Goal: Task Accomplishment & Management: Manage account settings

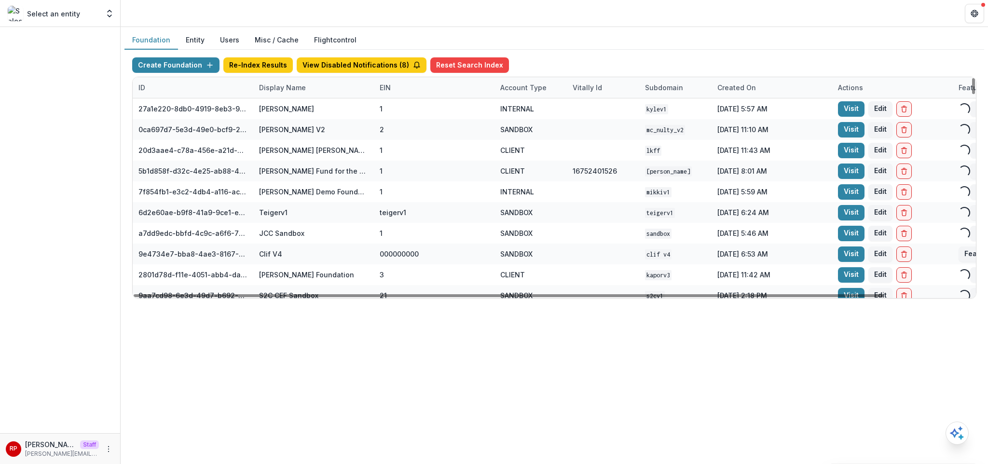
click at [311, 86] on div "Display Name" at bounding box center [313, 87] width 121 height 21
click at [310, 113] on input at bounding box center [313, 109] width 116 height 15
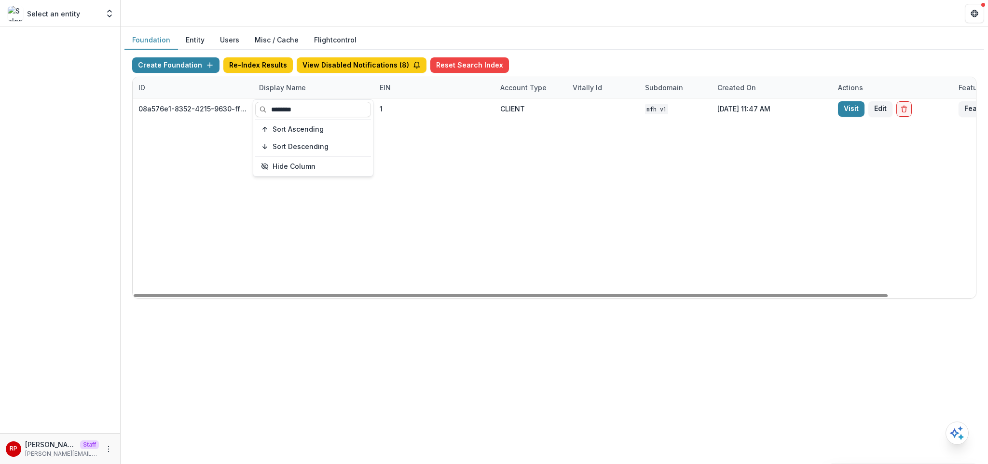
type input "********"
drag, startPoint x: 605, startPoint y: 172, endPoint x: 785, endPoint y: 168, distance: 180.0
click at [605, 172] on div "08a576e1-8352-4215-9630-ff0d35d85970 Missouri Foundation for Health 1 CLIENT MF…" at bounding box center [603, 198] width 941 height 200
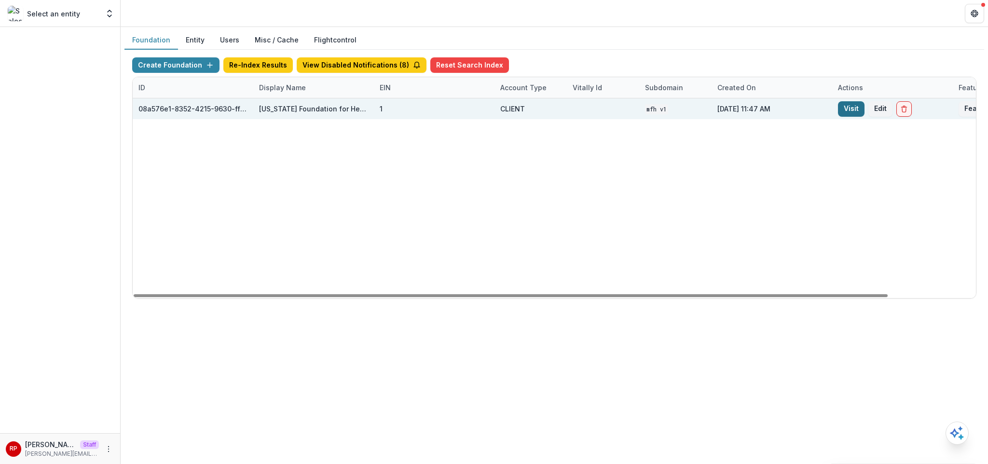
click at [854, 111] on link "Visit" at bounding box center [851, 108] width 27 height 15
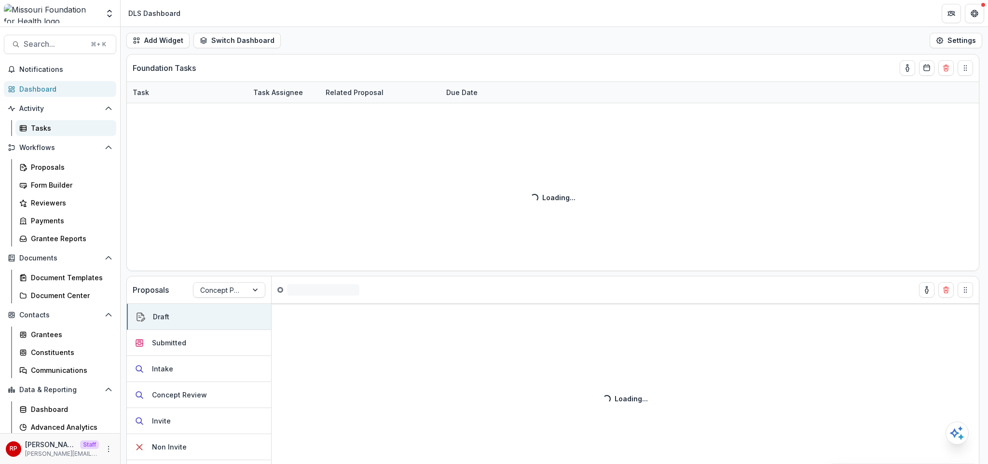
click at [75, 127] on div "Tasks" at bounding box center [70, 128] width 78 height 10
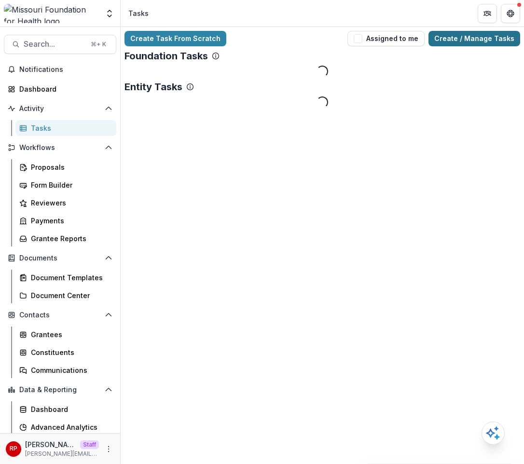
click at [492, 40] on link "Create / Manage Tasks" at bounding box center [474, 38] width 92 height 15
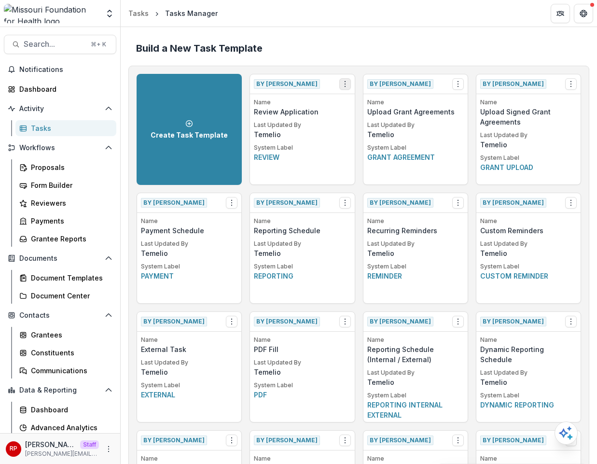
click at [344, 86] on icon "Options" at bounding box center [345, 84] width 8 height 8
click at [369, 106] on link "View" at bounding box center [399, 104] width 118 height 16
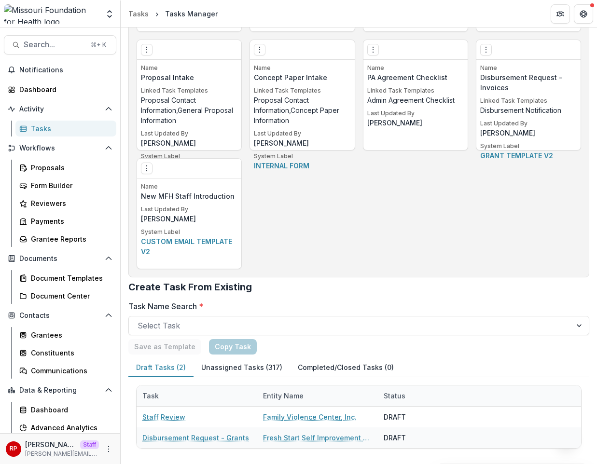
scroll to position [1880, 0]
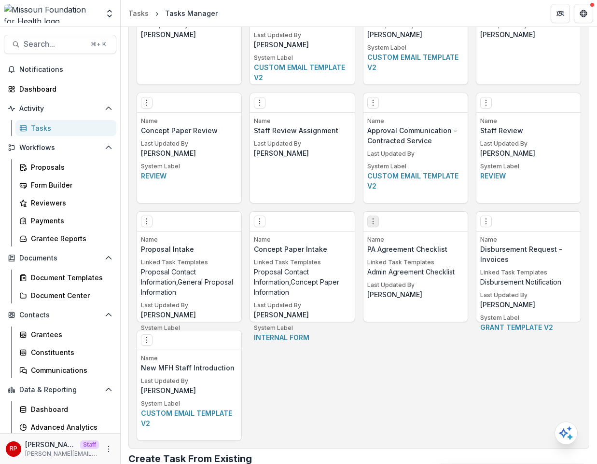
click at [376, 220] on button "Options" at bounding box center [373, 222] width 12 height 12
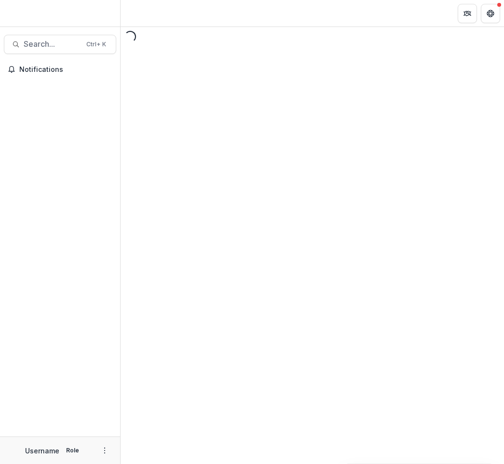
click at [466, 95] on div "Loading..." at bounding box center [312, 245] width 383 height 437
click at [441, 89] on div "Loading..." at bounding box center [312, 245] width 383 height 437
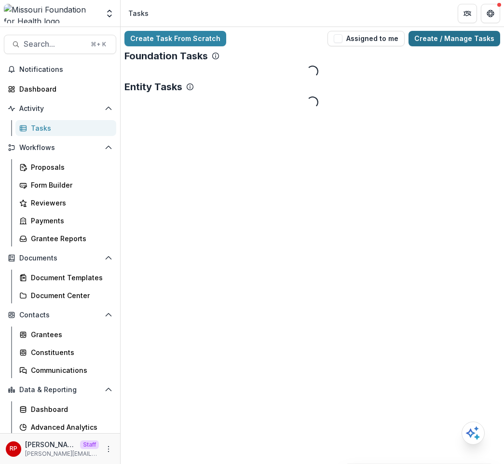
click at [462, 42] on link "Create / Manage Tasks" at bounding box center [455, 38] width 92 height 15
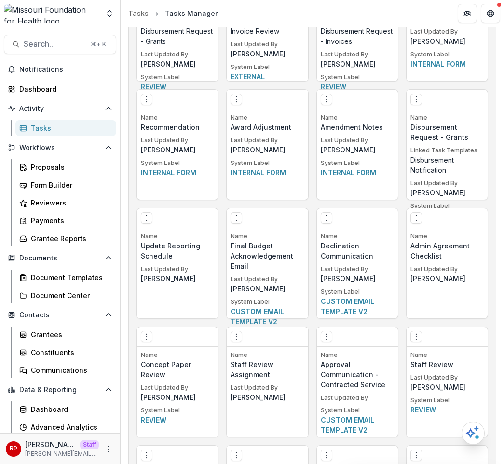
scroll to position [2051, 0]
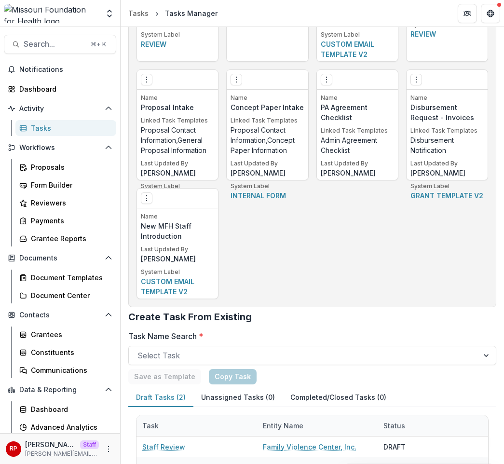
scroll to position [2051, 0]
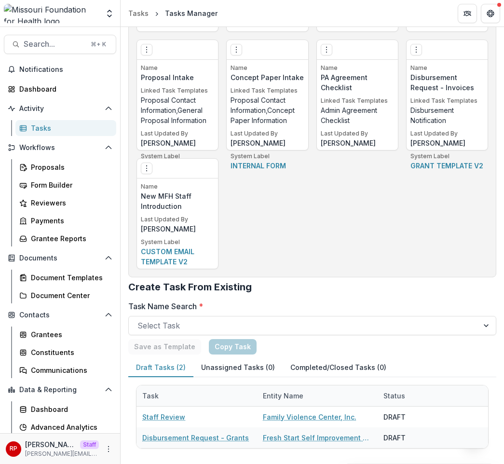
click at [422, 290] on h2 "Create Task From Existing" at bounding box center [312, 290] width 368 height 19
click at [388, 299] on h2 "Create Task From Existing" at bounding box center [312, 290] width 368 height 19
click at [389, 285] on h2 "Create Task From Existing" at bounding box center [312, 290] width 368 height 19
click at [381, 331] on div at bounding box center [303, 326] width 332 height 14
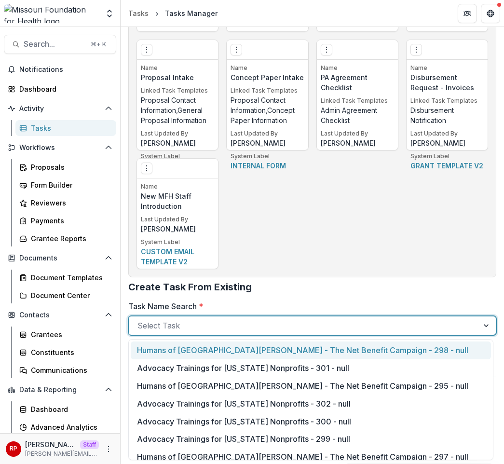
click at [342, 304] on label "Task Name Search *" at bounding box center [309, 306] width 362 height 12
click at [140, 320] on input "Task Name Search *" at bounding box center [138, 326] width 2 height 12
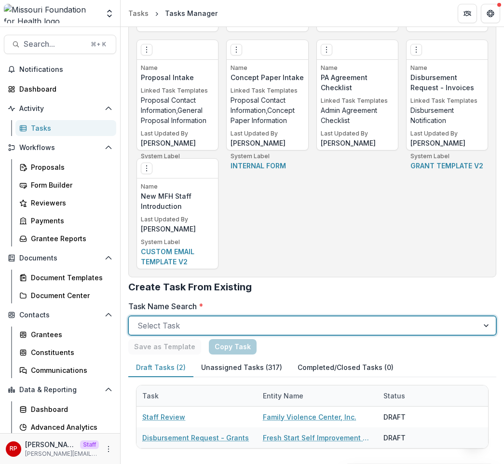
click at [257, 368] on button "Unassigned Tasks (317)" at bounding box center [241, 367] width 96 height 19
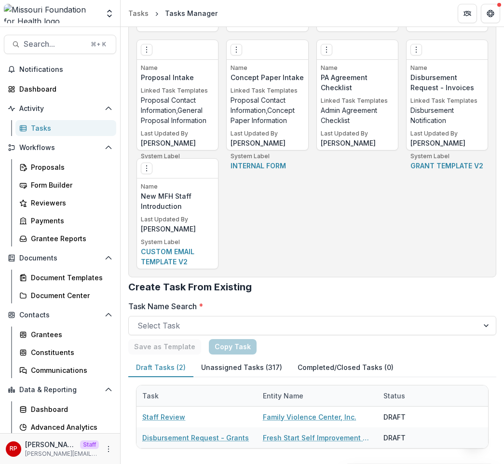
click at [300, 290] on h2 "Create Task From Existing" at bounding box center [312, 290] width 368 height 19
click at [410, 300] on label "Task Name Search *" at bounding box center [309, 306] width 362 height 12
click at [140, 320] on input "Task Name Search *" at bounding box center [138, 326] width 2 height 12
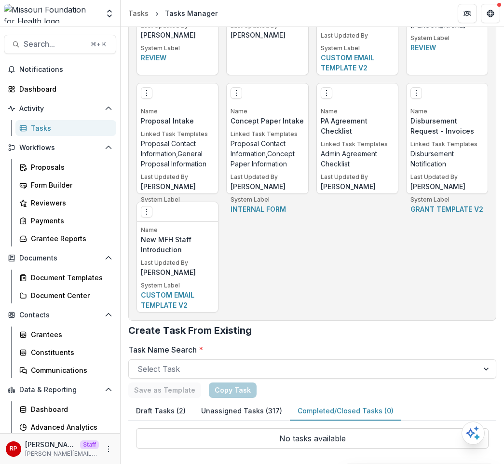
click at [246, 415] on button "Unassigned Tasks (317)" at bounding box center [241, 411] width 96 height 19
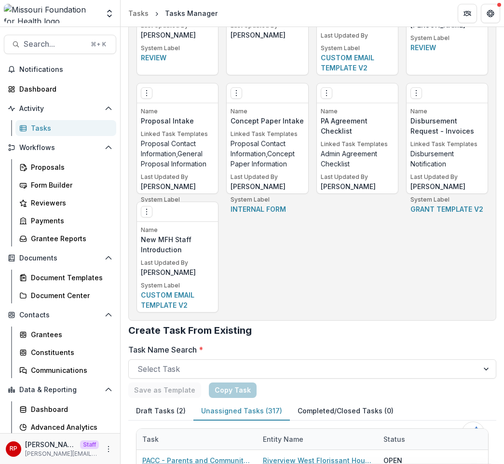
click at [166, 415] on button "Draft Tasks (2)" at bounding box center [160, 411] width 65 height 19
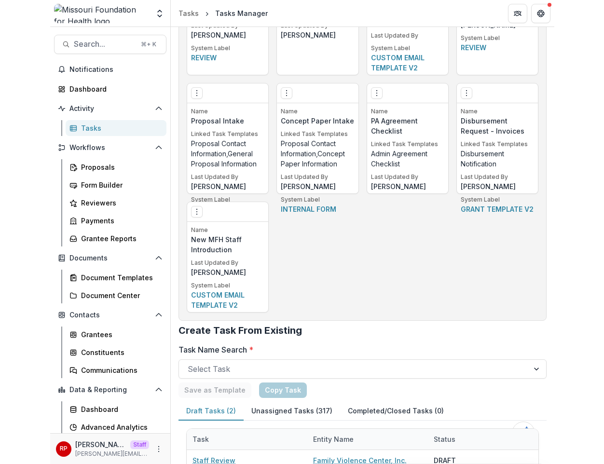
scroll to position [2051, 0]
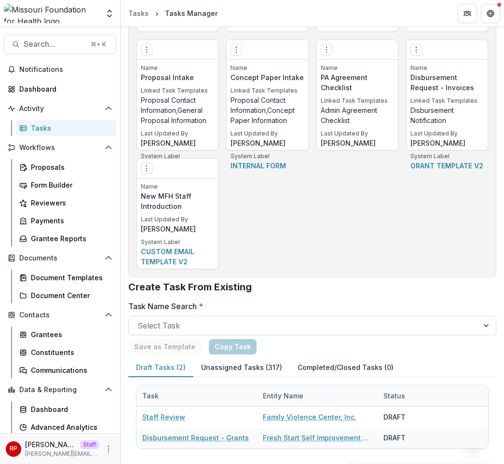
click at [360, 290] on h2 "Create Task From Existing" at bounding box center [312, 290] width 368 height 19
click at [345, 297] on h2 "Create Task From Existing" at bounding box center [312, 290] width 368 height 19
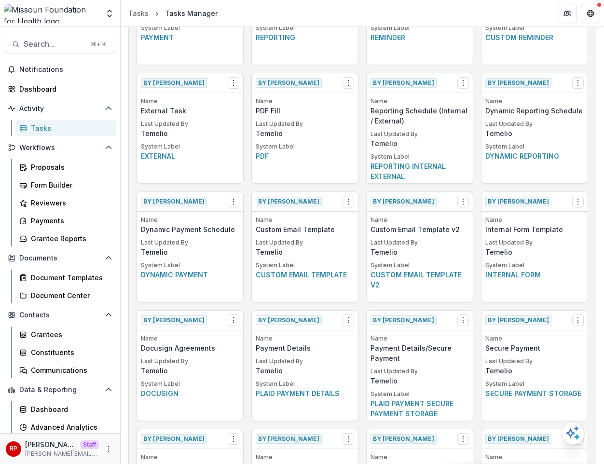
scroll to position [0, 0]
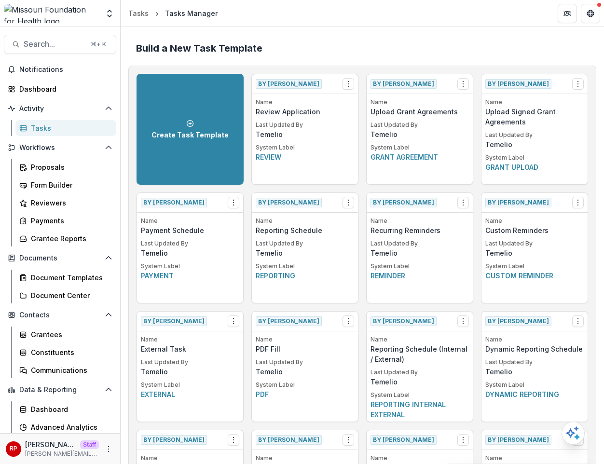
click at [61, 127] on div "Tasks" at bounding box center [70, 128] width 78 height 10
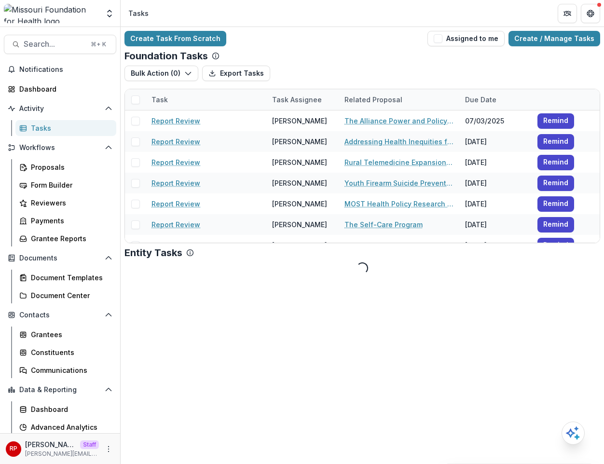
click at [483, 73] on div "Bulk Action ( 0 ) Export Tasks Reporting Schedule Tasks" at bounding box center [362, 77] width 476 height 23
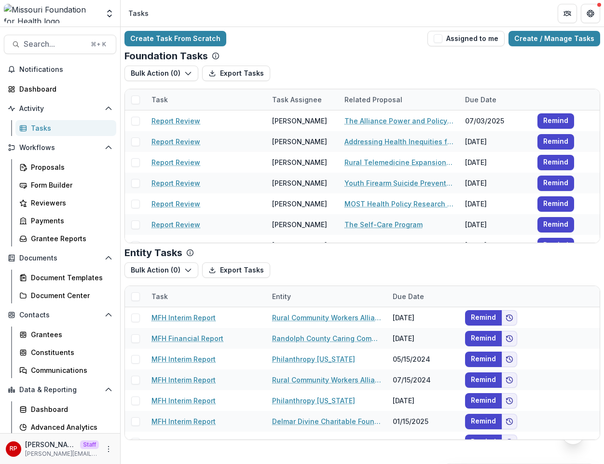
click at [482, 73] on div "Bulk Action ( 0 ) Export Tasks Reporting Schedule Tasks" at bounding box center [362, 77] width 476 height 23
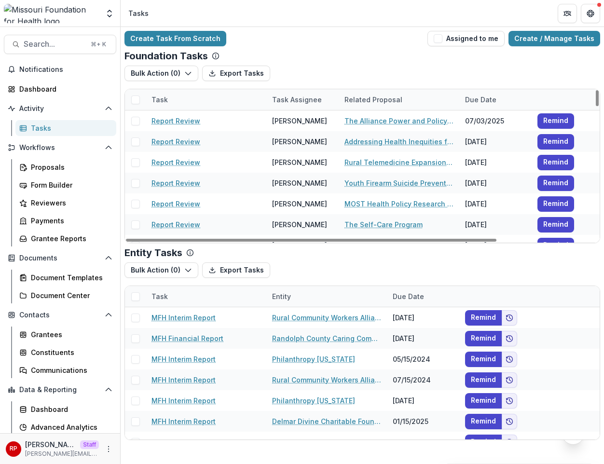
click at [504, 50] on div "Foundation Tasks" at bounding box center [362, 56] width 476 height 12
click at [504, 41] on link "Create / Manage Tasks" at bounding box center [554, 38] width 92 height 15
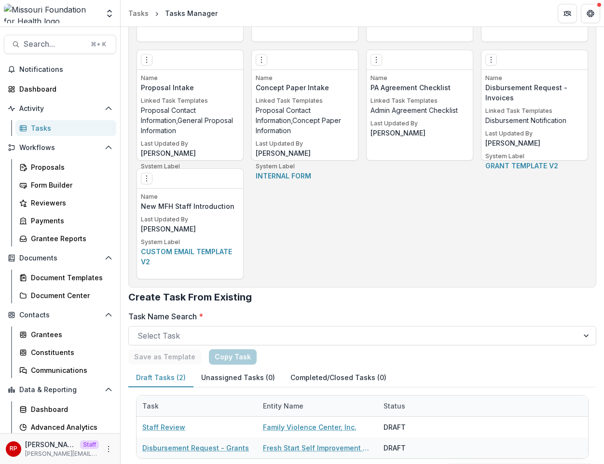
scroll to position [2039, 0]
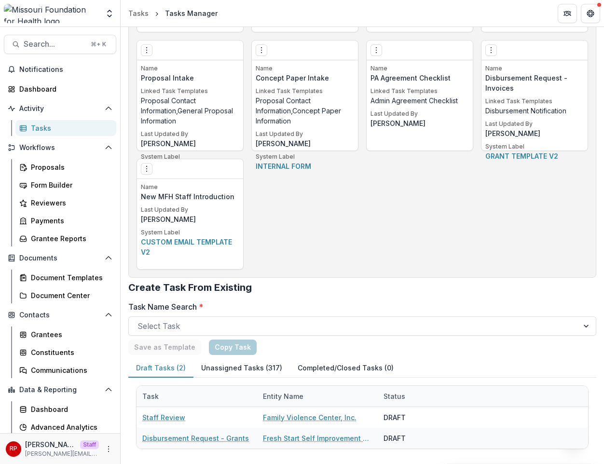
scroll to position [2051, 0]
click at [146, 170] on icon "Options" at bounding box center [147, 168] width 8 height 8
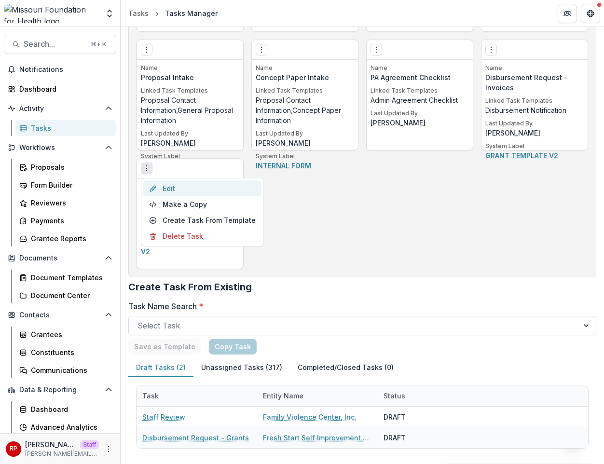
click at [164, 182] on link "Edit" at bounding box center [202, 188] width 118 height 16
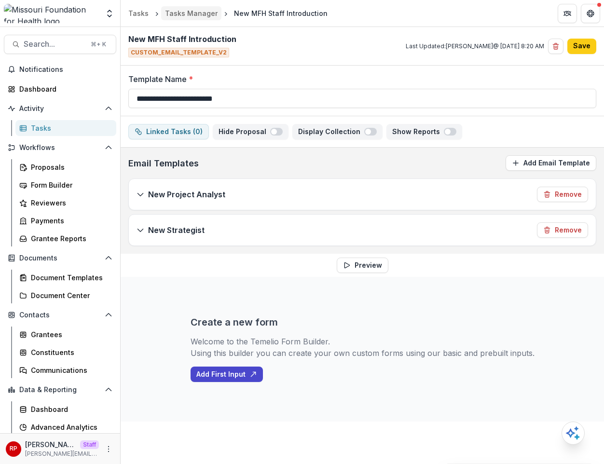
click at [188, 12] on div "Tasks Manager" at bounding box center [191, 13] width 53 height 10
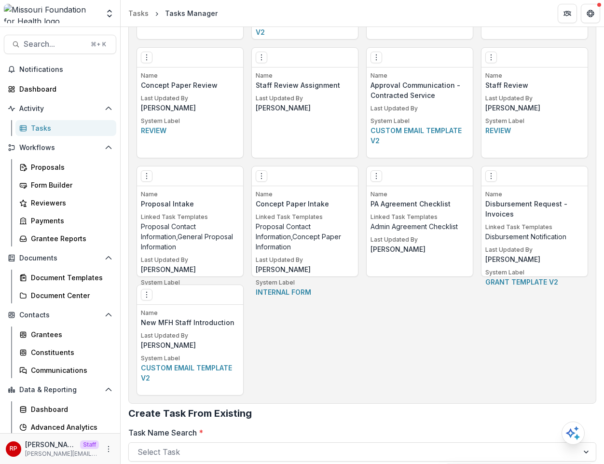
scroll to position [2051, 0]
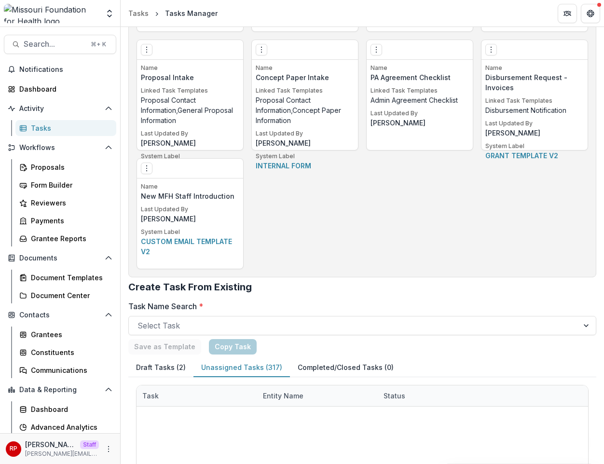
click at [226, 361] on button "Unassigned Tasks (317)" at bounding box center [241, 367] width 96 height 19
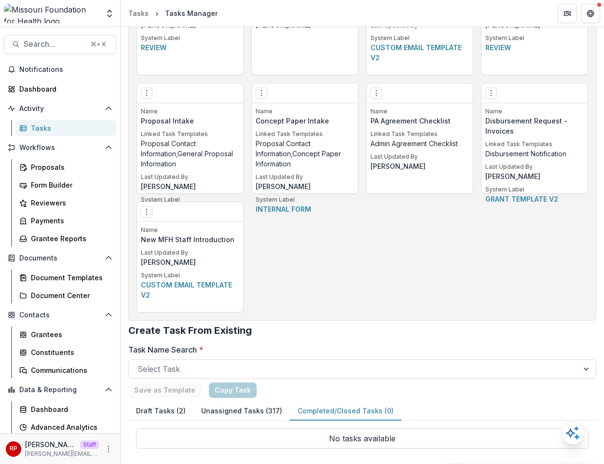
click at [220, 405] on button "Unassigned Tasks (317)" at bounding box center [241, 411] width 96 height 19
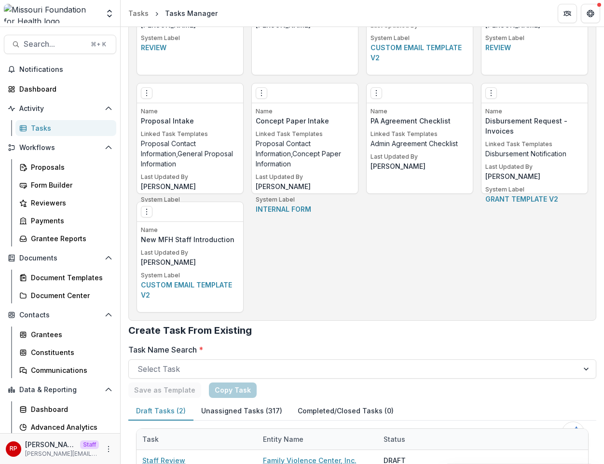
click at [154, 413] on button "Draft Tasks (2)" at bounding box center [160, 411] width 65 height 19
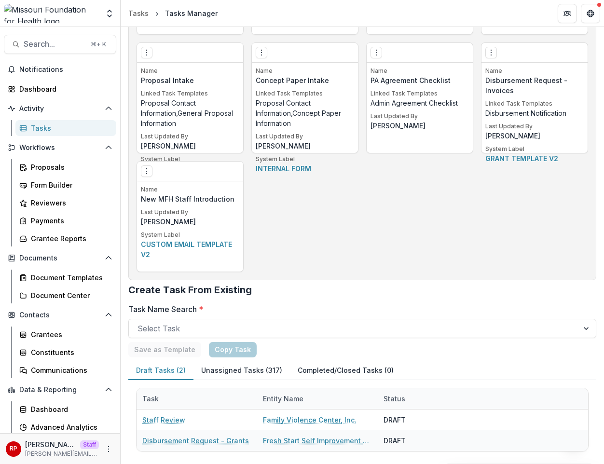
scroll to position [2051, 0]
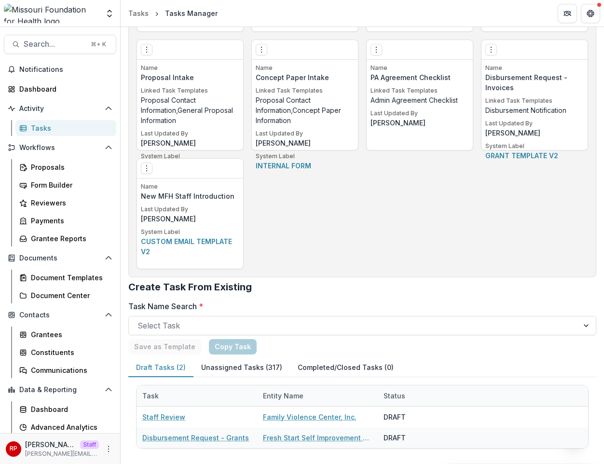
click at [398, 346] on div "Save as Template Copy Task" at bounding box center [362, 346] width 468 height 15
click at [237, 369] on button "Unassigned Tasks (317)" at bounding box center [241, 367] width 96 height 19
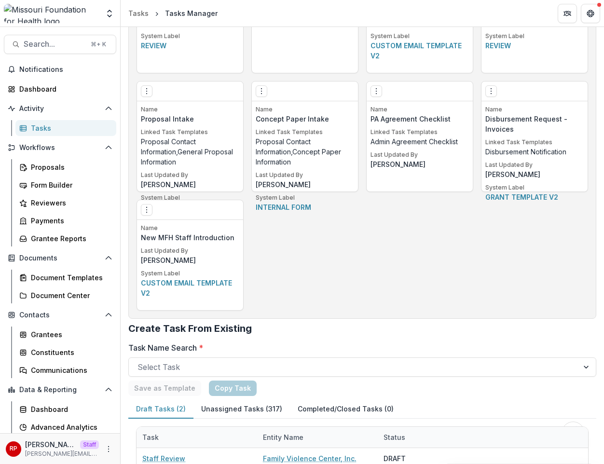
click at [253, 406] on button "Unassigned Tasks (317)" at bounding box center [241, 409] width 96 height 19
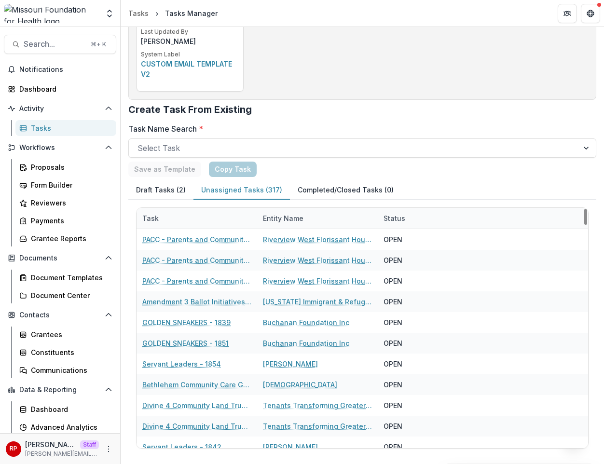
click at [336, 200] on div "Task Entity Name Status PACC - Parents and Community Connection - 1447 Rivervie…" at bounding box center [362, 328] width 468 height 257
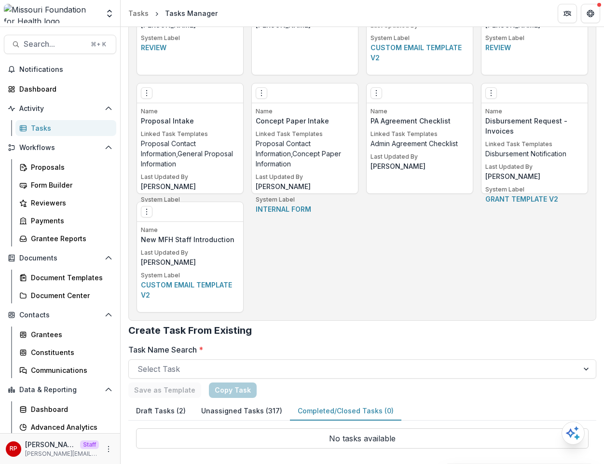
click at [254, 402] on button "Unassigned Tasks (317)" at bounding box center [241, 411] width 96 height 19
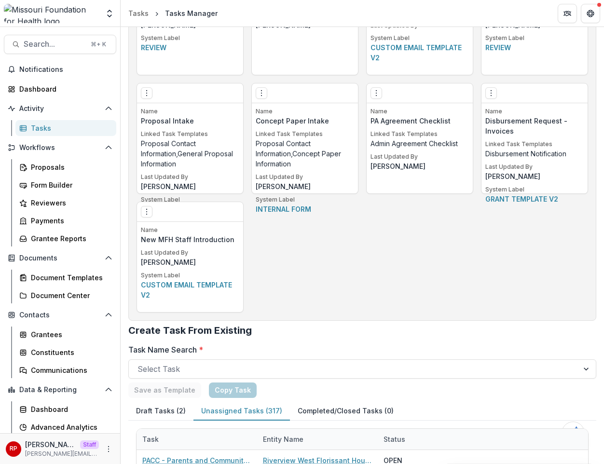
click at [168, 413] on button "Draft Tasks (2)" at bounding box center [160, 411] width 65 height 19
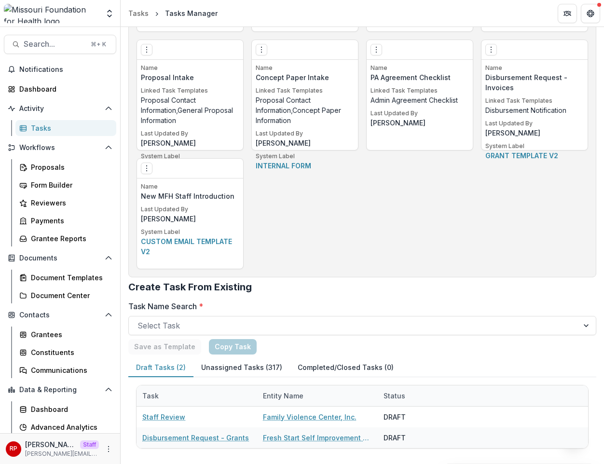
click at [449, 364] on div "Draft Tasks (2) Unassigned Tasks (317) Completed/Closed Tasks (0)" at bounding box center [362, 367] width 468 height 19
click at [254, 363] on button "Unassigned Tasks (317)" at bounding box center [241, 367] width 96 height 19
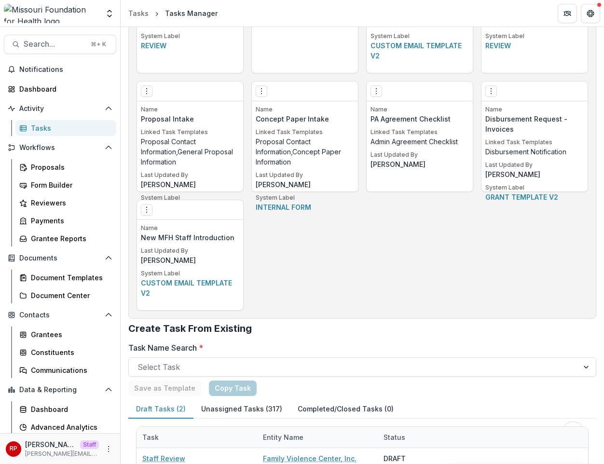
click at [365, 390] on div "Save as Template Copy Task" at bounding box center [362, 388] width 468 height 15
click at [246, 410] on button "Unassigned Tasks (317)" at bounding box center [241, 409] width 96 height 19
click at [357, 386] on div "Save as Template Copy Task" at bounding box center [362, 388] width 468 height 15
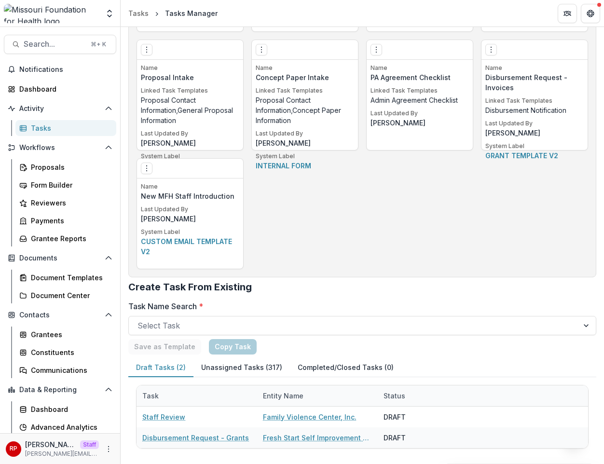
scroll to position [2010, 0]
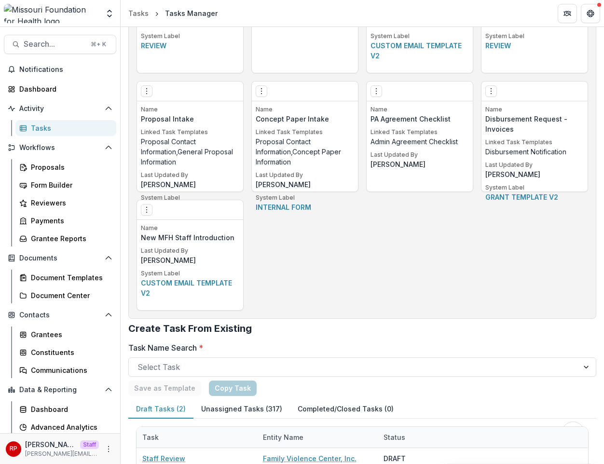
click at [394, 400] on div "Draft Tasks (2) Unassigned Tasks (317) Completed/Closed Tasks (0)" at bounding box center [362, 409] width 468 height 19
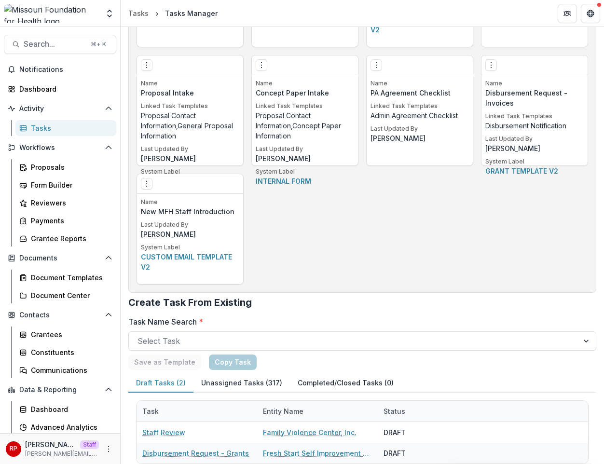
scroll to position [2051, 0]
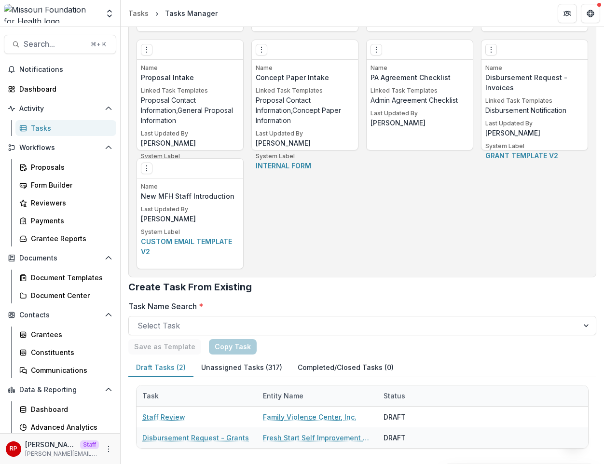
click at [330, 348] on div "Save as Template Copy Task" at bounding box center [362, 346] width 468 height 15
click at [356, 341] on div "Save as Template Copy Task" at bounding box center [362, 346] width 468 height 15
click at [343, 346] on div "Save as Template Copy Task" at bounding box center [362, 346] width 468 height 15
click at [415, 287] on h2 "Create Task From Existing" at bounding box center [362, 290] width 468 height 19
click at [148, 168] on icon "Options" at bounding box center [147, 168] width 8 height 8
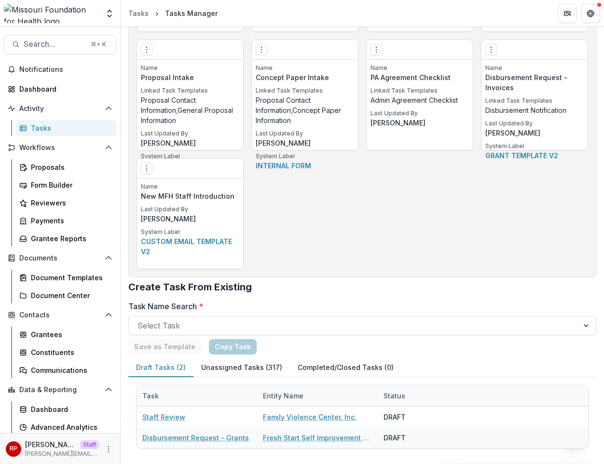
click at [48, 124] on div "Tasks" at bounding box center [70, 128] width 78 height 10
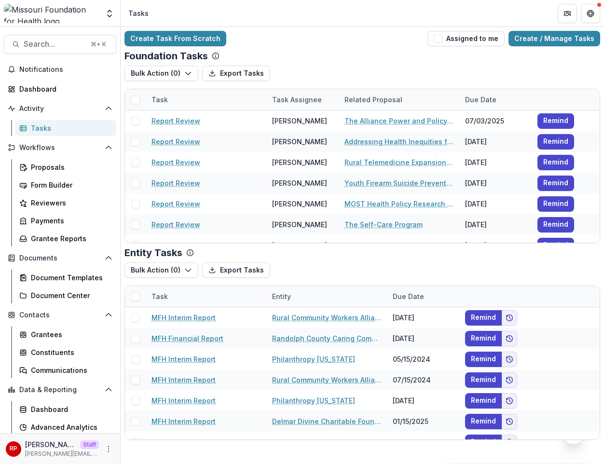
click at [348, 53] on div "Foundation Tasks" at bounding box center [362, 56] width 476 height 12
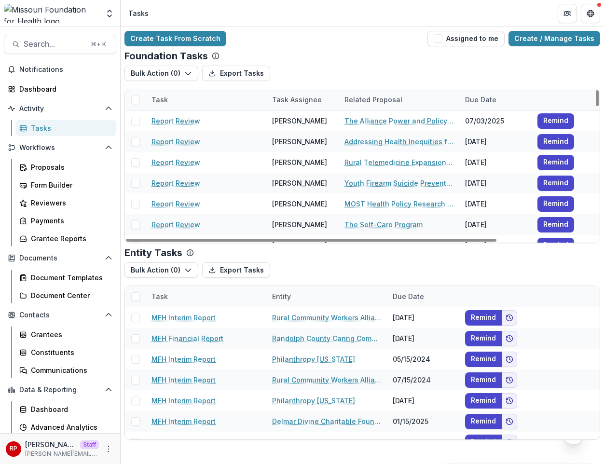
click at [472, 66] on div "Bulk Action ( 0 ) Export Tasks Reporting Schedule Tasks" at bounding box center [362, 77] width 476 height 23
click at [546, 45] on link "Create / Manage Tasks" at bounding box center [554, 38] width 92 height 15
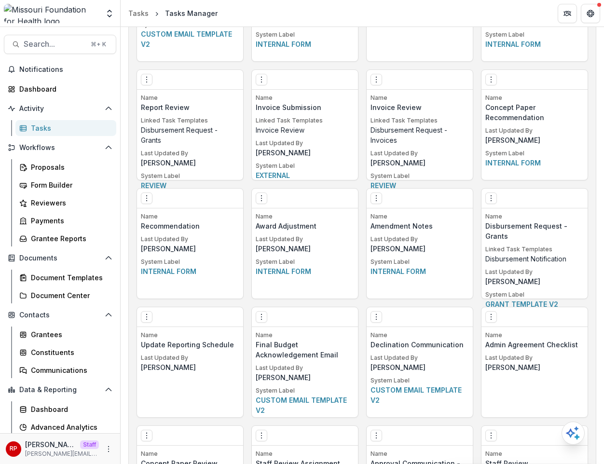
scroll to position [2051, 0]
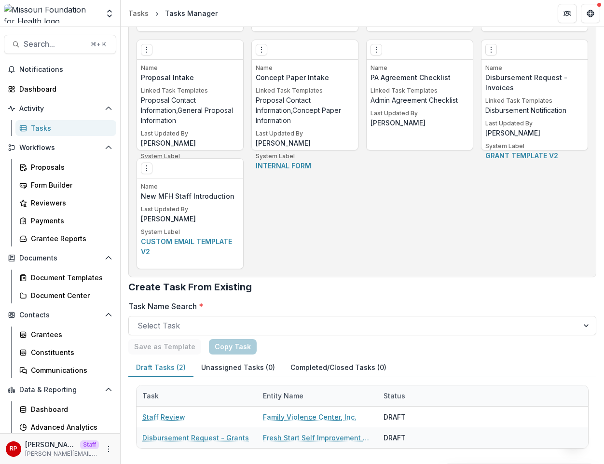
click at [429, 306] on label "Task Name Search *" at bounding box center [359, 306] width 462 height 12
click at [140, 320] on input "Task Name Search *" at bounding box center [138, 326] width 2 height 12
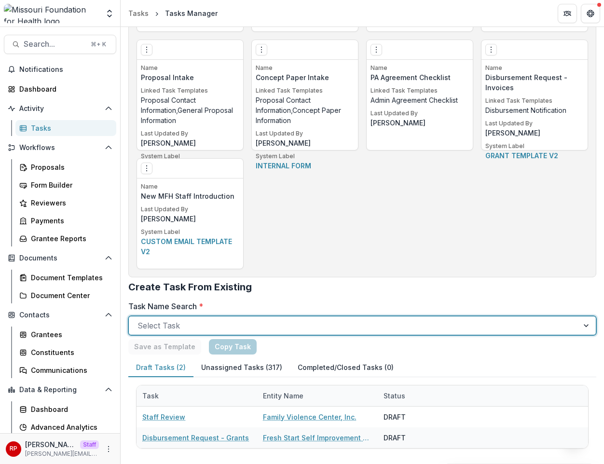
click at [425, 371] on div "Draft Tasks (2) Unassigned Tasks (317) Completed/Closed Tasks (0)" at bounding box center [362, 367] width 468 height 19
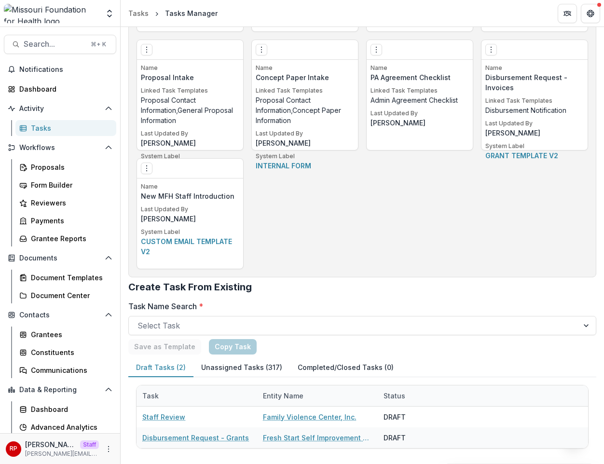
click at [500, 293] on h2 "Create Task From Existing" at bounding box center [362, 290] width 468 height 19
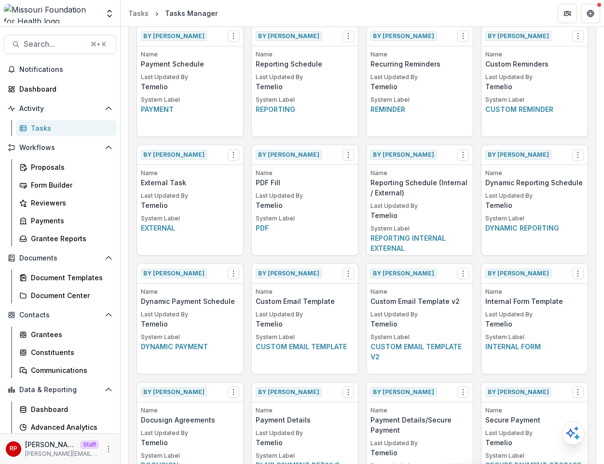
scroll to position [0, 0]
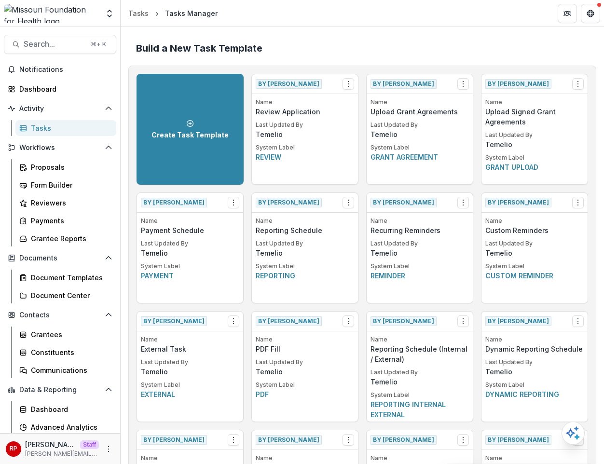
click at [430, 35] on div "Build a New Task Template" at bounding box center [362, 48] width 468 height 27
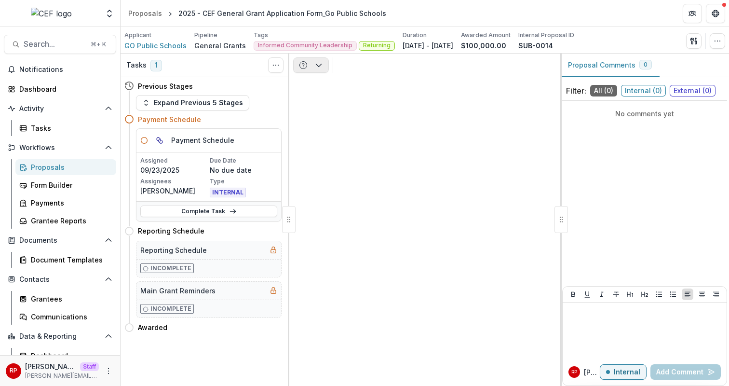
click at [306, 65] on icon "button" at bounding box center [304, 65] width 8 height 8
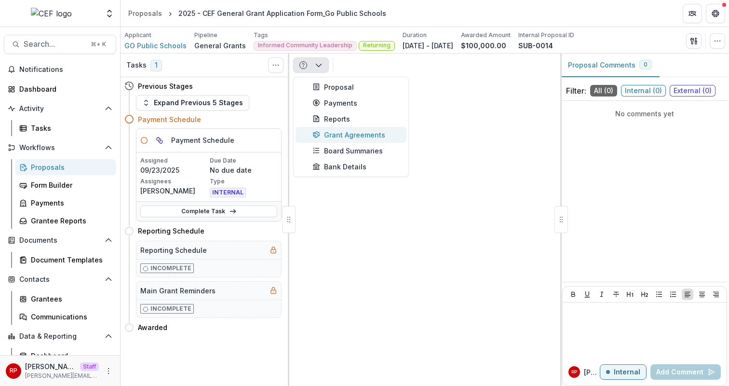
click at [368, 138] on div "Grant Agreements" at bounding box center [357, 135] width 88 height 10
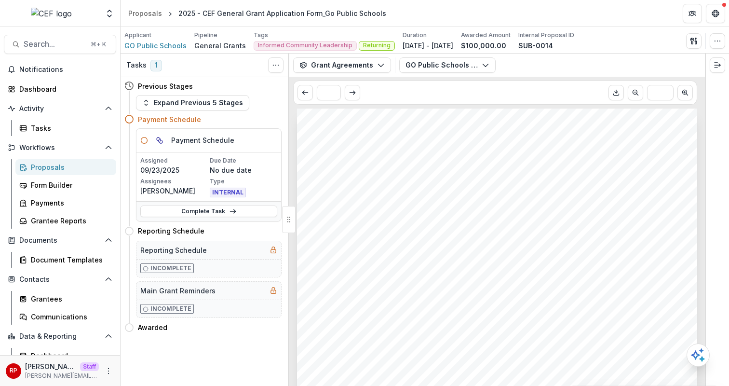
click at [495, 188] on div "Grant Application Form GO Public Schools West Contra Costa, FY26 Sep 22, 2025 N…" at bounding box center [497, 392] width 400 height 566
click at [462, 72] on button "GO Public Schools - Grant Agreement - 2025-09-22.pdf" at bounding box center [447, 64] width 96 height 15
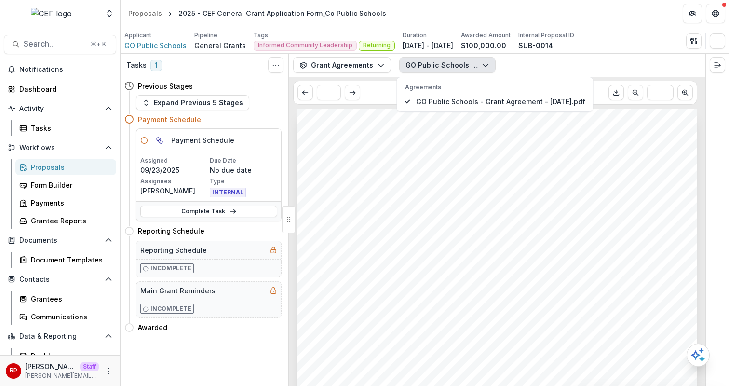
click at [479, 59] on button "GO Public Schools - Grant Agreement - 2025-09-22.pdf" at bounding box center [447, 64] width 96 height 15
click at [478, 62] on button "GO Public Schools - Grant Agreement - [DATE].pdf" at bounding box center [447, 64] width 96 height 15
click at [478, 63] on button "GO Public Schools - Grant Agreement - [DATE].pdf" at bounding box center [447, 64] width 96 height 15
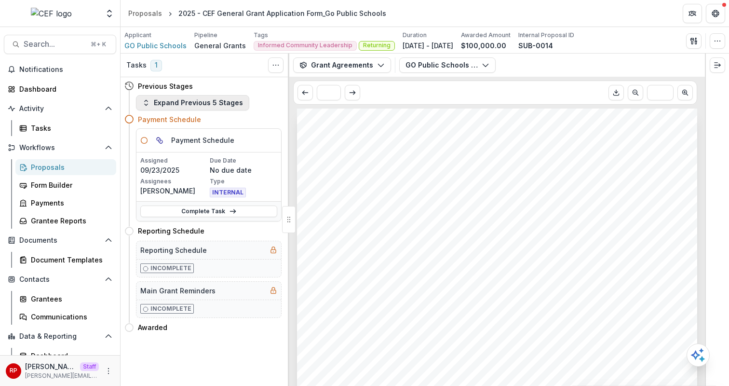
click at [230, 102] on button "Expand Previous 5 Stages" at bounding box center [192, 102] width 113 height 15
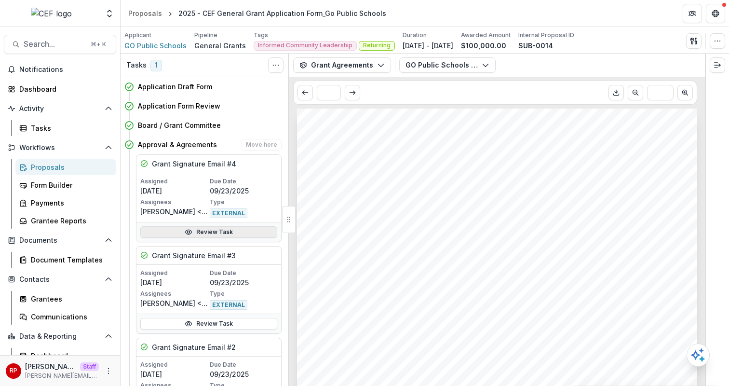
click at [242, 234] on link "Review Task" at bounding box center [208, 232] width 137 height 12
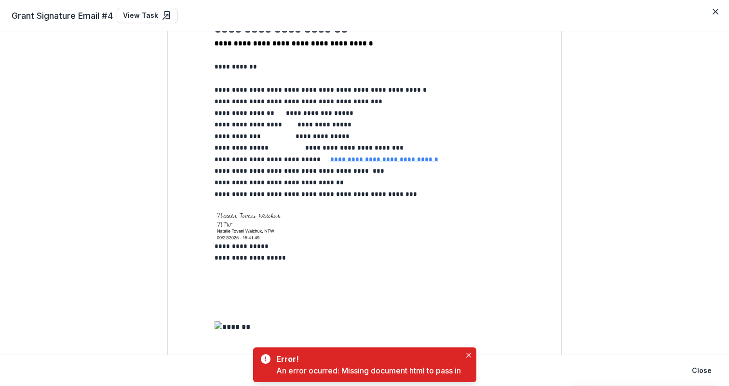
scroll to position [228, 0]
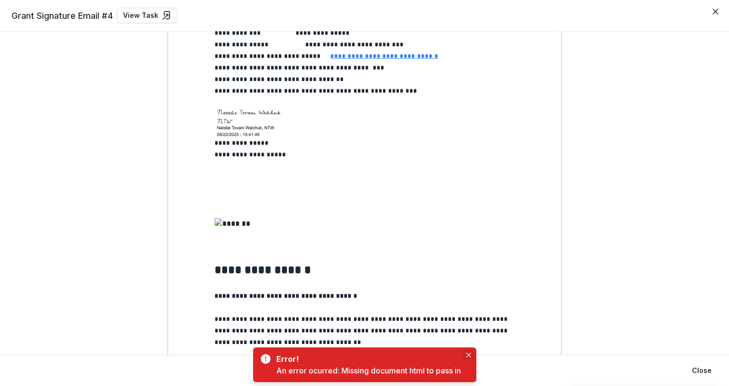
click at [471, 355] on icon "Close" at bounding box center [468, 355] width 5 height 5
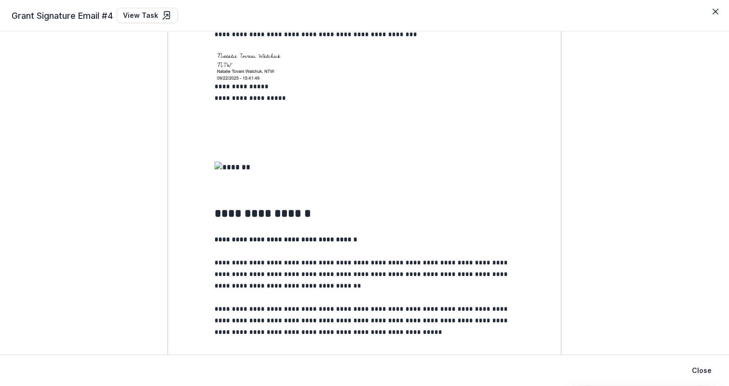
scroll to position [0, 0]
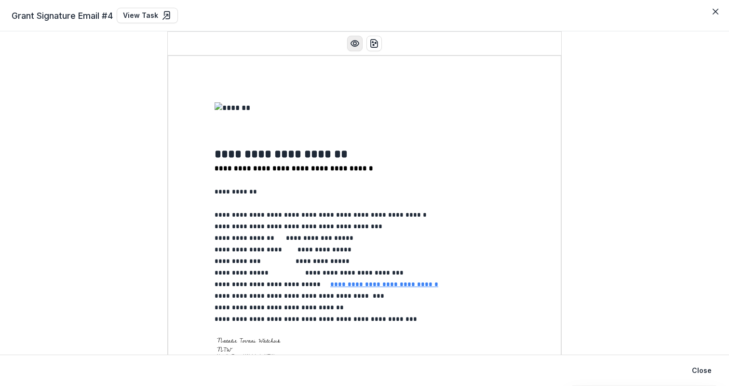
click at [355, 48] on icon "Preview preview-doc.pdf" at bounding box center [355, 44] width 10 height 10
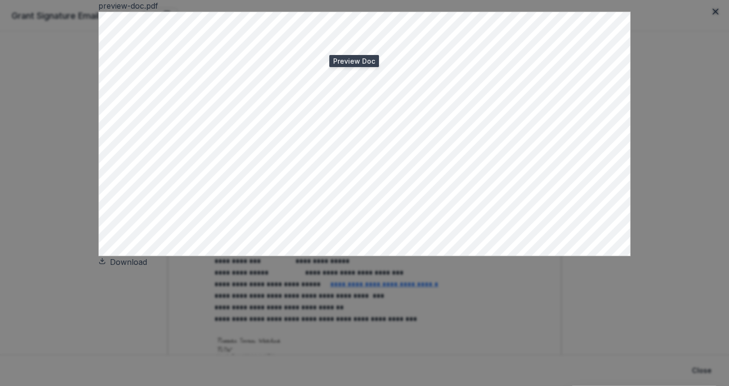
click at [147, 267] on link "Download" at bounding box center [122, 262] width 49 height 10
click at [435, 24] on div "preview-doc.pdf Download" at bounding box center [364, 193] width 729 height 386
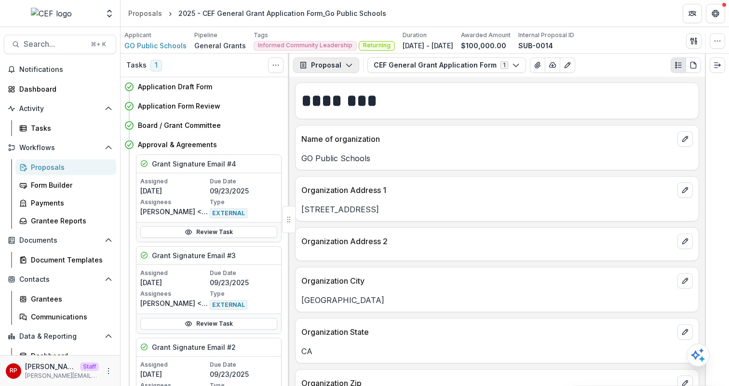
click at [332, 70] on button "Proposal" at bounding box center [326, 64] width 66 height 15
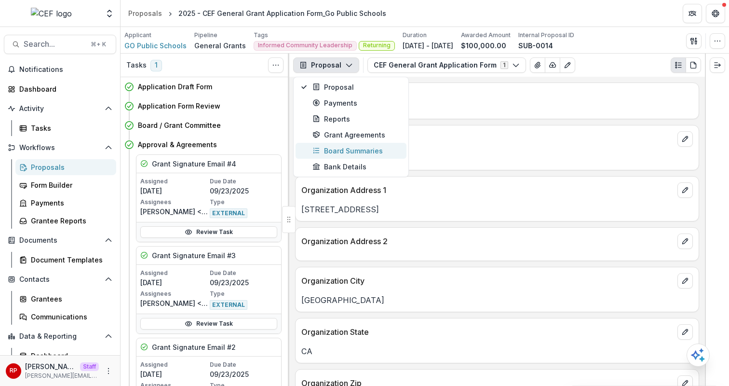
click at [341, 146] on div "Board Summaries" at bounding box center [357, 151] width 88 height 10
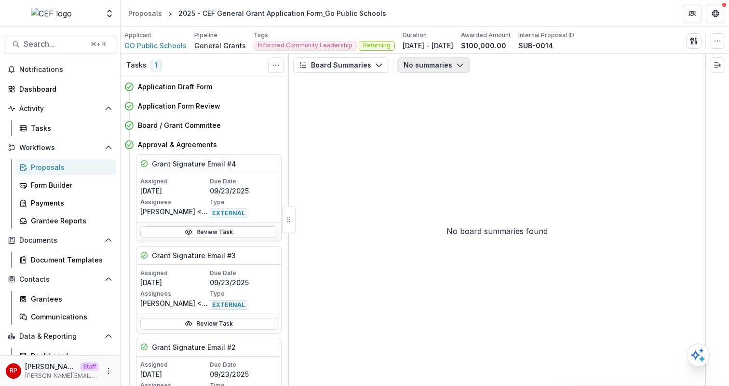
click at [429, 63] on button "No summaries" at bounding box center [433, 64] width 73 height 15
click at [336, 66] on button "Board Summaries" at bounding box center [341, 64] width 96 height 15
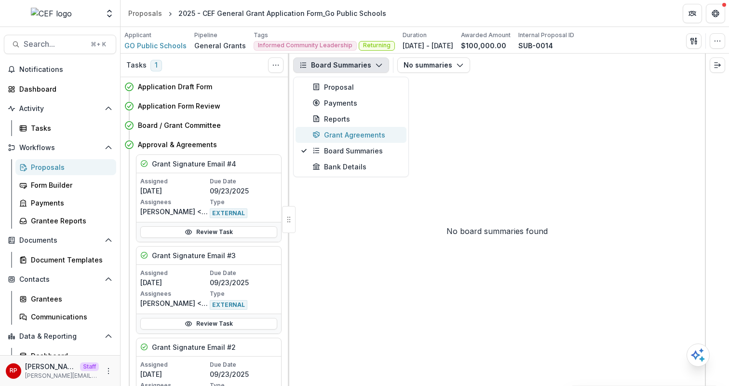
click at [369, 132] on div "Grant Agreements" at bounding box center [357, 135] width 88 height 10
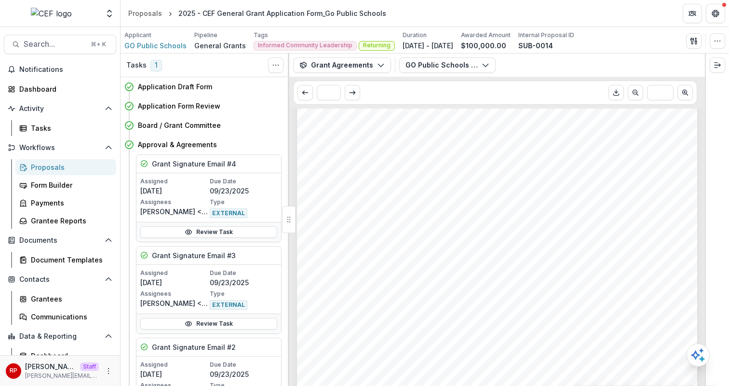
scroll to position [2007, 0]
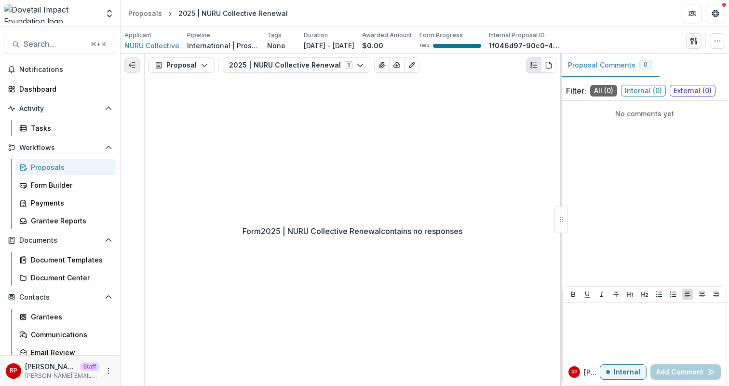
click at [133, 71] on button "Expand left" at bounding box center [131, 64] width 15 height 15
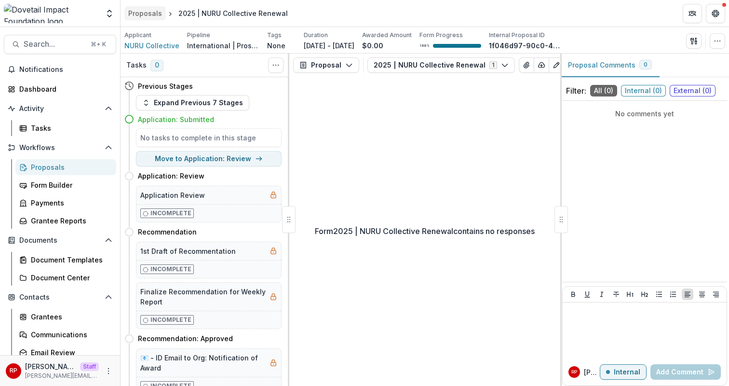
click at [152, 15] on div "Proposals" at bounding box center [145, 13] width 34 height 10
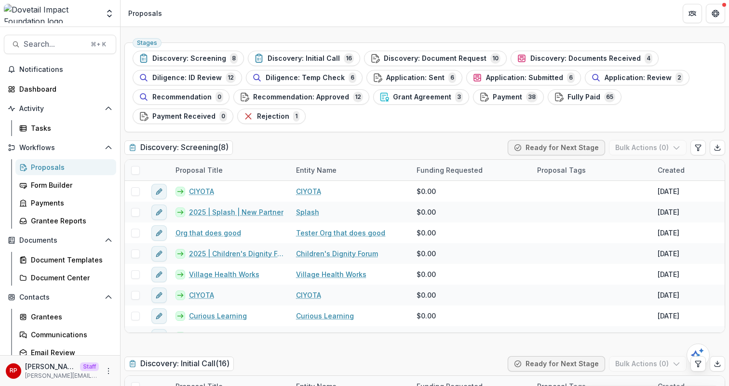
scroll to position [90, 0]
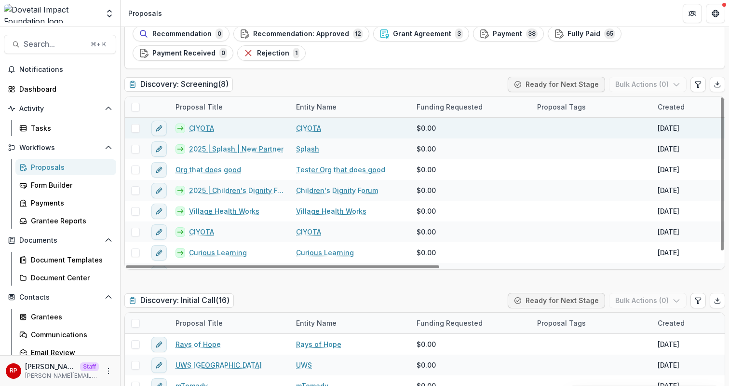
click at [206, 130] on link "CIYOTA" at bounding box center [201, 128] width 25 height 10
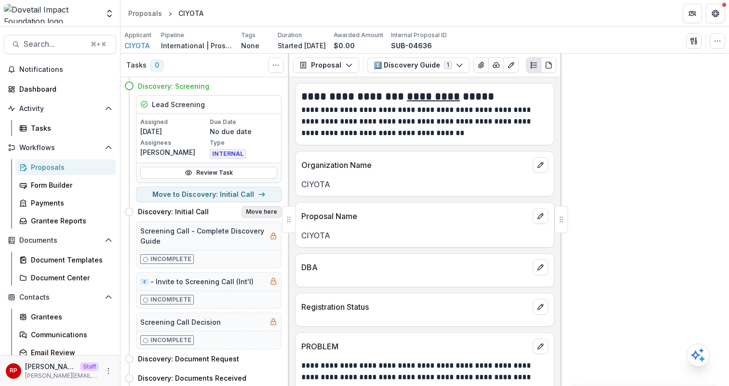
click at [263, 212] on button "Move here" at bounding box center [262, 212] width 40 height 12
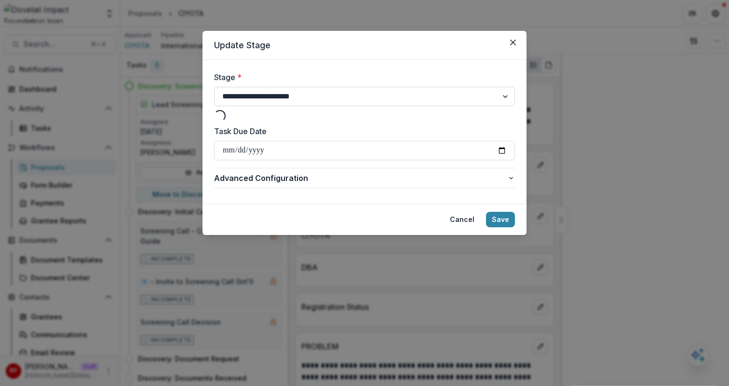
click at [322, 95] on select "**********" at bounding box center [364, 96] width 301 height 19
click at [214, 87] on select "**********" at bounding box center [364, 96] width 301 height 19
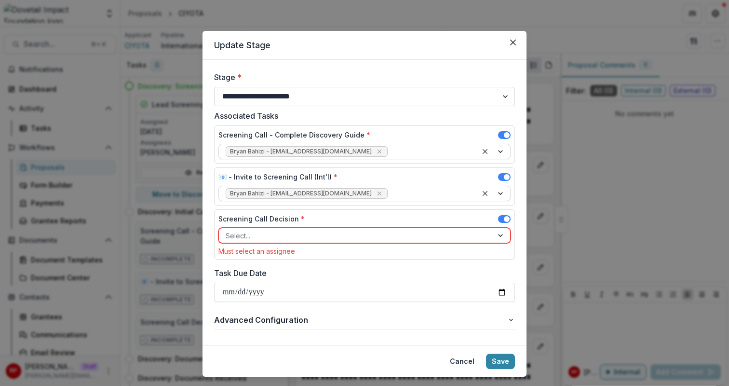
click at [322, 95] on select "**********" at bounding box center [364, 96] width 301 height 19
select select "**********"
click at [214, 87] on select "**********" at bounding box center [364, 96] width 301 height 19
select select "**********"
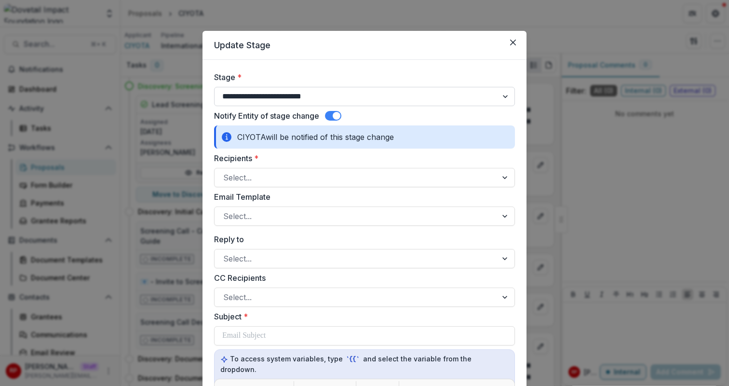
click at [273, 91] on select "**********" at bounding box center [364, 96] width 301 height 19
click at [214, 87] on select "**********" at bounding box center [364, 96] width 301 height 19
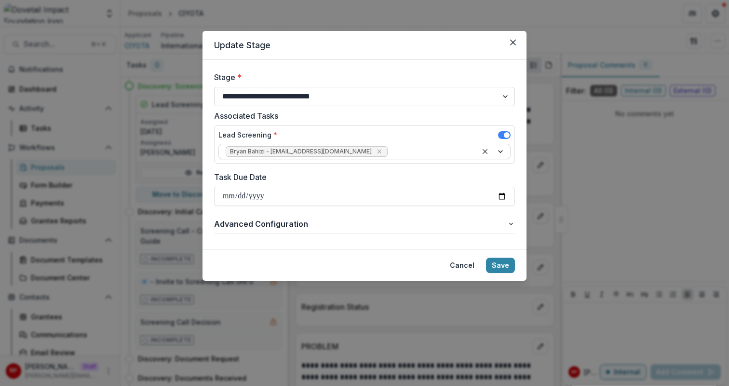
click at [277, 99] on select "**********" at bounding box center [364, 96] width 301 height 19
click at [214, 87] on select "**********" at bounding box center [364, 96] width 301 height 19
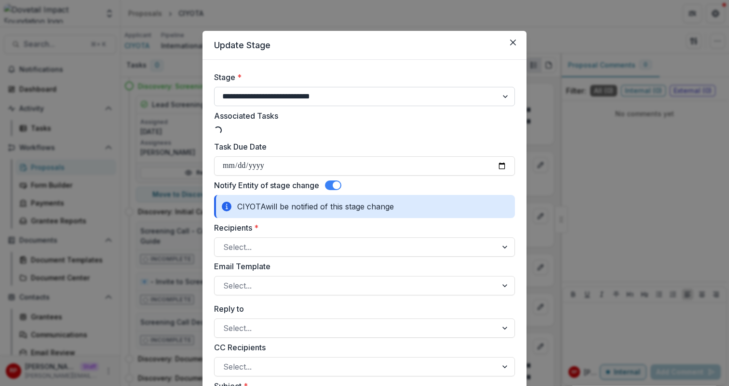
click at [280, 98] on select "**********" at bounding box center [364, 96] width 301 height 19
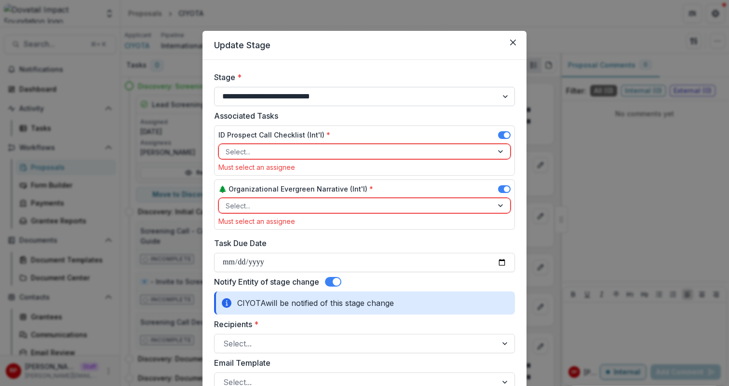
select select "**********"
click at [214, 87] on select "**********" at bounding box center [364, 96] width 301 height 19
select select "**********"
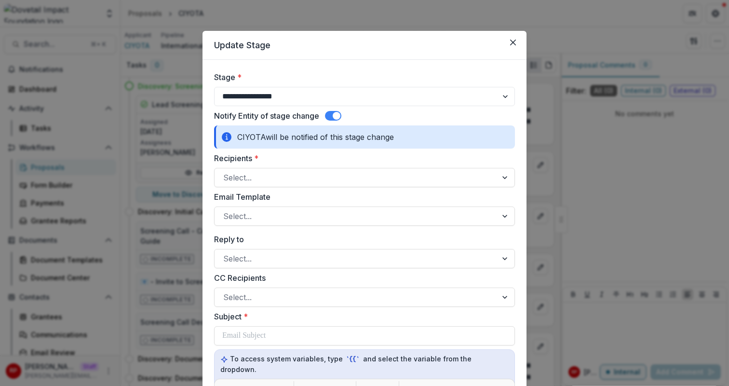
scroll to position [477, 0]
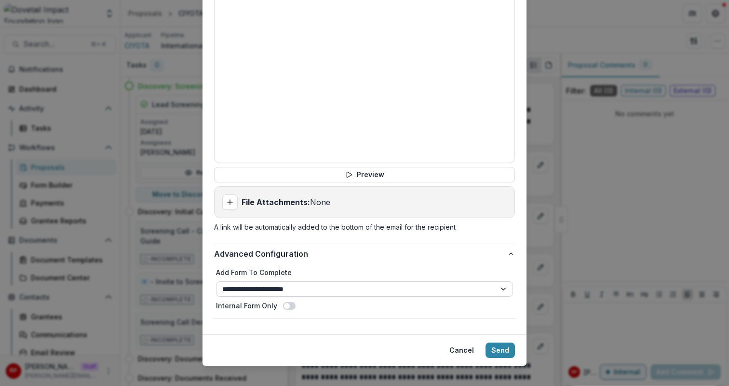
click at [296, 281] on select "**********" at bounding box center [364, 288] width 297 height 15
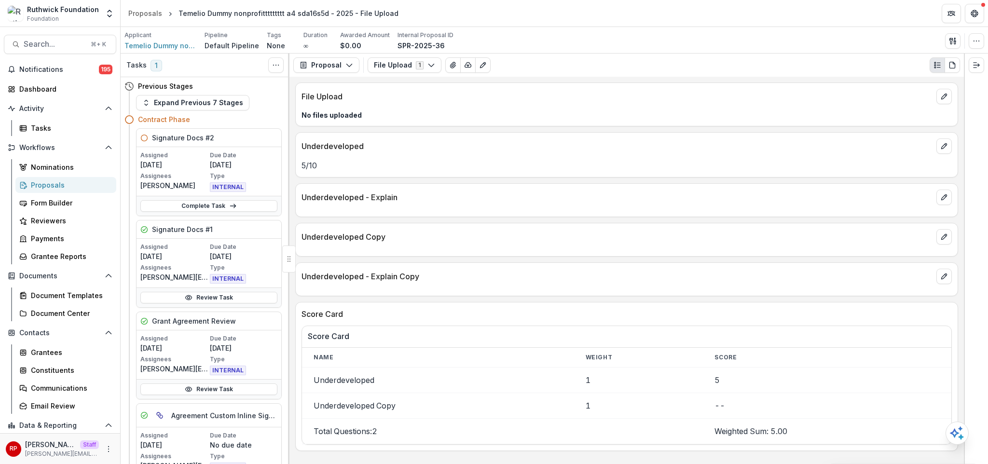
click at [532, 121] on div "File Upload No files uploaded" at bounding box center [626, 104] width 663 height 44
click at [973, 44] on icon "button" at bounding box center [976, 41] width 8 height 8
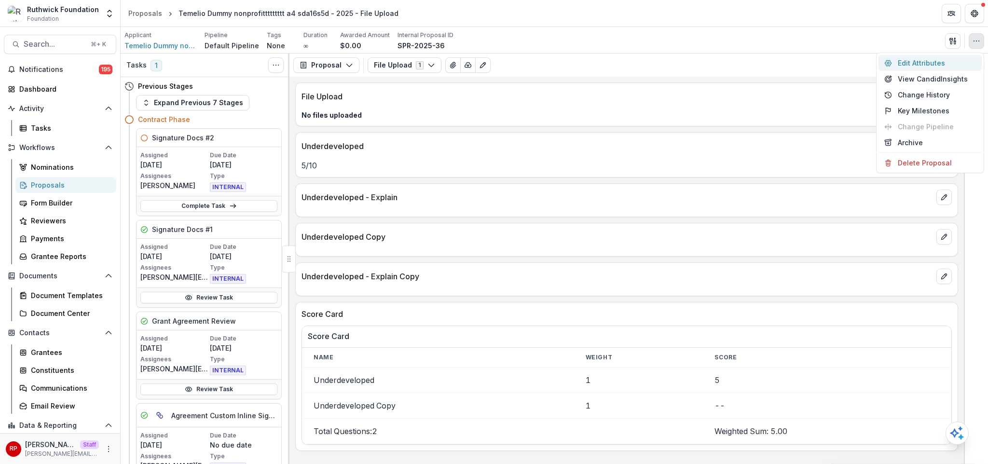
click at [924, 69] on button "Edit Attributes" at bounding box center [929, 63] width 103 height 16
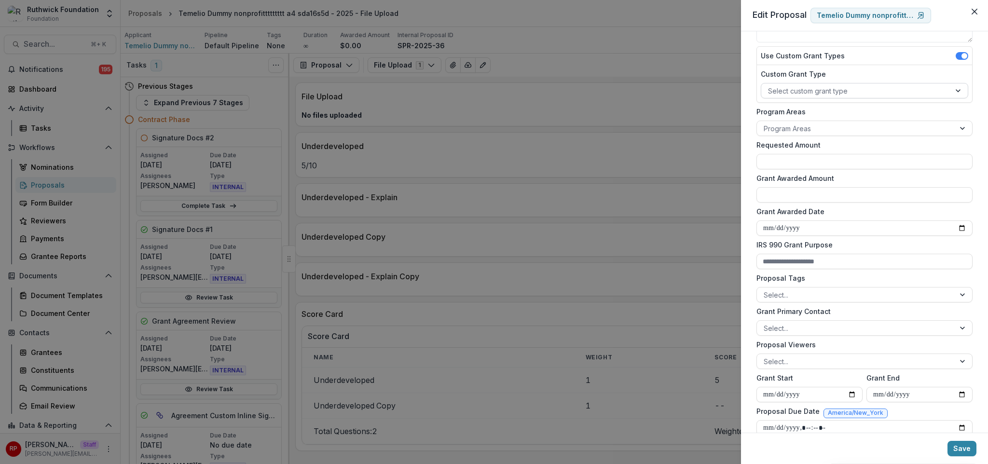
scroll to position [205, 0]
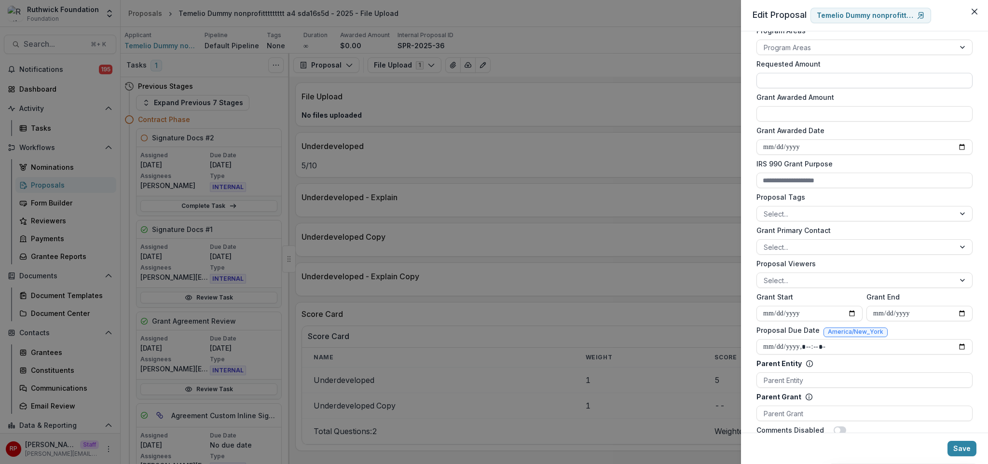
click at [792, 85] on input "Requested Amount" at bounding box center [864, 80] width 216 height 15
type input "******"
click at [794, 110] on input "Grant Awarded Amount" at bounding box center [864, 113] width 216 height 15
type input "*******"
click at [969, 448] on button "Save" at bounding box center [961, 448] width 29 height 15
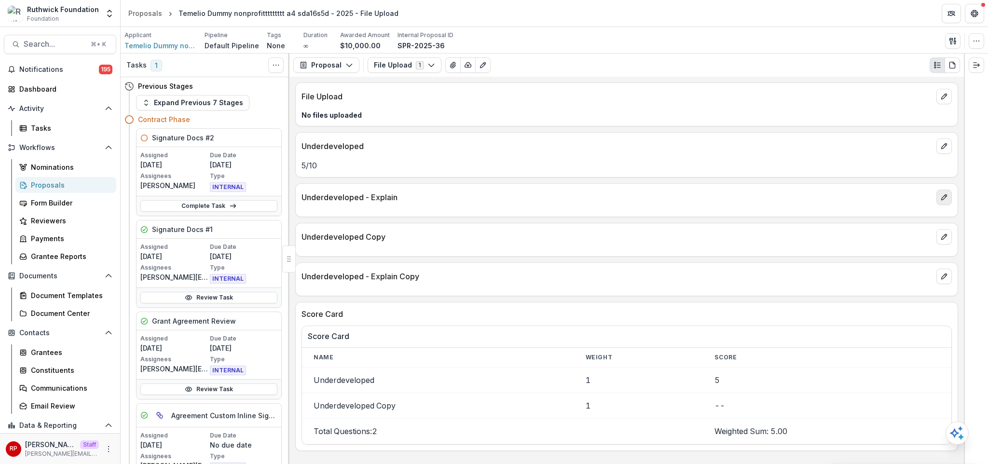
click at [941, 200] on icon "edit" at bounding box center [943, 197] width 5 height 5
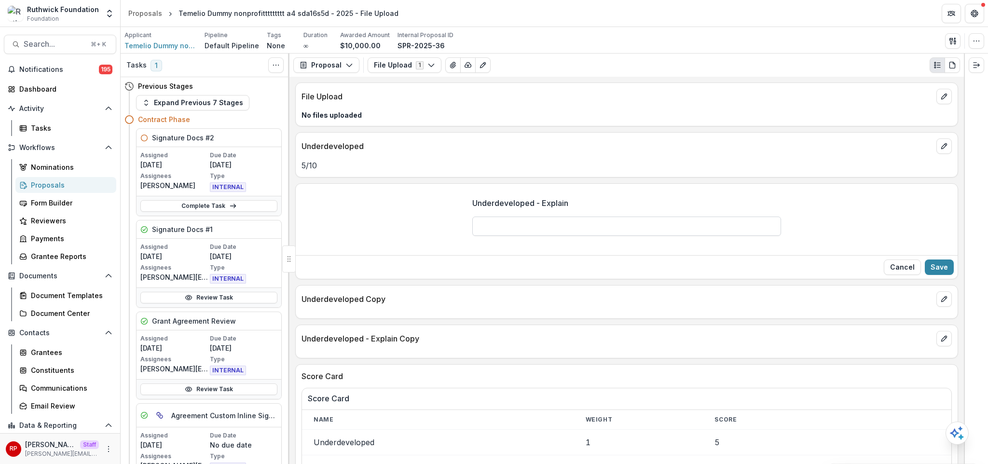
click at [514, 226] on input "Underdeveloped - Explain" at bounding box center [626, 226] width 309 height 19
type input "*"
click at [936, 265] on button "Save" at bounding box center [939, 266] width 29 height 15
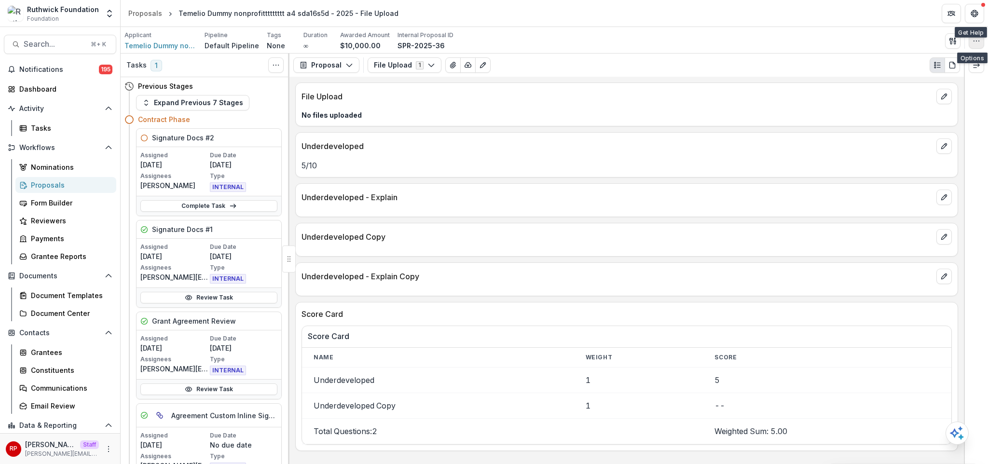
click at [976, 41] on icon "button" at bounding box center [976, 41] width 8 height 8
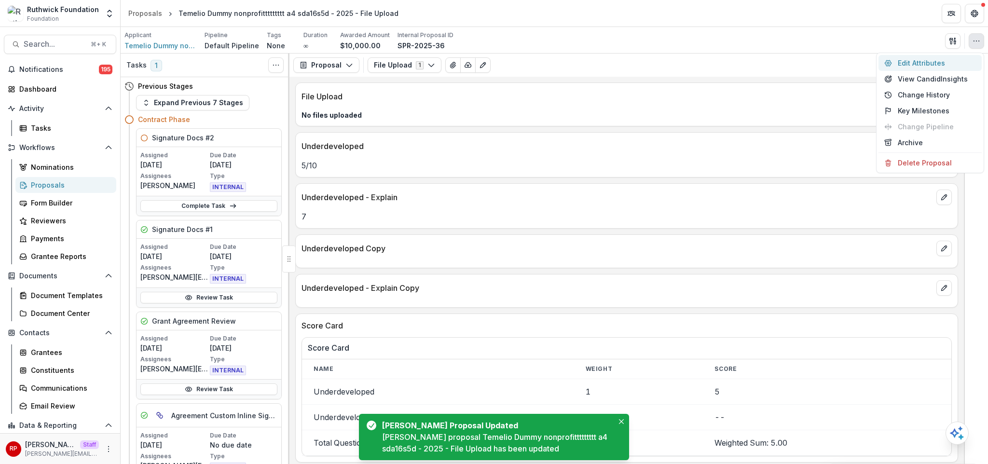
click at [941, 62] on button "Edit Attributes" at bounding box center [929, 63] width 103 height 16
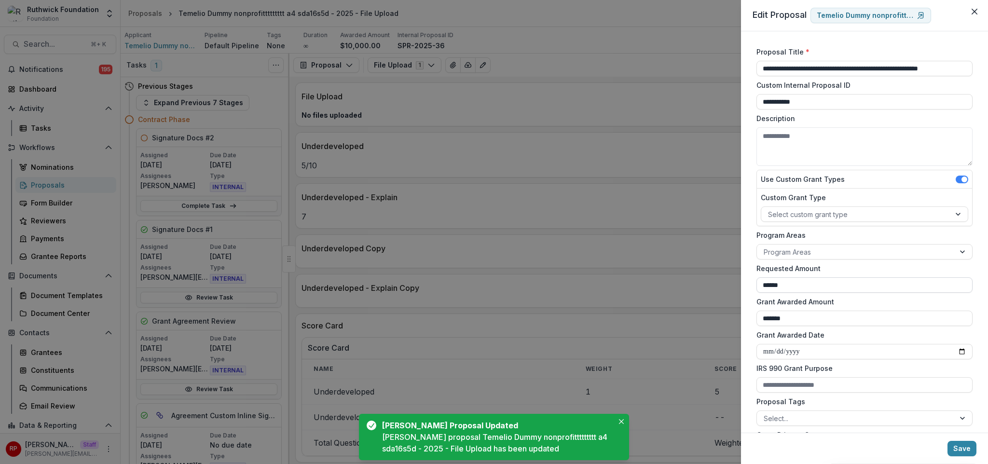
click at [784, 291] on input "******" at bounding box center [864, 284] width 216 height 15
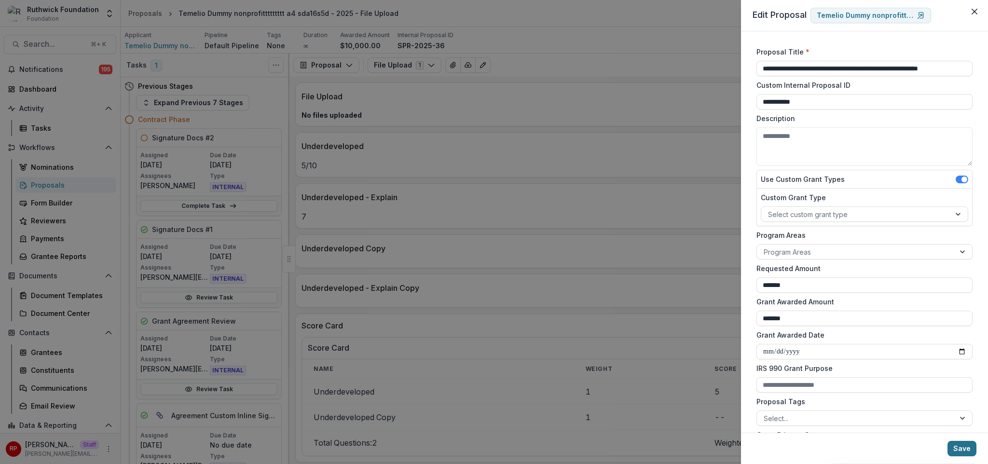
type input "*******"
click at [973, 447] on button "Save" at bounding box center [961, 448] width 29 height 15
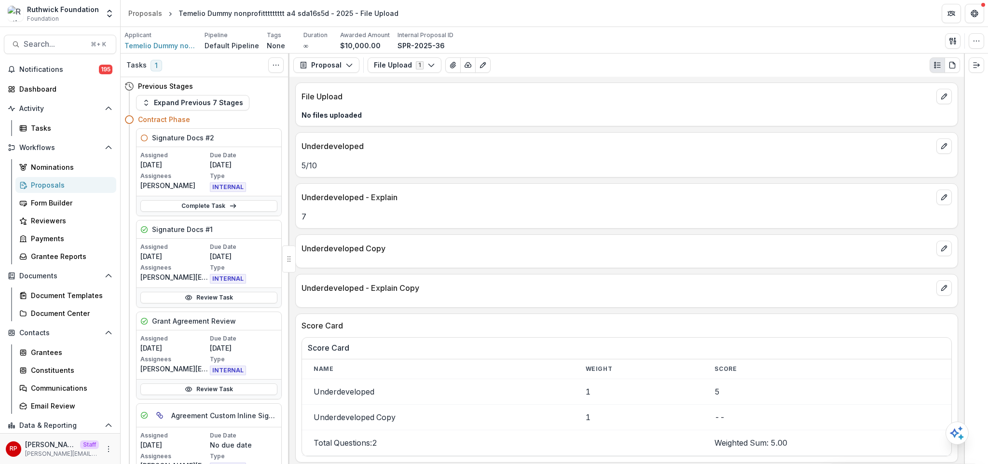
click at [658, 232] on div "File Upload No files uploaded Underdeveloped 5 / 10 Underdeveloped - Explain 7 …" at bounding box center [626, 270] width 674 height 387
click at [658, 230] on div "File Upload No files uploaded Underdeveloped 5 / 10 Underdeveloped - Explain 7 …" at bounding box center [626, 270] width 674 height 387
click at [974, 37] on icon "button" at bounding box center [976, 41] width 8 height 8
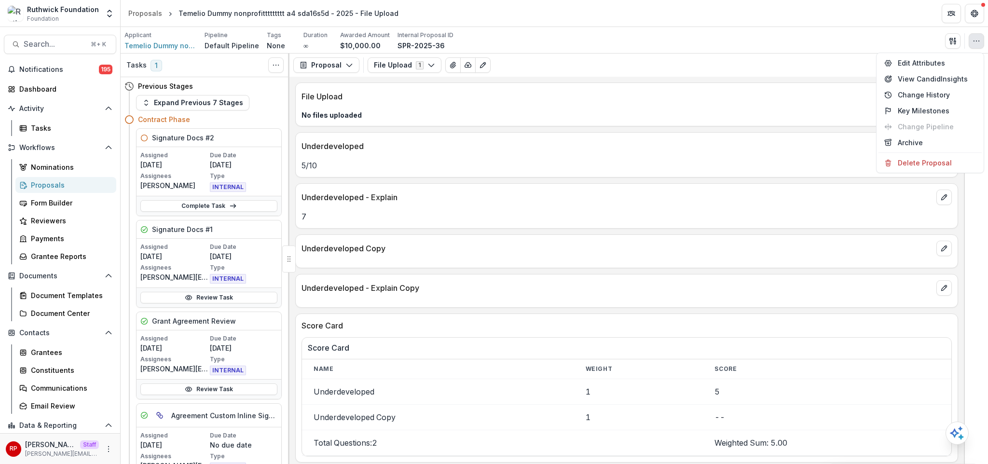
click at [556, 121] on div "File Upload No files uploaded" at bounding box center [626, 104] width 663 height 44
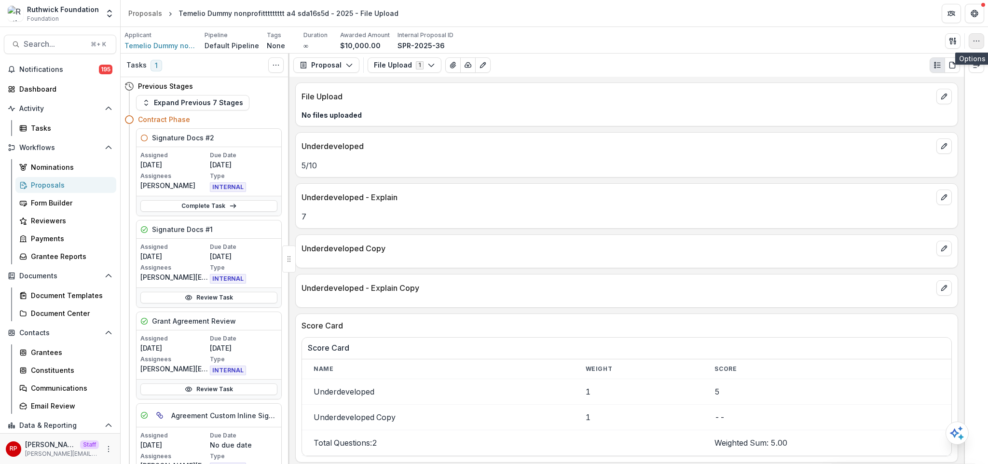
click at [980, 39] on button "button" at bounding box center [976, 40] width 15 height 15
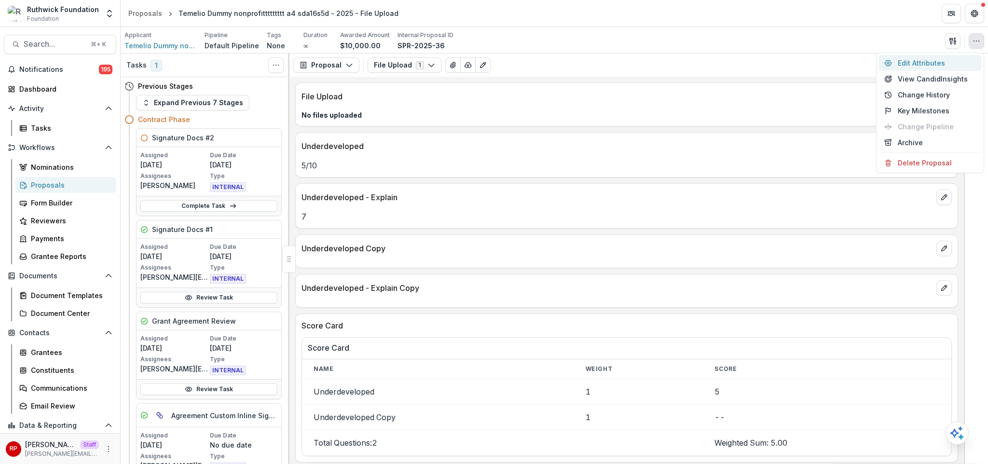
click at [944, 67] on button "Edit Attributes" at bounding box center [929, 63] width 103 height 16
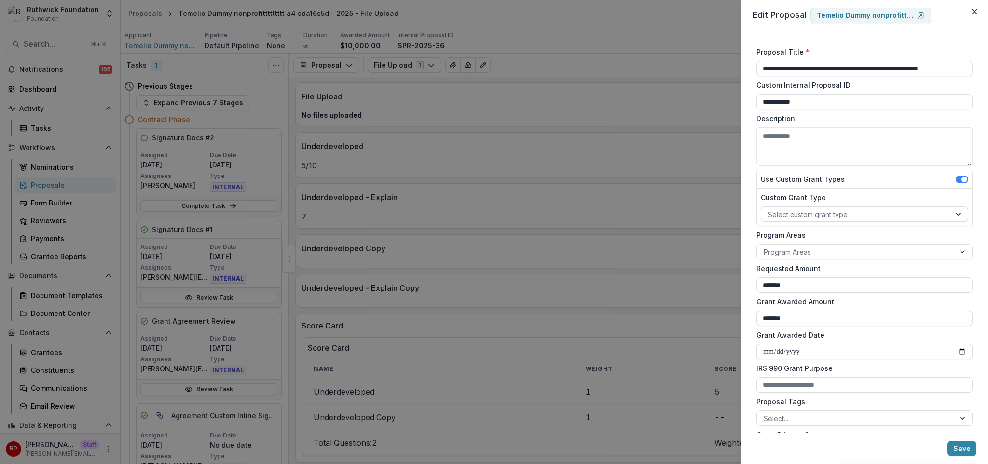
click at [623, 175] on div "**********" at bounding box center [494, 232] width 988 height 464
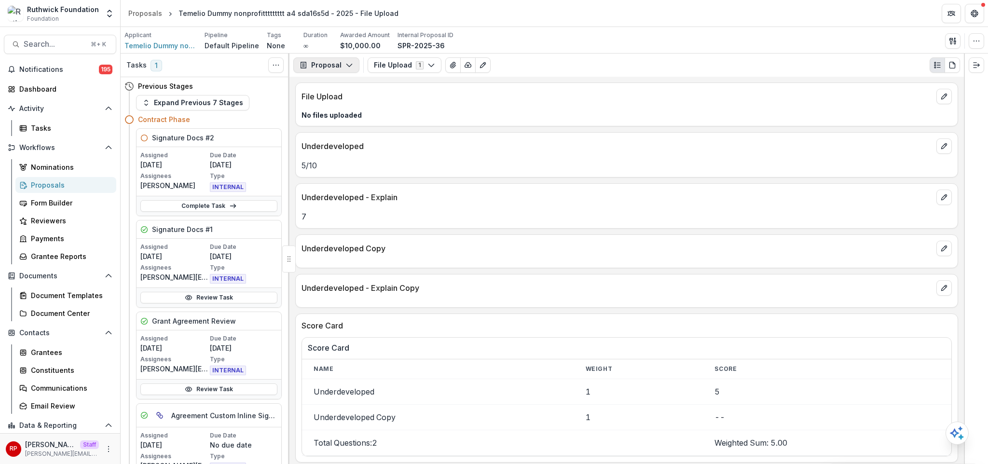
click at [340, 65] on button "Proposal" at bounding box center [326, 64] width 66 height 15
click at [373, 106] on div "Payments" at bounding box center [357, 103] width 88 height 10
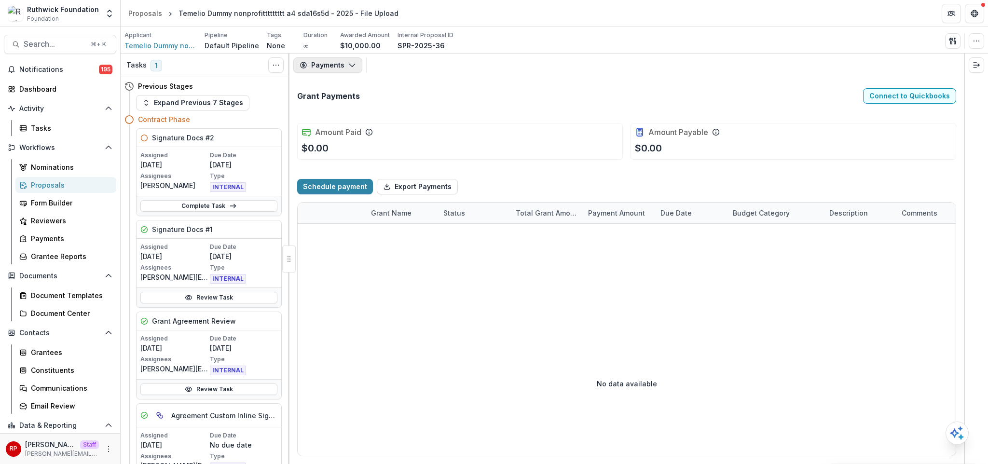
click at [319, 66] on button "Payments" at bounding box center [327, 64] width 69 height 15
click at [349, 85] on div "Proposal" at bounding box center [357, 87] width 88 height 10
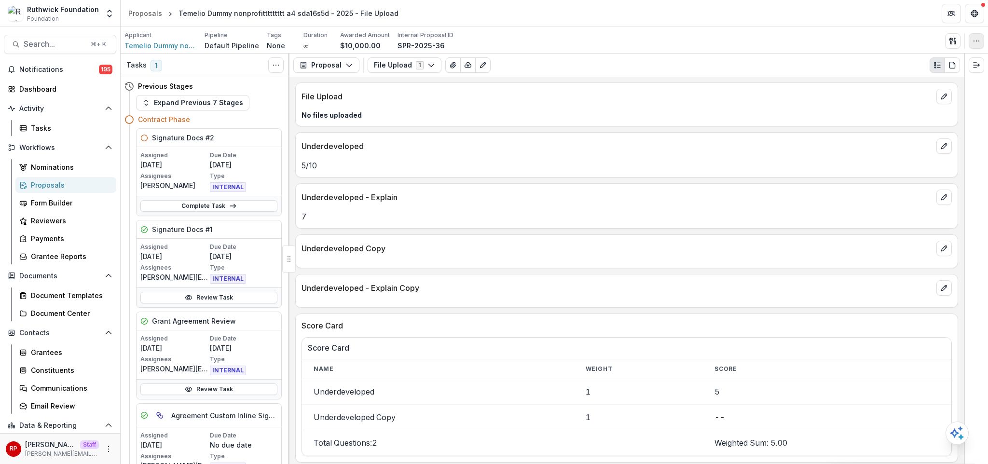
click at [980, 43] on icon "button" at bounding box center [976, 41] width 8 height 8
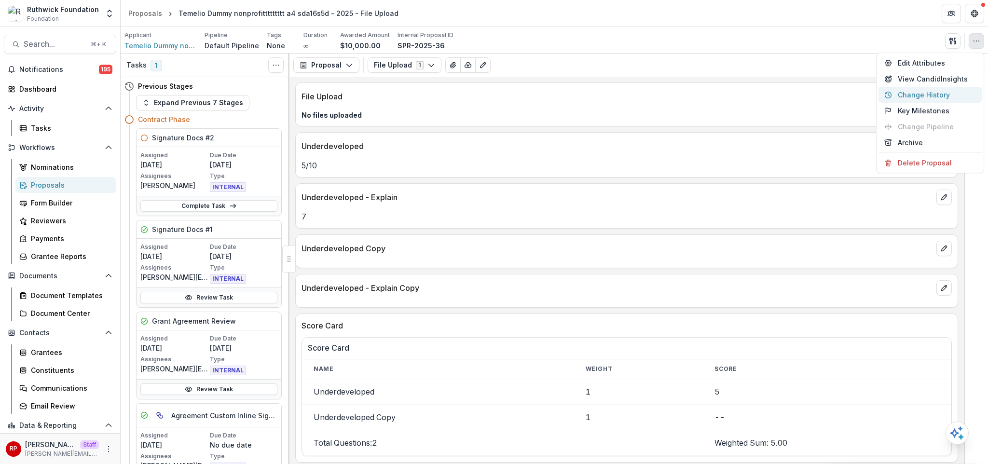
click at [958, 94] on button "Change History" at bounding box center [929, 95] width 103 height 16
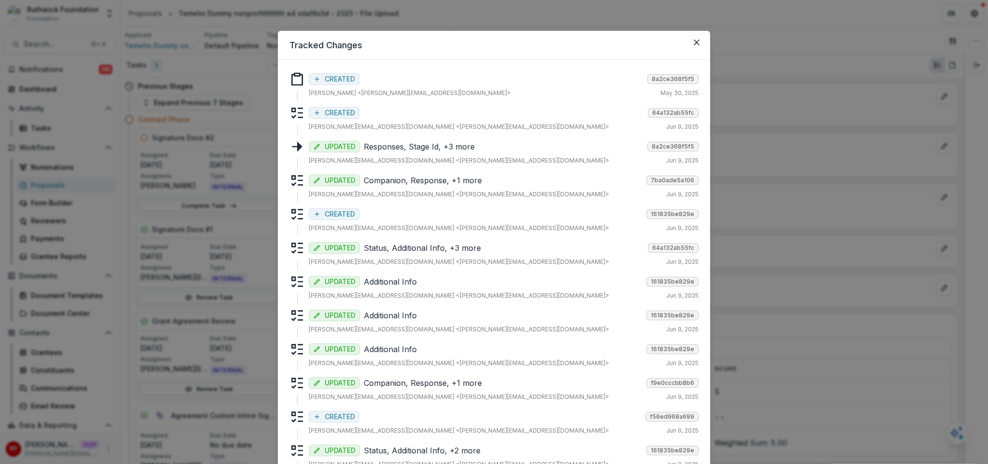
scroll to position [321, 0]
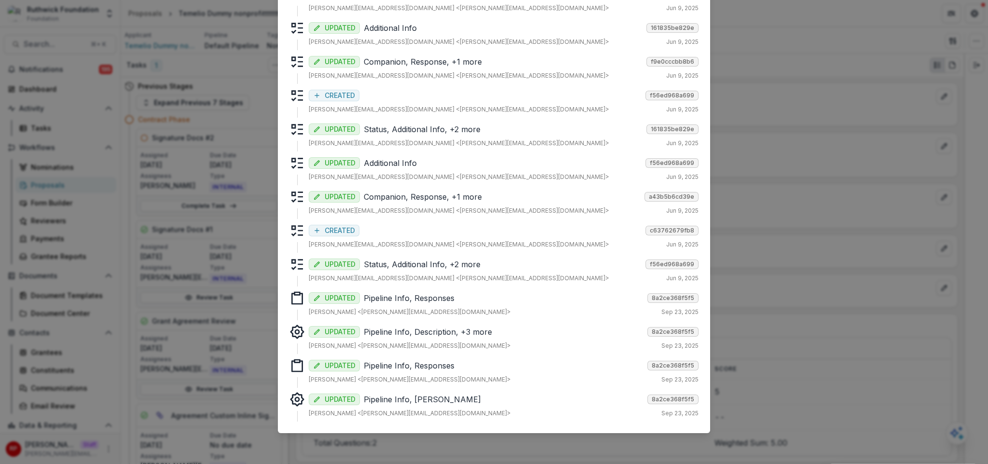
click at [568, 400] on p "Pipeline Info, [PERSON_NAME]" at bounding box center [504, 400] width 280 height 12
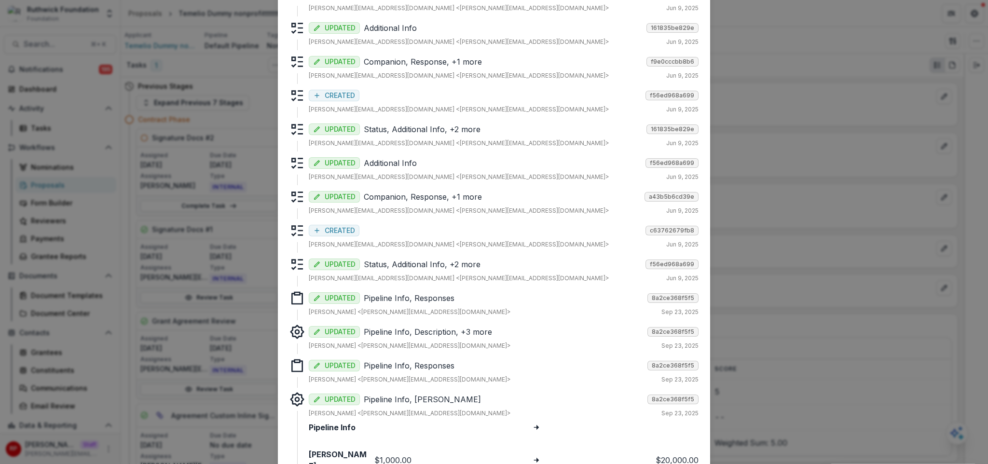
scroll to position [360, 0]
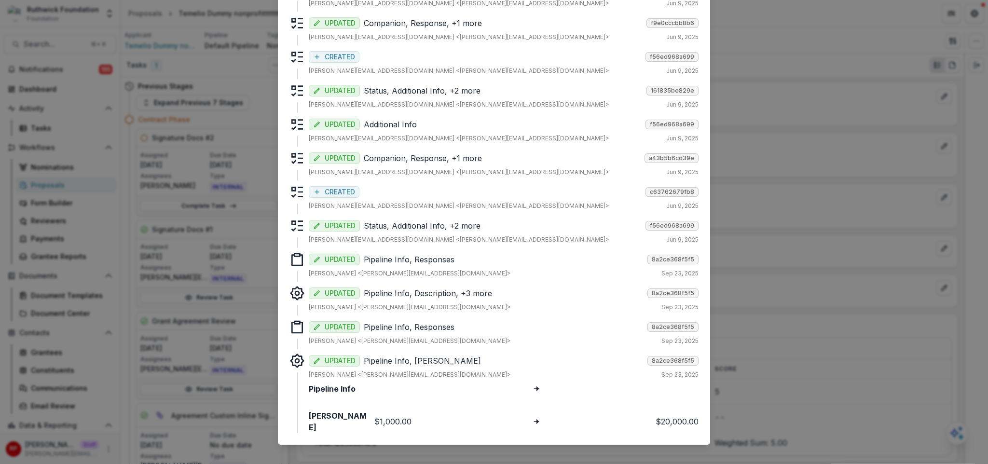
click at [434, 325] on p "Pipeline Info, Responses" at bounding box center [504, 327] width 280 height 12
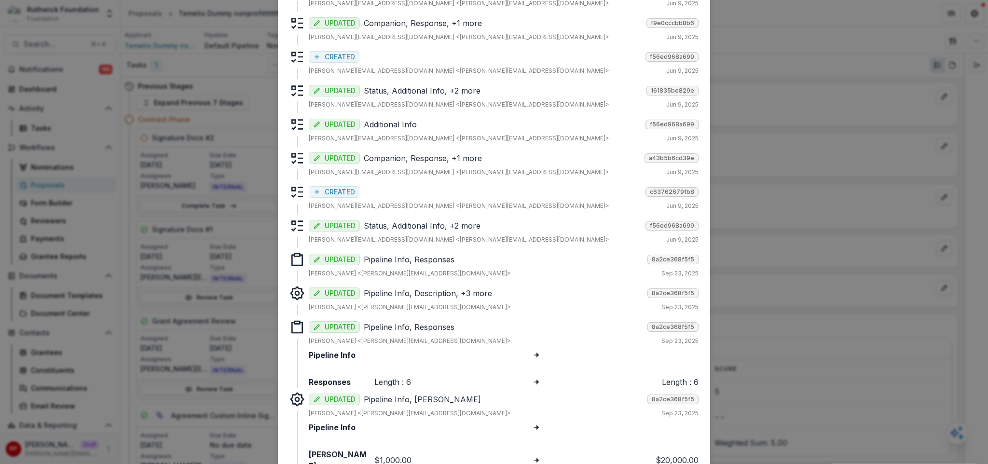
scroll to position [398, 0]
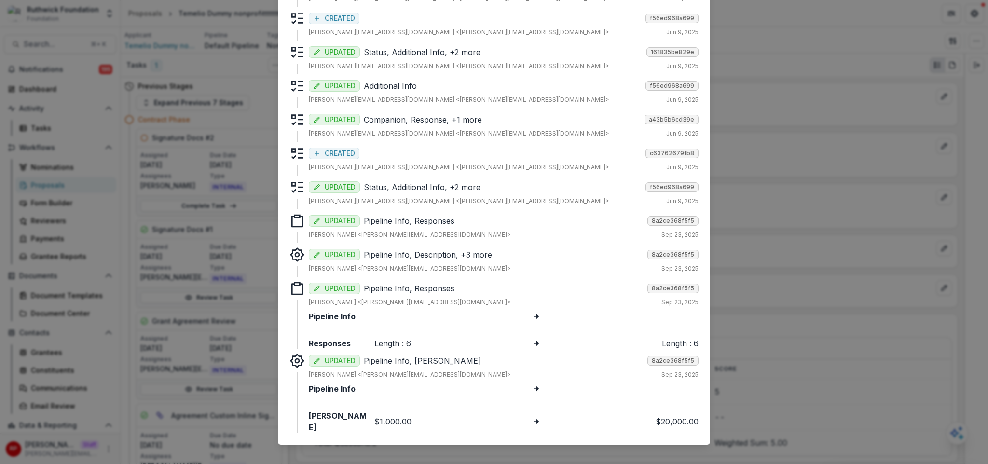
click at [337, 343] on strong "Responses" at bounding box center [340, 344] width 62 height 12
drag, startPoint x: 410, startPoint y: 343, endPoint x: 689, endPoint y: 344, distance: 279.3
click at [689, 344] on div "Responses Length : 6 Length : 6" at bounding box center [504, 344] width 390 height 12
click at [689, 344] on div "Length : 6" at bounding box center [621, 344] width 154 height 12
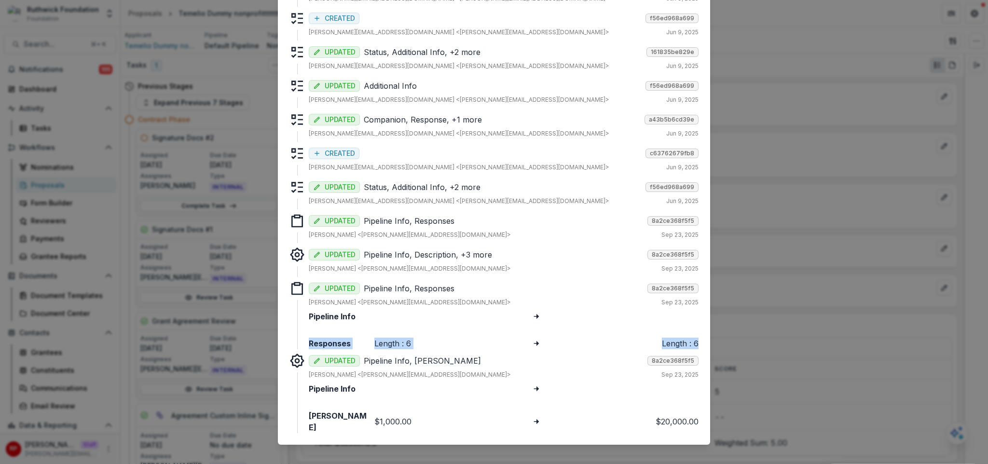
drag, startPoint x: 689, startPoint y: 344, endPoint x: 322, endPoint y: 341, distance: 367.5
click at [322, 341] on div "Responses Length : 6 Length : 6" at bounding box center [504, 344] width 390 height 12
click at [322, 341] on strong "Responses" at bounding box center [340, 344] width 62 height 12
click at [396, 251] on p "Pipeline Info, Description, +3 more" at bounding box center [504, 255] width 280 height 12
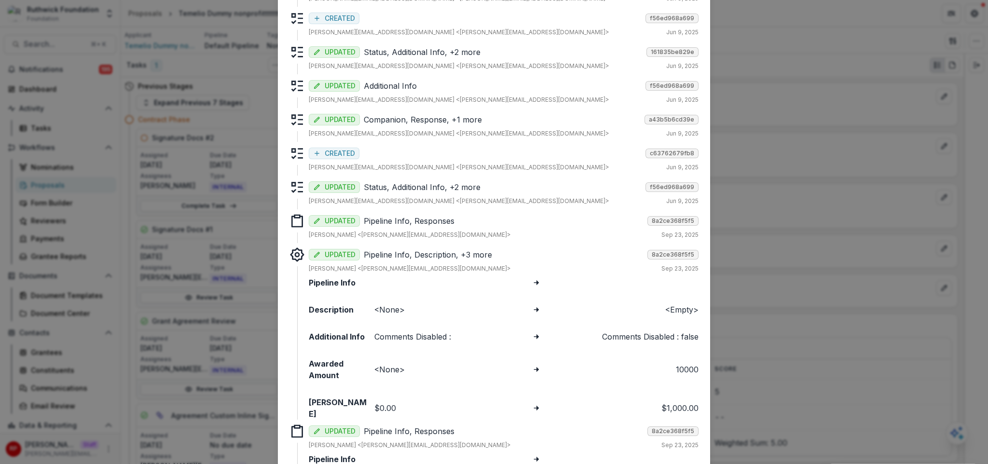
scroll to position [400, 0]
click at [410, 205] on div "UPDATED Status, Additional Info, +2 more f56ed968a699 jonah@trytemelio.com <jon…" at bounding box center [504, 192] width 390 height 30
click at [411, 213] on p "Pipeline Info, Responses" at bounding box center [504, 219] width 280 height 12
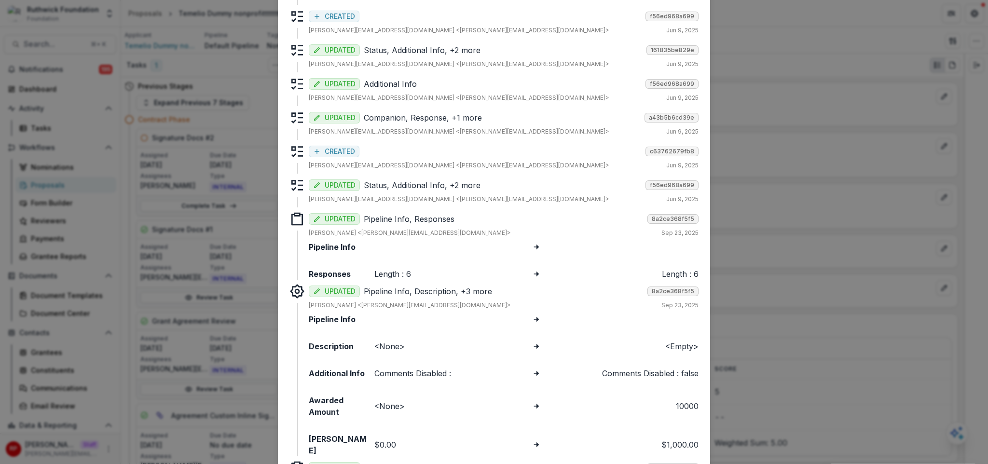
click at [416, 188] on p "Status, Additional Info, +2 more" at bounding box center [503, 185] width 278 height 12
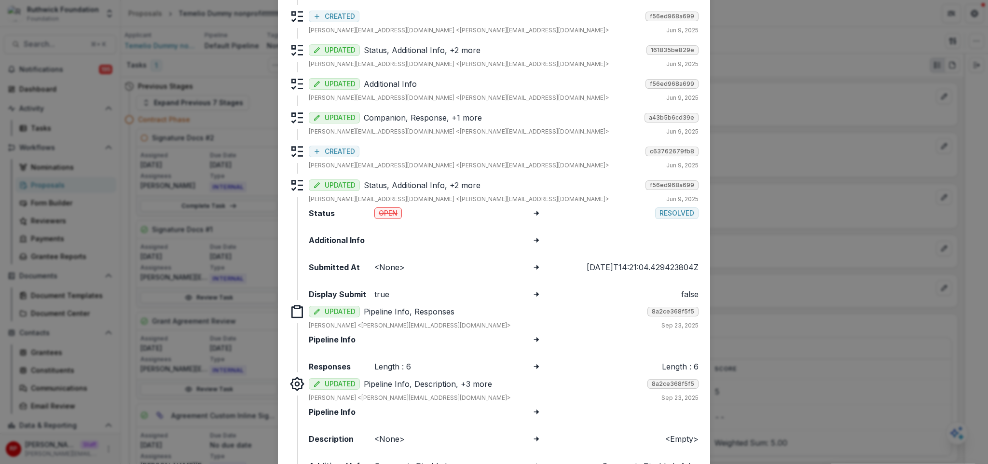
click at [376, 151] on div "CREATED c63762679fb8" at bounding box center [504, 151] width 390 height 14
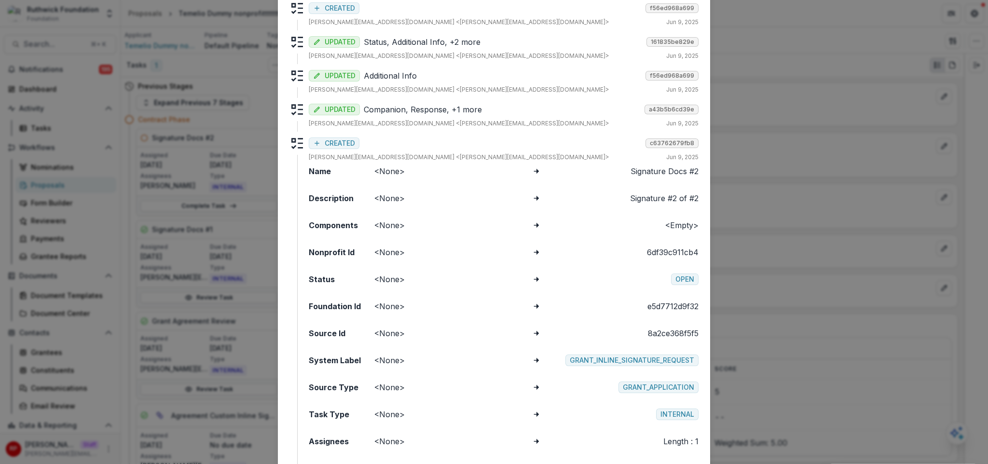
scroll to position [357, 0]
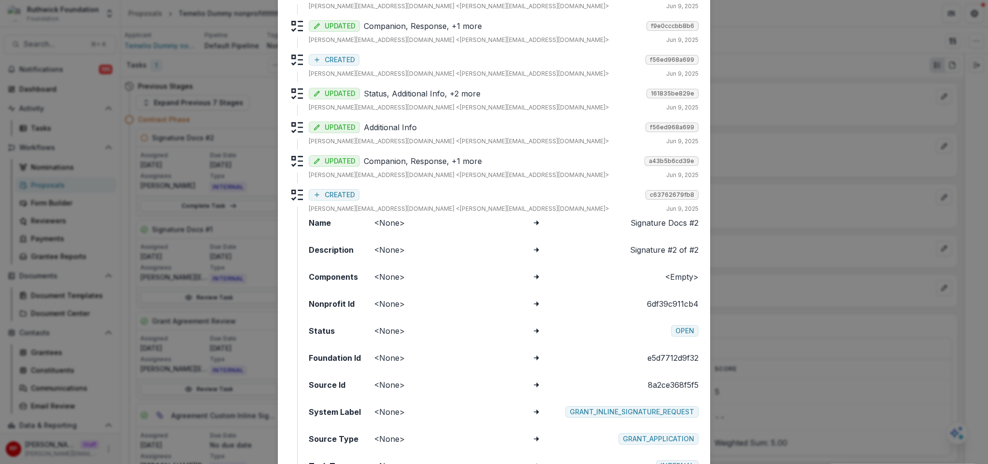
click at [445, 195] on div "CREATED c63762679fb8" at bounding box center [504, 194] width 390 height 14
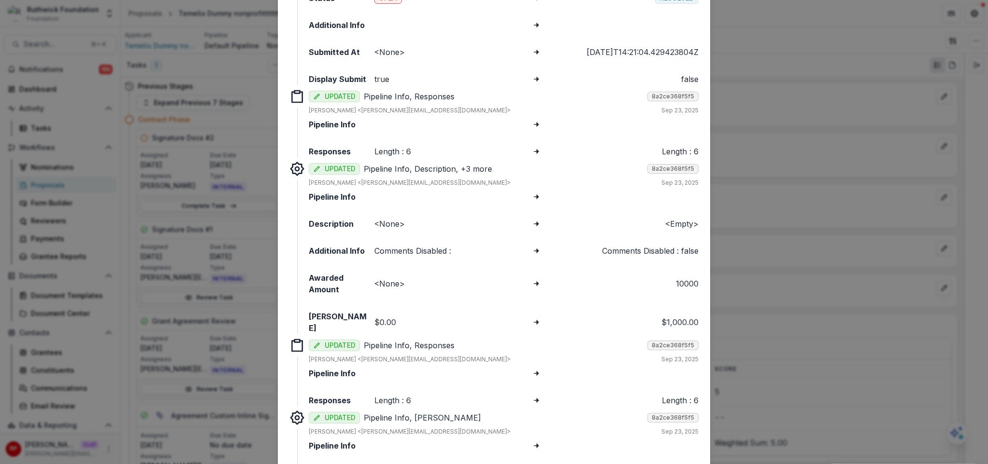
scroll to position [661, 0]
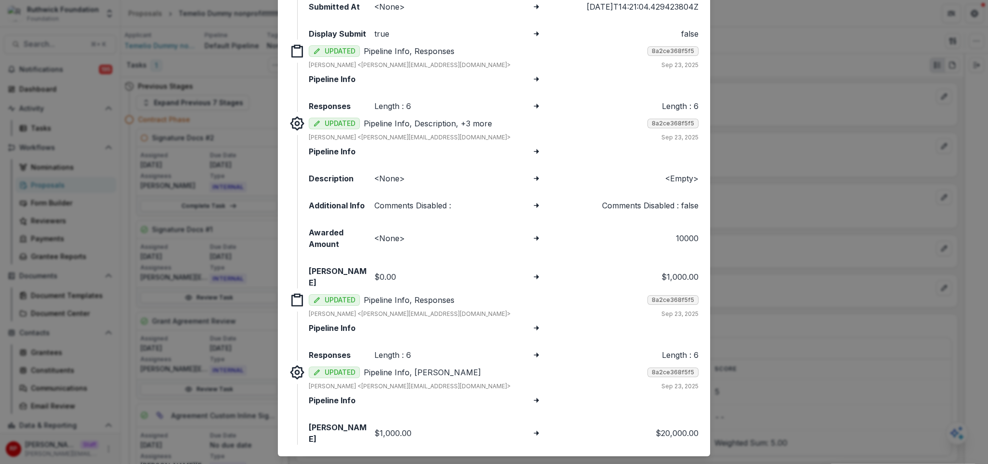
click at [378, 107] on div "Length : 6" at bounding box center [451, 106] width 154 height 12
drag, startPoint x: 378, startPoint y: 107, endPoint x: 653, endPoint y: 112, distance: 275.0
click at [385, 110] on div "Length : 6" at bounding box center [451, 106] width 154 height 12
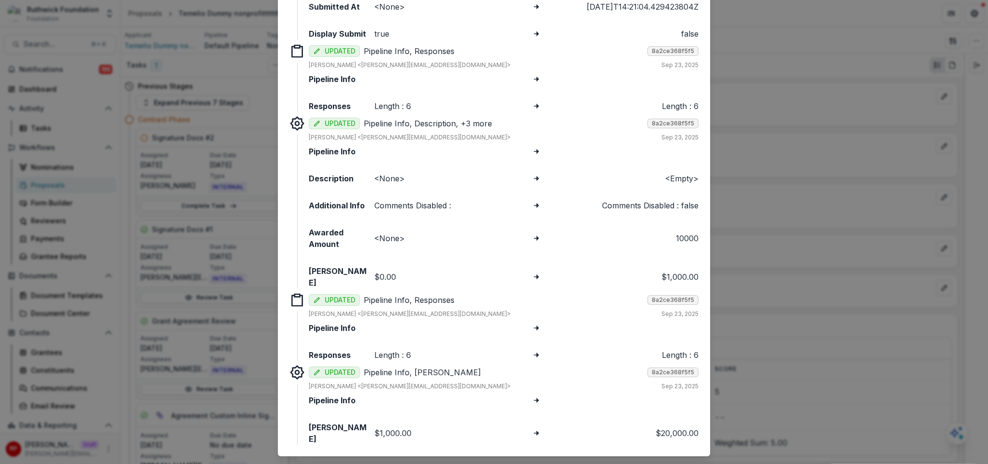
click at [328, 105] on strong "Responses" at bounding box center [340, 106] width 62 height 12
drag, startPoint x: 328, startPoint y: 105, endPoint x: 680, endPoint y: 104, distance: 351.1
click at [680, 104] on div "Responses Length : 6 Length : 6" at bounding box center [504, 106] width 390 height 12
click at [680, 104] on div "Length : 6" at bounding box center [621, 106] width 154 height 12
click at [799, 181] on div "Tracked Changes Responses CREATED 8a2ce368f5f5 Ruthwick Pathireddy <ruthwick@tr…" at bounding box center [494, 232] width 988 height 464
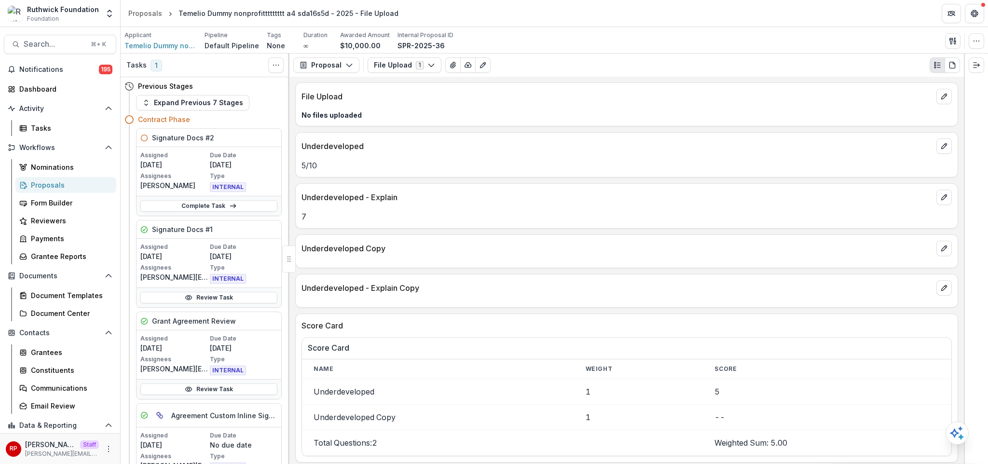
drag, startPoint x: 584, startPoint y: 152, endPoint x: 579, endPoint y: 152, distance: 5.3
click at [584, 152] on p "Underdeveloped" at bounding box center [616, 146] width 631 height 12
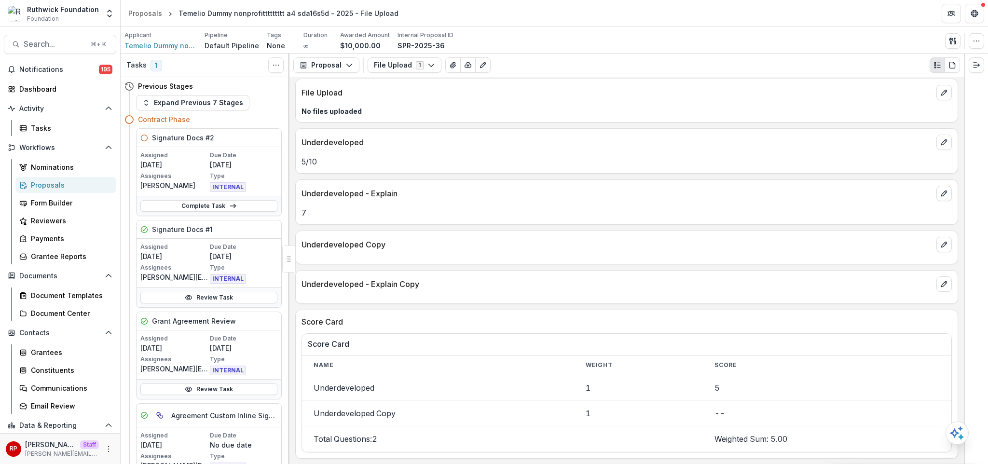
click at [307, 145] on p "Underdeveloped" at bounding box center [616, 142] width 631 height 12
drag, startPoint x: 307, startPoint y: 145, endPoint x: 369, endPoint y: 247, distance: 120.4
click at [369, 247] on div "File Upload No files uploaded Underdeveloped 5 / 10 Underdeveloped - Explain 7 …" at bounding box center [626, 270] width 674 height 387
click at [369, 247] on p "Underdeveloped Copy" at bounding box center [616, 245] width 631 height 12
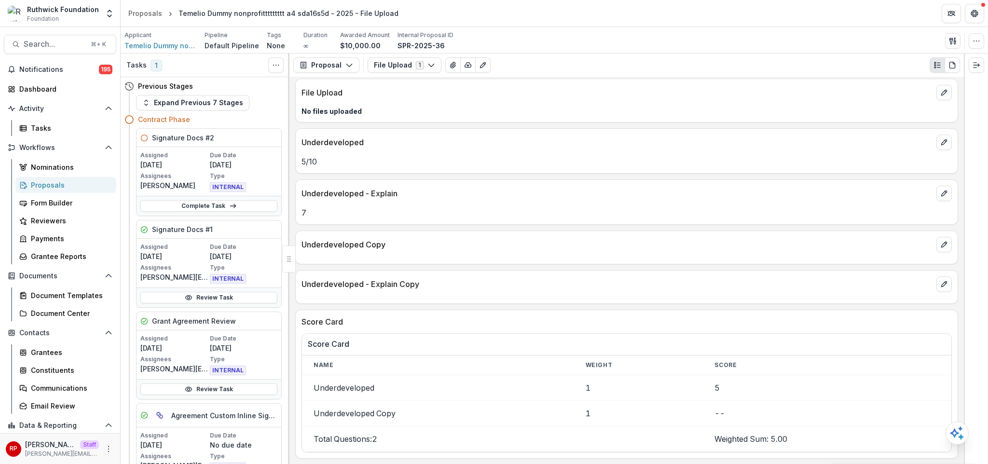
click at [431, 210] on p "7" at bounding box center [626, 213] width 650 height 12
click at [976, 42] on icon "button" at bounding box center [976, 41] width 8 height 8
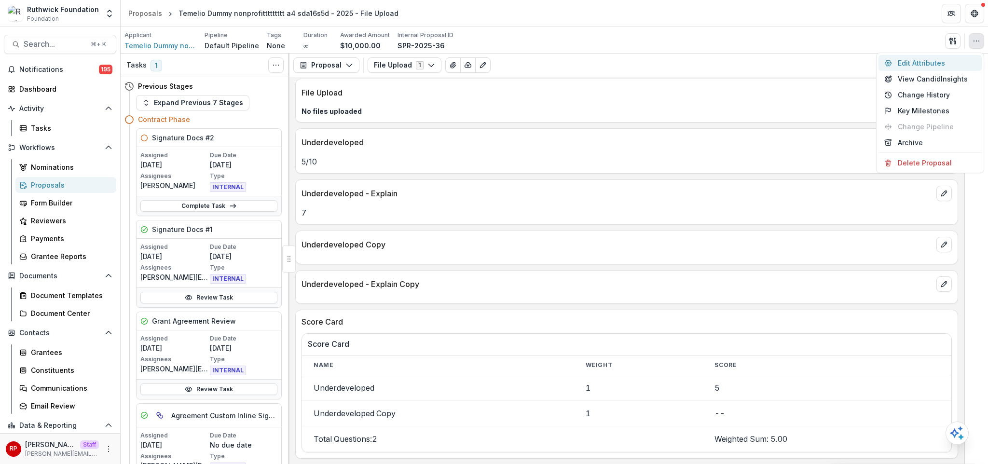
click at [944, 62] on button "Edit Attributes" at bounding box center [929, 63] width 103 height 16
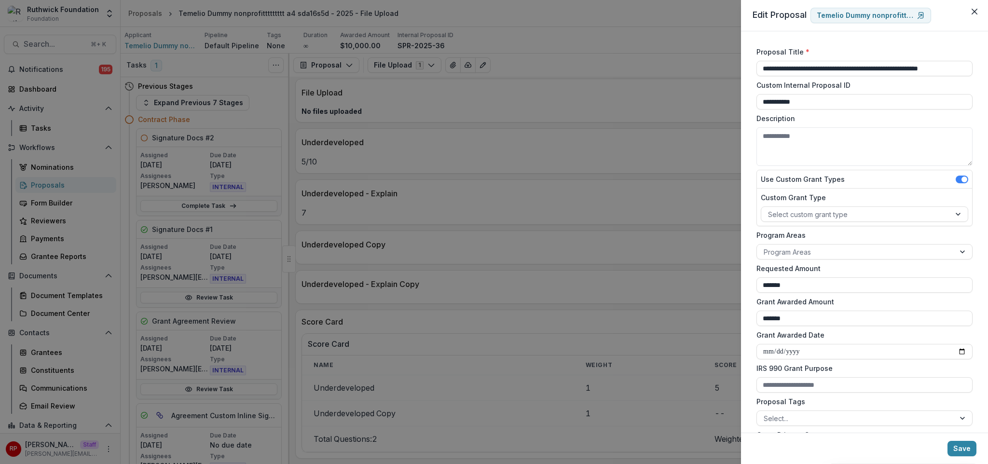
drag, startPoint x: 639, startPoint y: 123, endPoint x: 649, endPoint y: 120, distance: 10.9
click at [638, 123] on div "**********" at bounding box center [494, 232] width 988 height 464
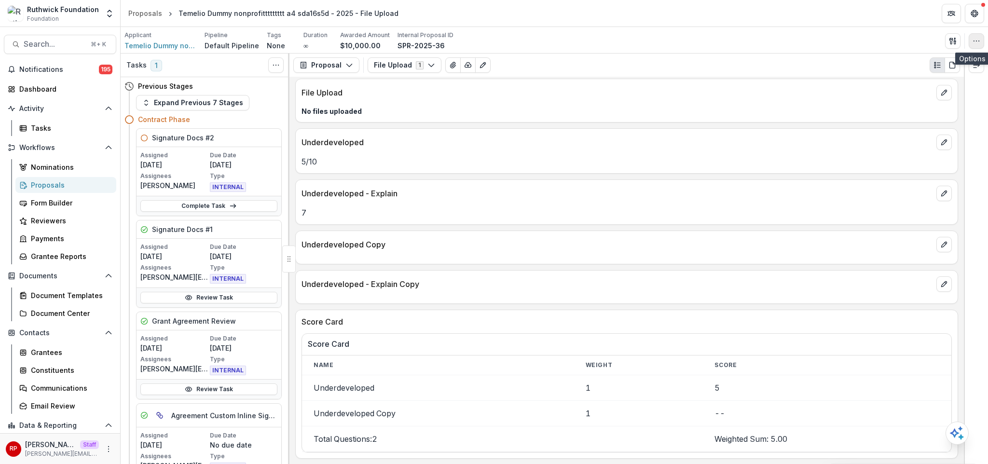
click at [973, 41] on circle "button" at bounding box center [973, 41] width 0 height 0
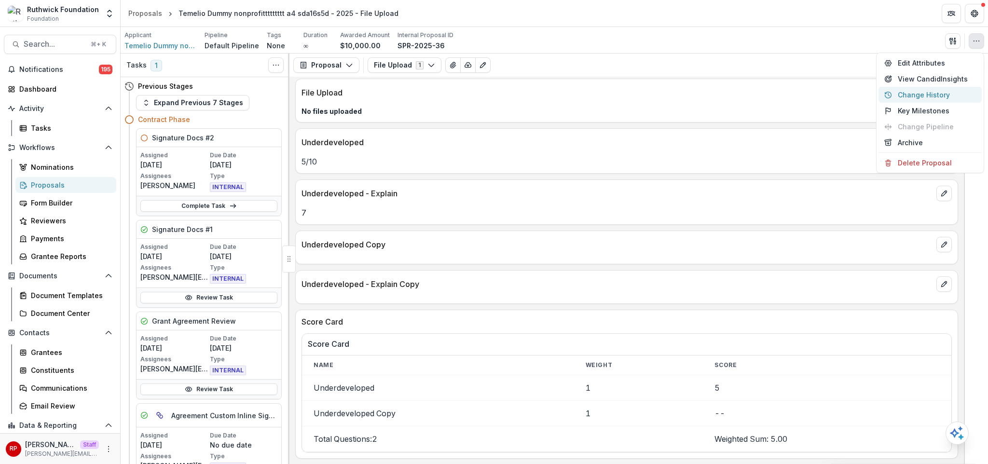
click at [931, 99] on button "Change History" at bounding box center [929, 95] width 103 height 16
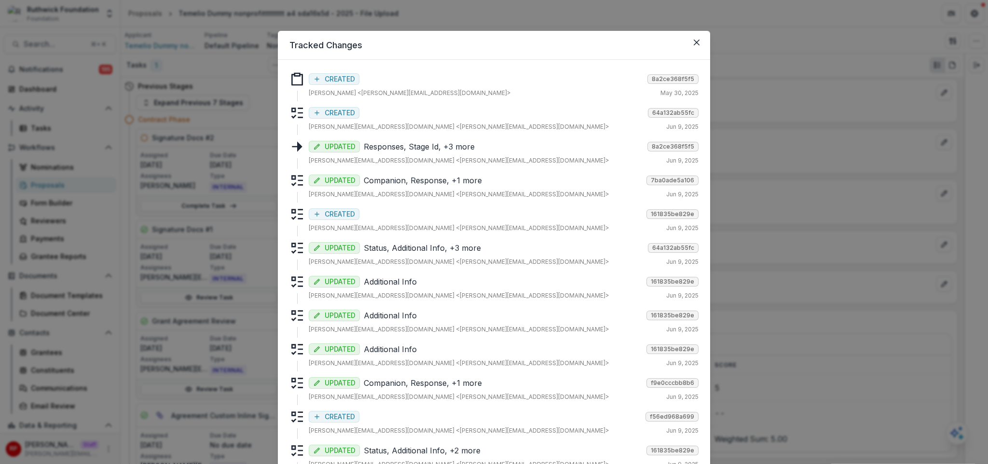
scroll to position [321, 0]
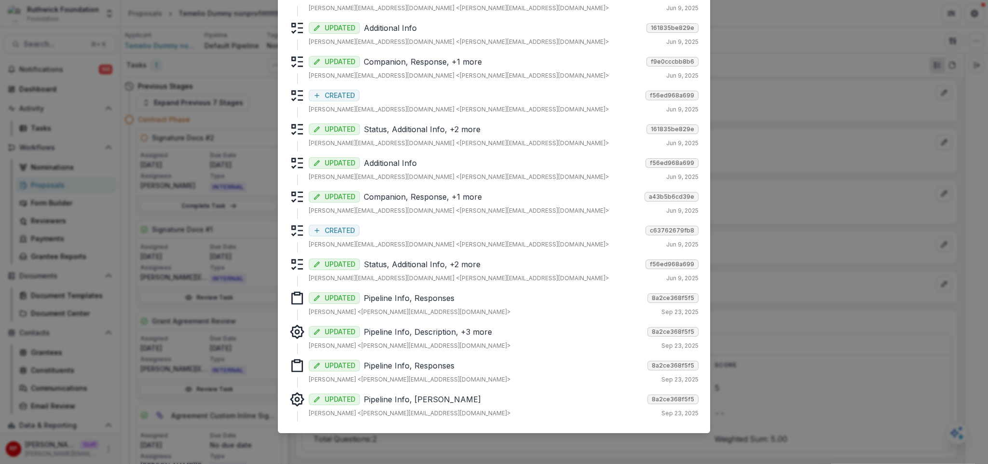
click at [456, 369] on p "Pipeline Info, Responses" at bounding box center [504, 366] width 280 height 12
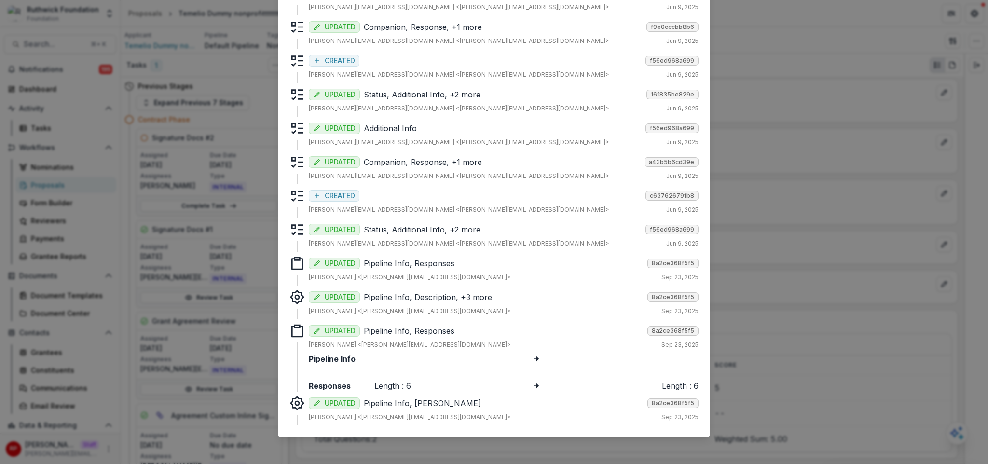
scroll to position [360, 0]
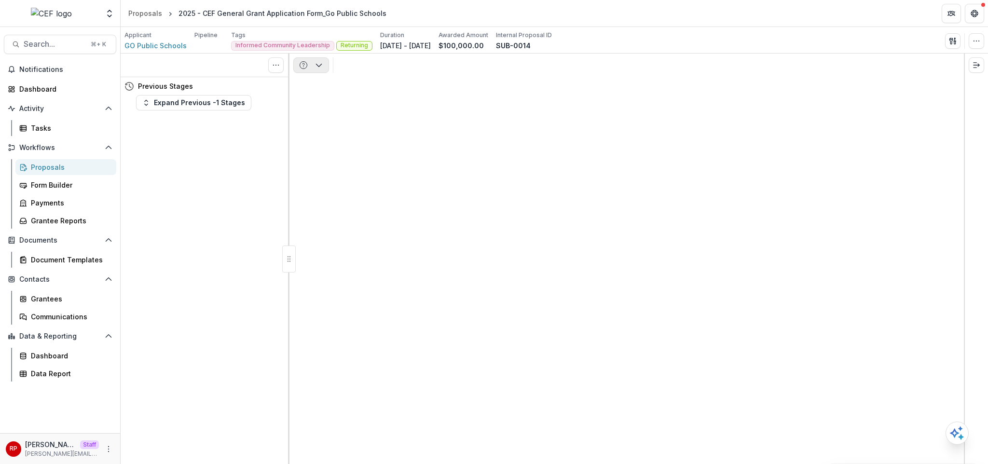
click at [311, 67] on button "button" at bounding box center [311, 64] width 36 height 15
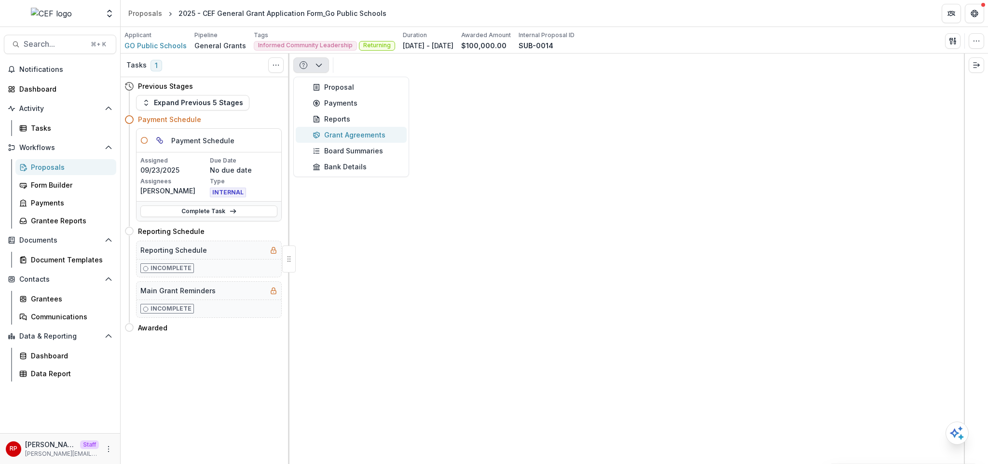
click at [347, 132] on div "Grant Agreements" at bounding box center [357, 135] width 88 height 10
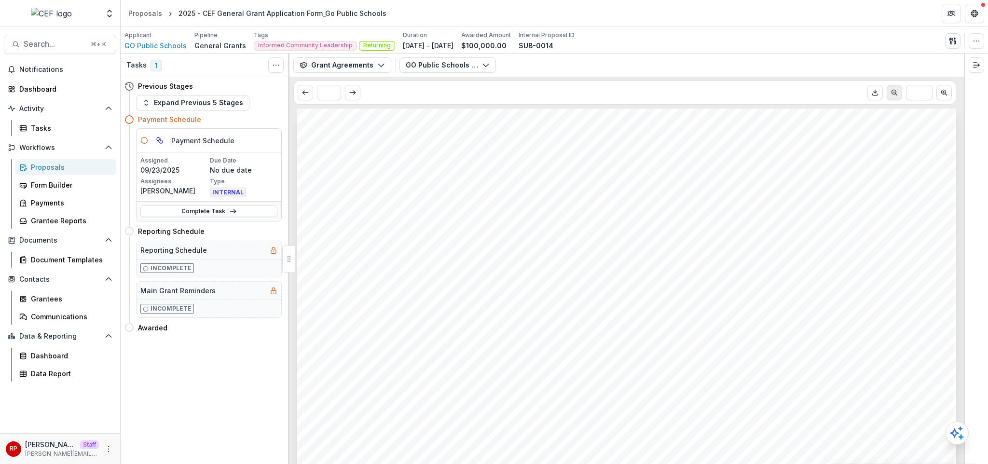
click at [890, 96] on icon "Scroll to previous page" at bounding box center [894, 93] width 8 height 8
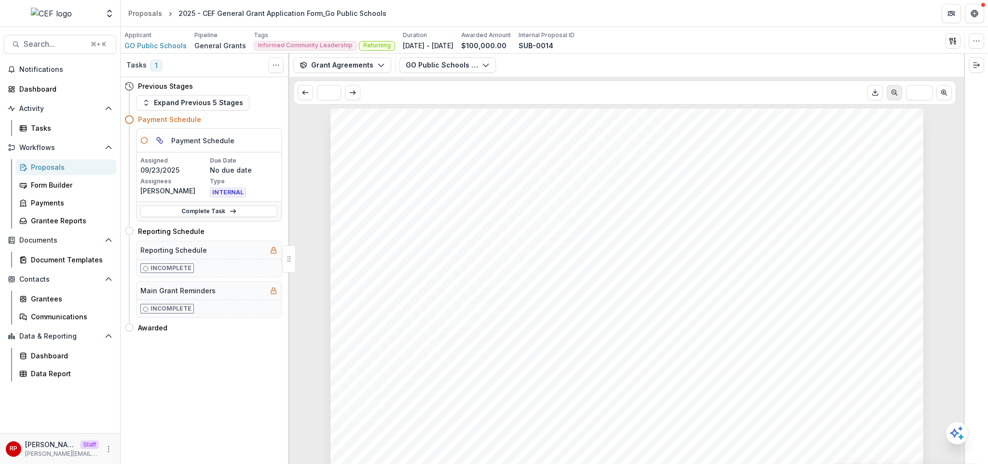
click at [890, 96] on icon "Scroll to previous page" at bounding box center [894, 93] width 8 height 8
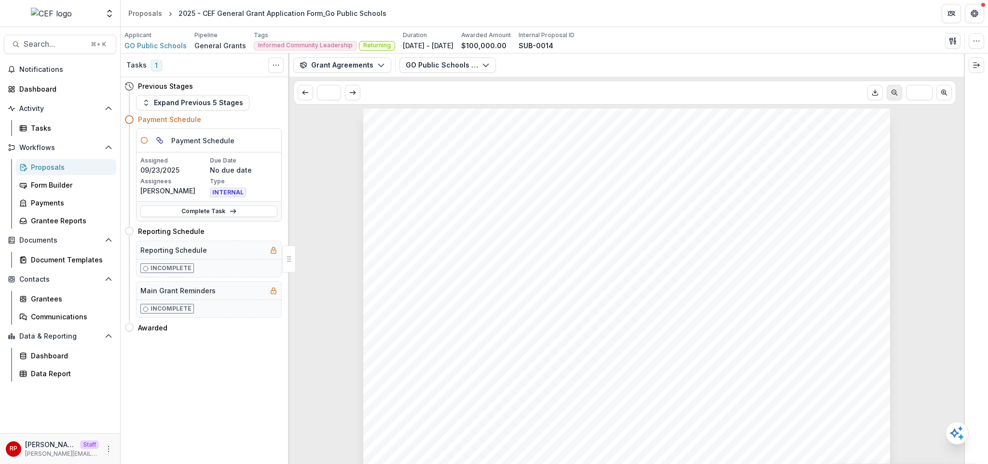
click at [890, 96] on icon "Scroll to previous page" at bounding box center [894, 93] width 8 height 8
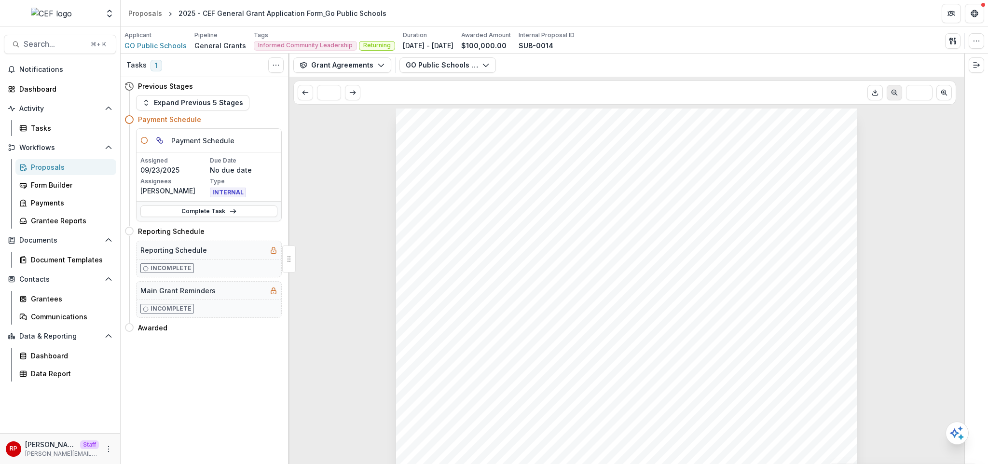
click at [890, 96] on icon "Scroll to previous page" at bounding box center [894, 93] width 8 height 8
type input "**"
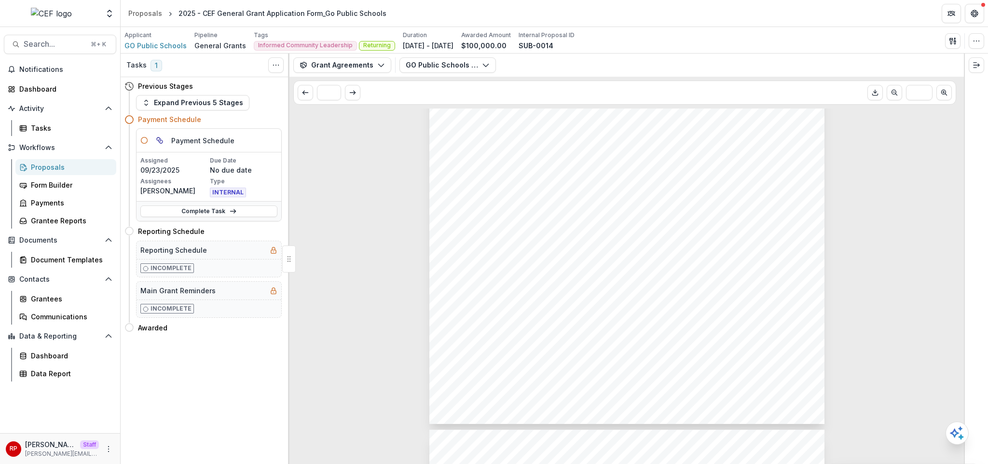
scroll to position [819, 0]
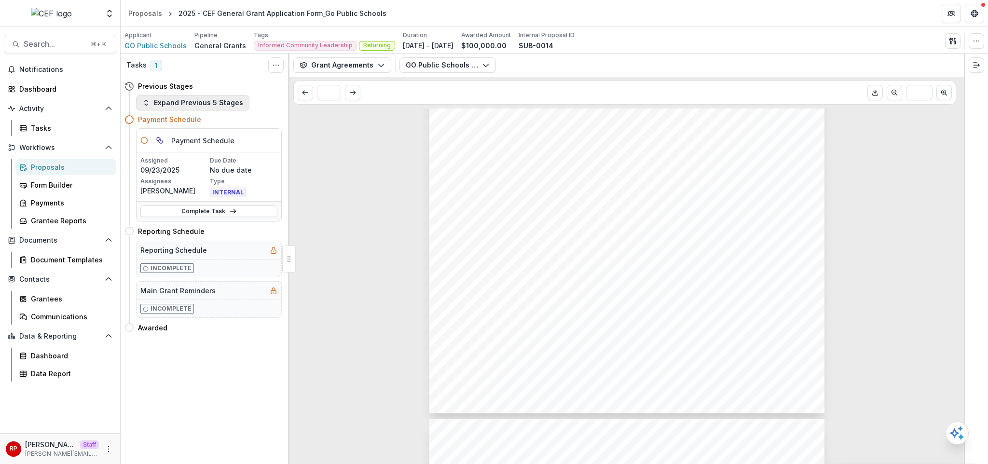
click at [207, 100] on button "Expand Previous 5 Stages" at bounding box center [192, 102] width 113 height 15
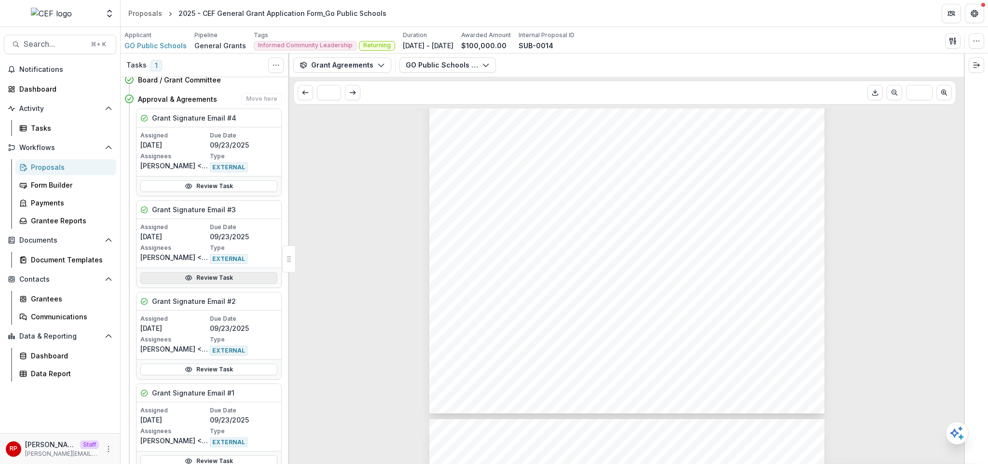
scroll to position [0, 0]
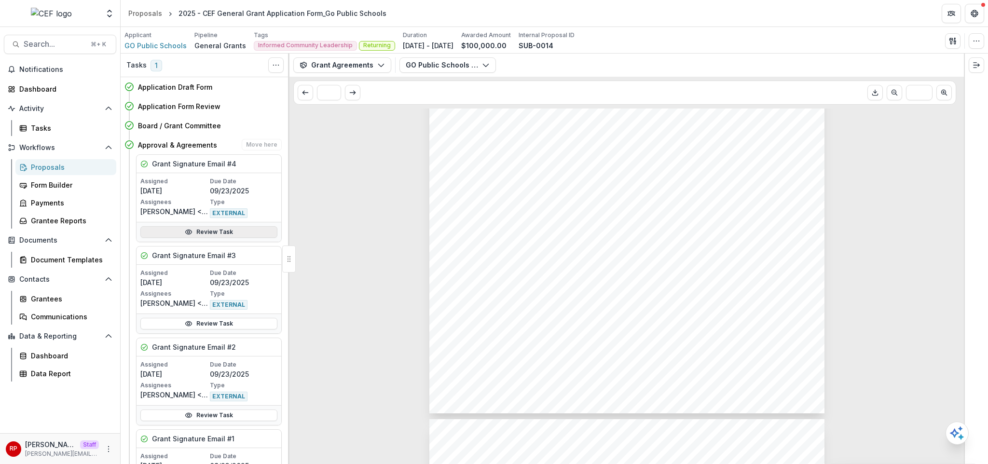
click at [218, 234] on link "Review Task" at bounding box center [208, 232] width 137 height 12
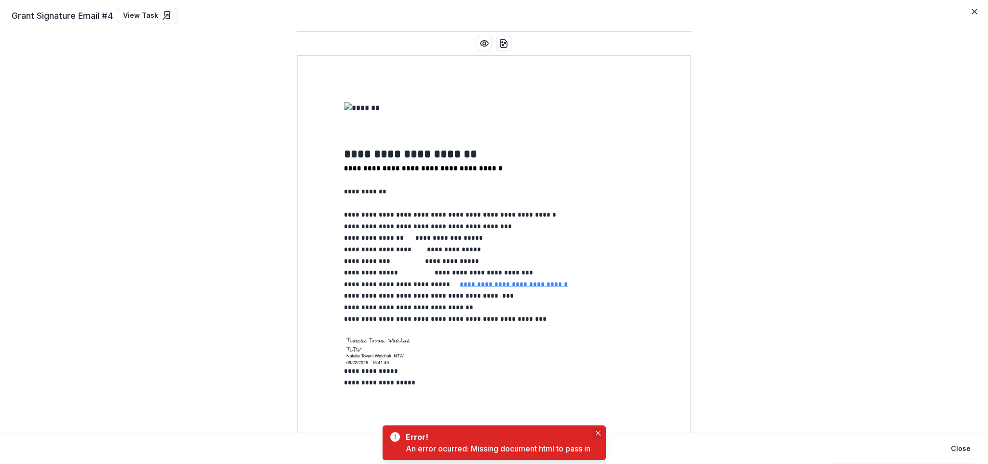
click at [600, 435] on icon "Close" at bounding box center [598, 433] width 5 height 5
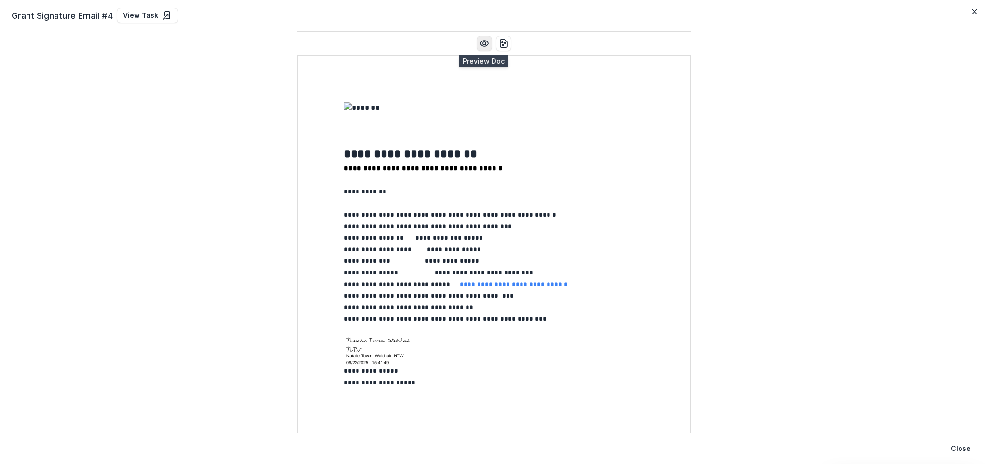
click at [483, 44] on circle "Preview preview-doc.pdf" at bounding box center [484, 43] width 3 height 3
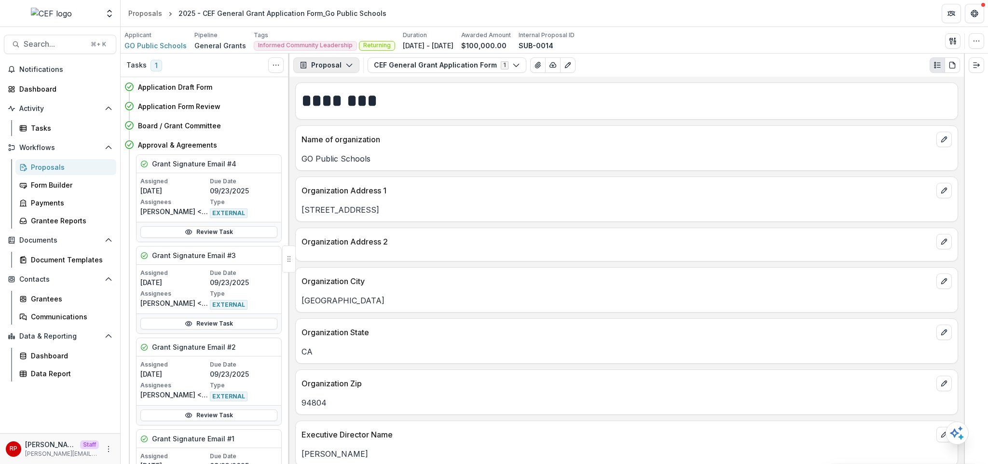
click at [342, 70] on button "Proposal" at bounding box center [326, 64] width 66 height 15
click at [352, 136] on div "Grant Agreements" at bounding box center [357, 135] width 88 height 10
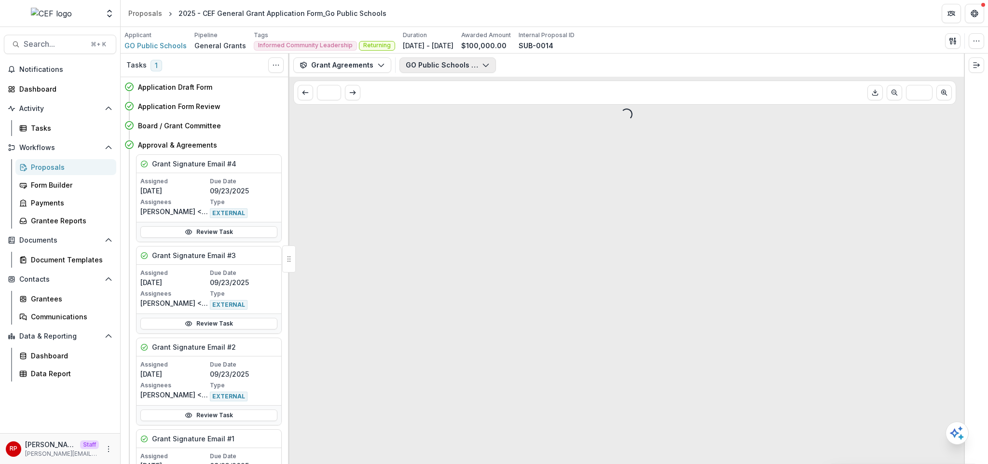
click at [429, 65] on button "GO Public Schools - Grant Agreement - [DATE].pdf" at bounding box center [447, 64] width 96 height 15
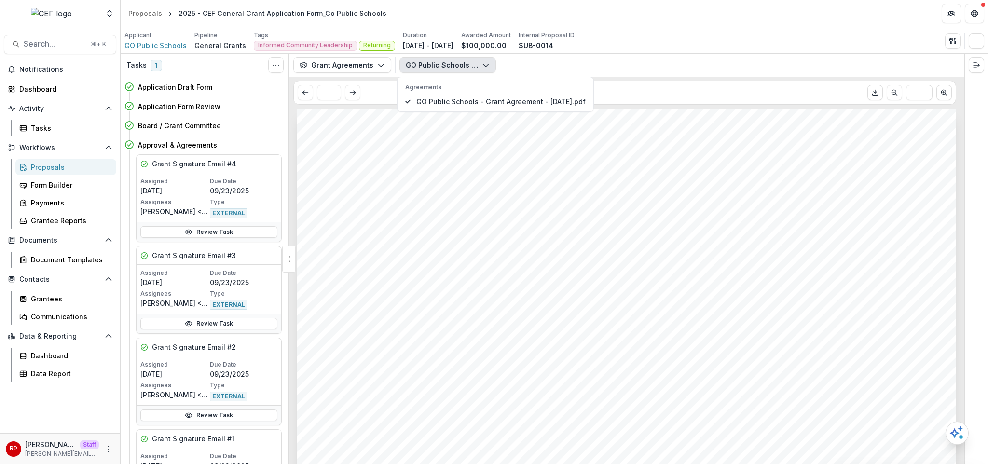
click at [429, 65] on button "GO Public Schools - Grant Agreement - [DATE].pdf" at bounding box center [447, 64] width 96 height 15
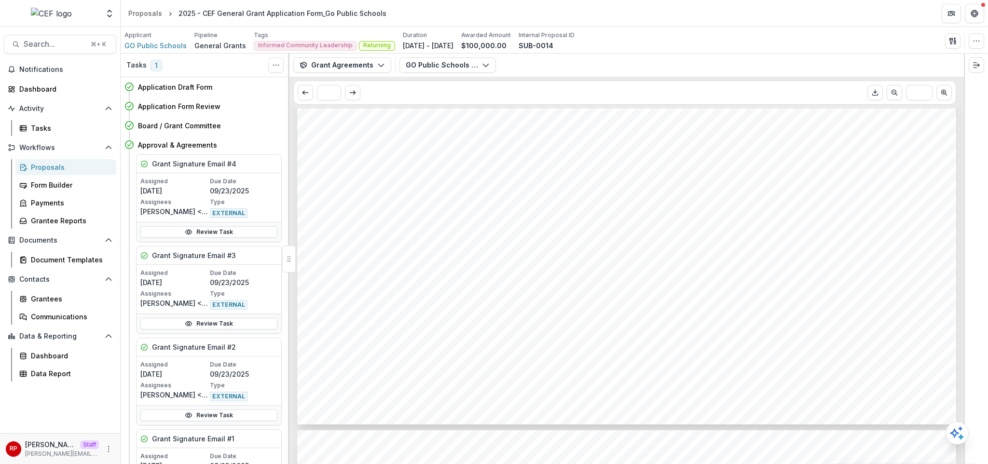
scroll to position [921, 0]
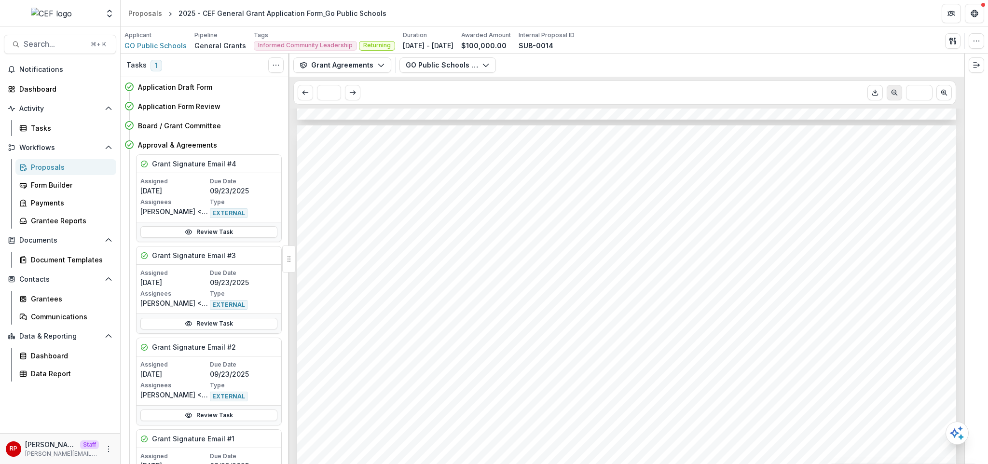
click at [897, 94] on icon "Scroll to previous page" at bounding box center [894, 93] width 8 height 8
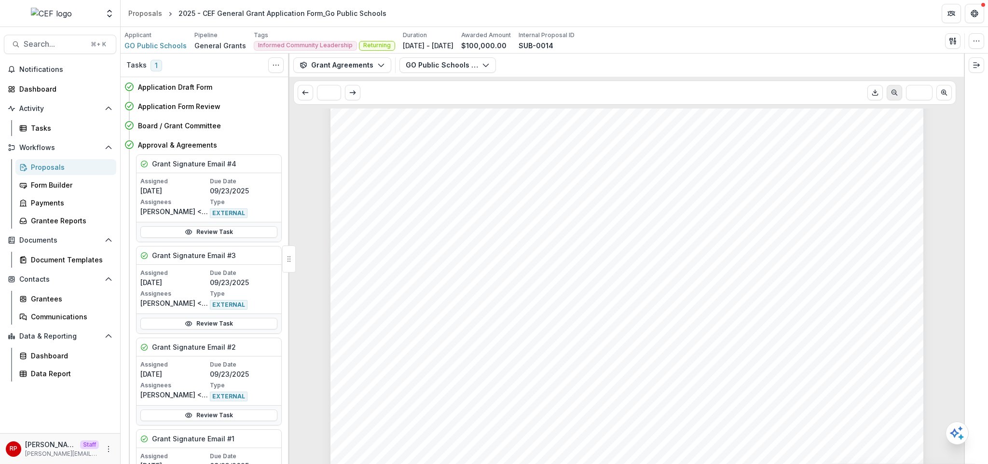
click at [897, 94] on icon "Scroll to previous page" at bounding box center [894, 93] width 8 height 8
type input "**"
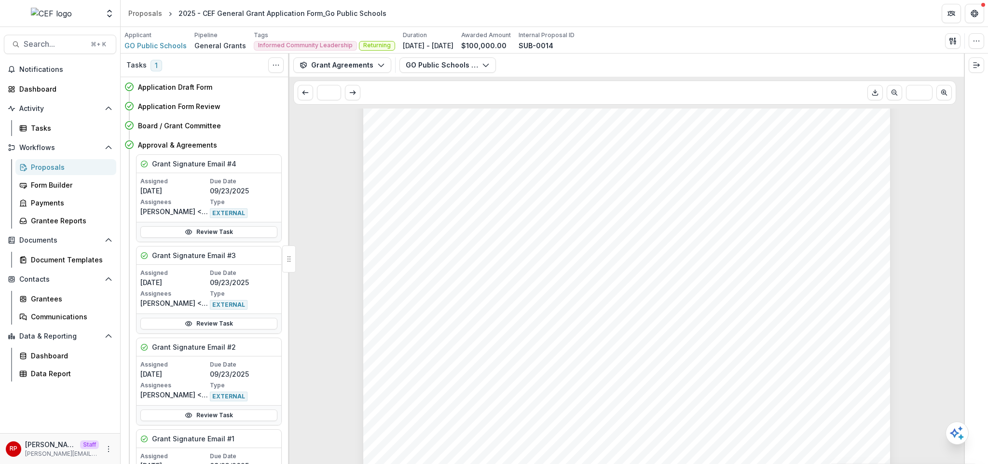
scroll to position [2616, 0]
click at [231, 229] on link "Review Task" at bounding box center [208, 232] width 137 height 12
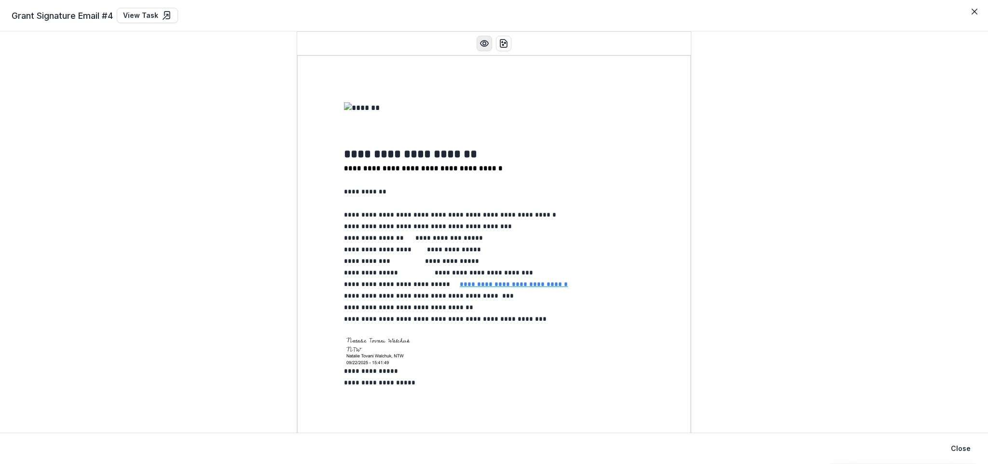
click at [479, 49] on button "Preview preview-doc.pdf" at bounding box center [484, 43] width 15 height 15
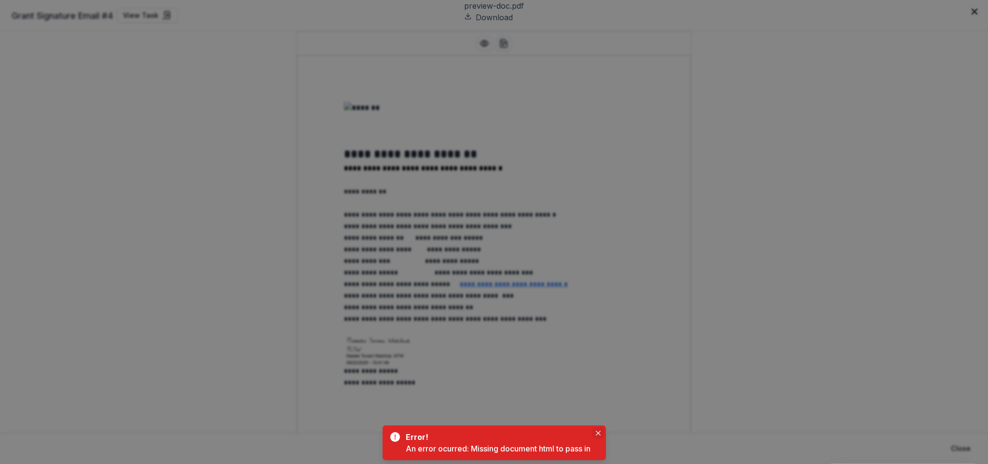
click at [601, 435] on icon "Close" at bounding box center [598, 433] width 5 height 5
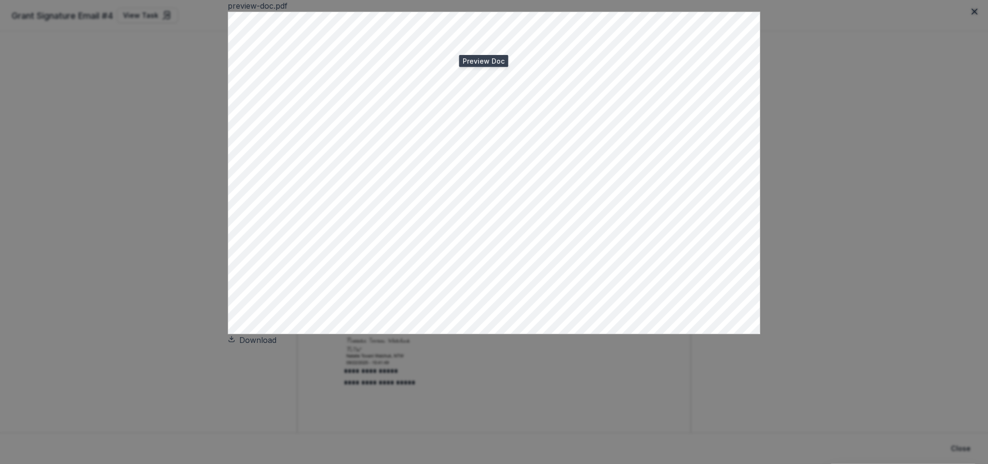
click at [825, 219] on div "preview-doc.pdf Download" at bounding box center [494, 232] width 988 height 464
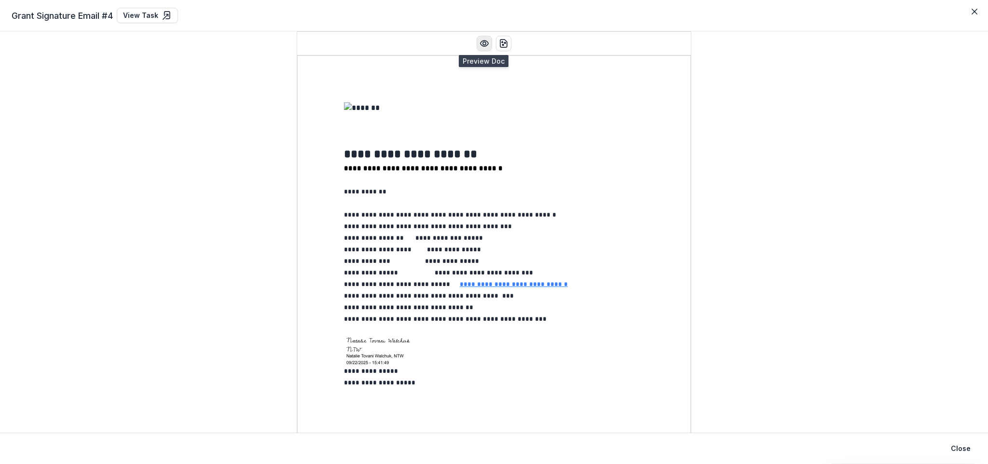
click at [481, 44] on icon "Preview preview-doc.pdf" at bounding box center [484, 44] width 10 height 10
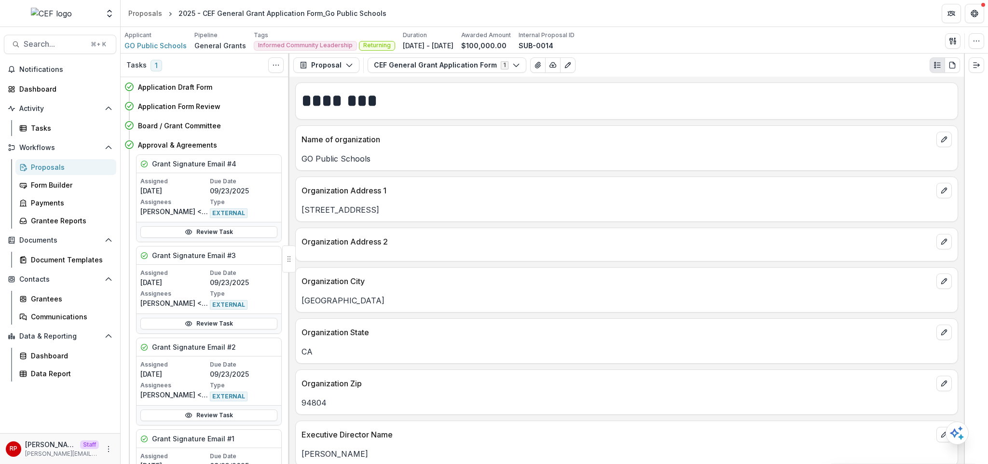
click at [688, 226] on div "Text Block ******** Name of organization GO Public Schools Organization Address…" at bounding box center [626, 270] width 674 height 387
click at [241, 230] on link "Review Task" at bounding box center [208, 232] width 137 height 12
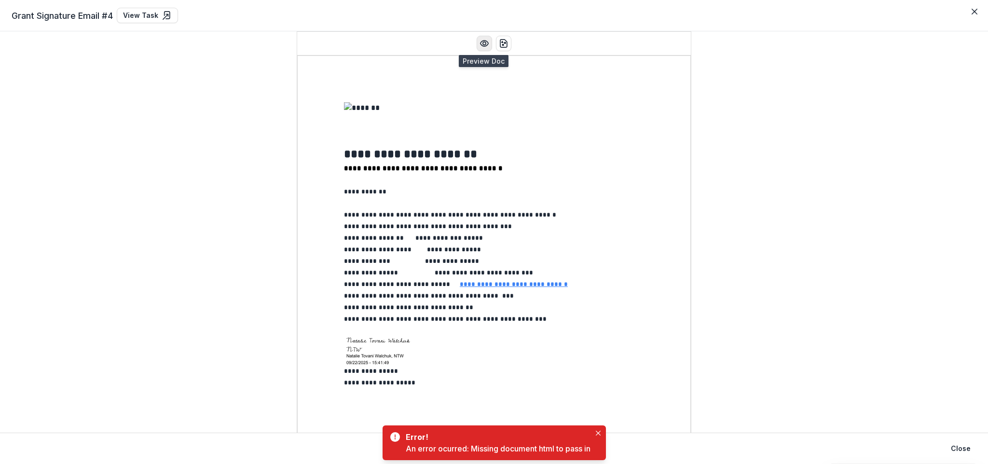
click at [480, 44] on icon "Preview preview-doc.pdf" at bounding box center [484, 44] width 10 height 10
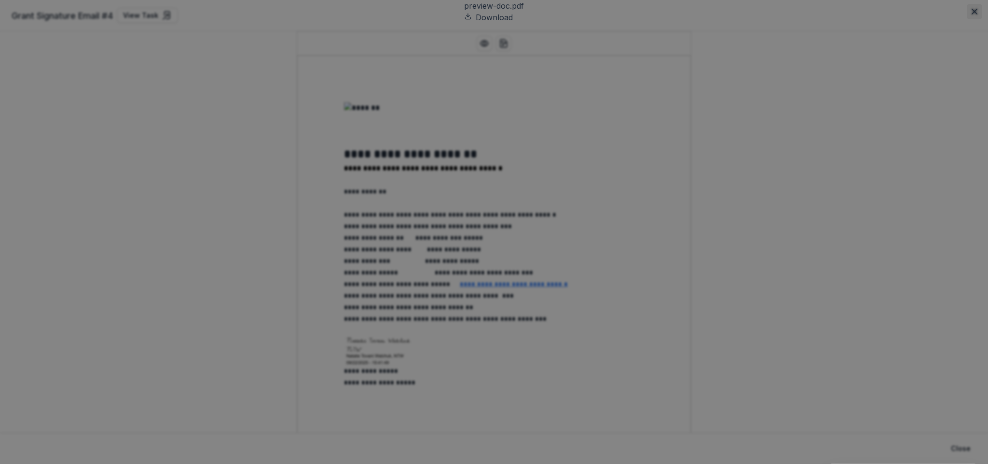
click at [971, 14] on icon "Close" at bounding box center [974, 12] width 6 height 6
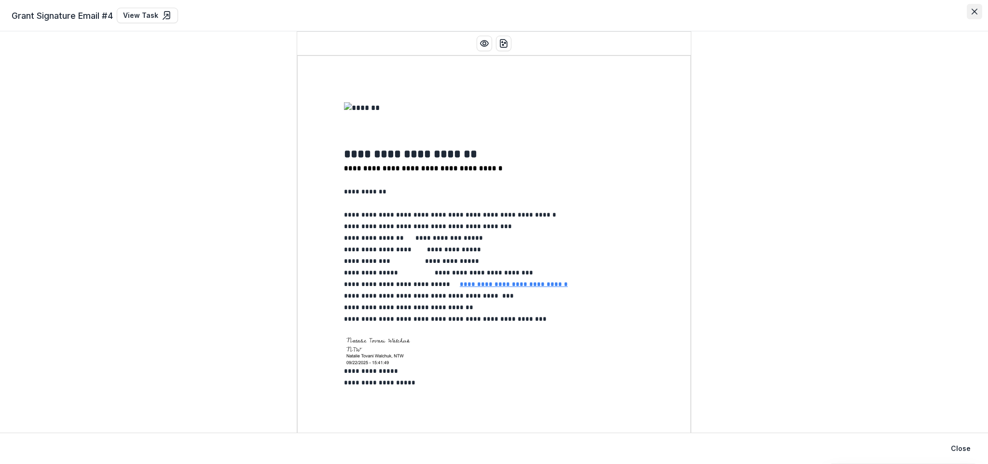
click at [977, 9] on icon "Close" at bounding box center [974, 12] width 6 height 6
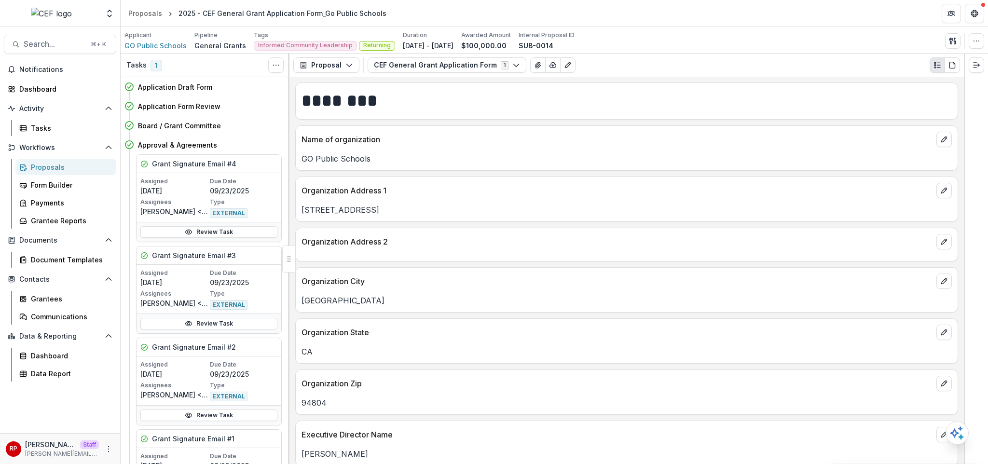
click at [658, 169] on div "Name of organization GO Public Schools" at bounding box center [626, 147] width 663 height 45
click at [317, 65] on button "Proposal" at bounding box center [326, 64] width 66 height 15
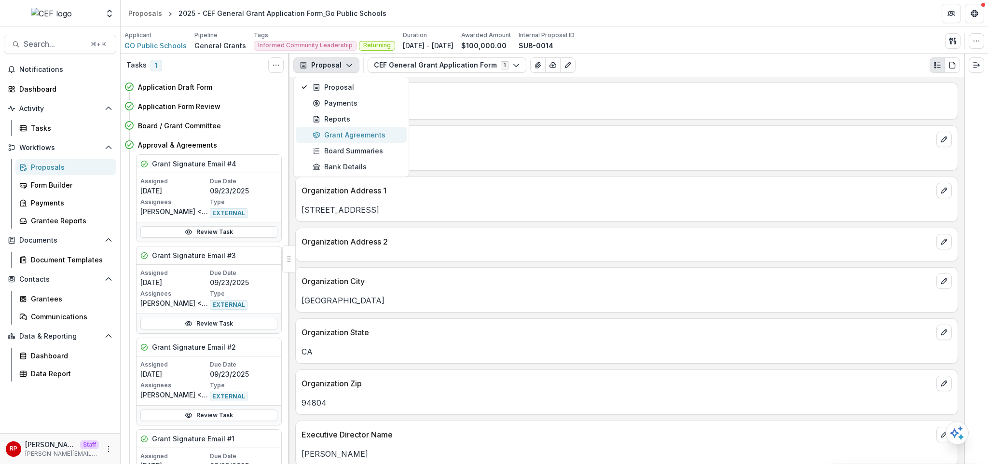
click at [356, 135] on div "Grant Agreements" at bounding box center [357, 135] width 88 height 10
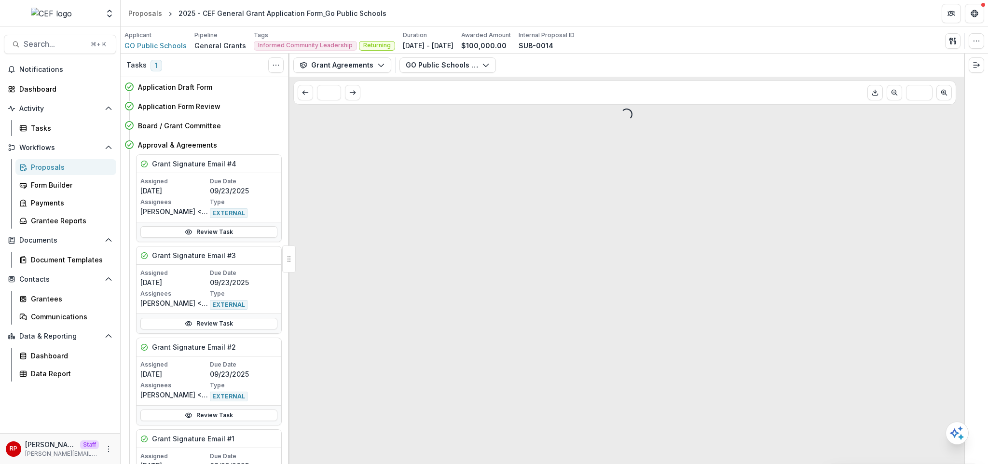
click at [383, 86] on div "* ***" at bounding box center [624, 93] width 663 height 24
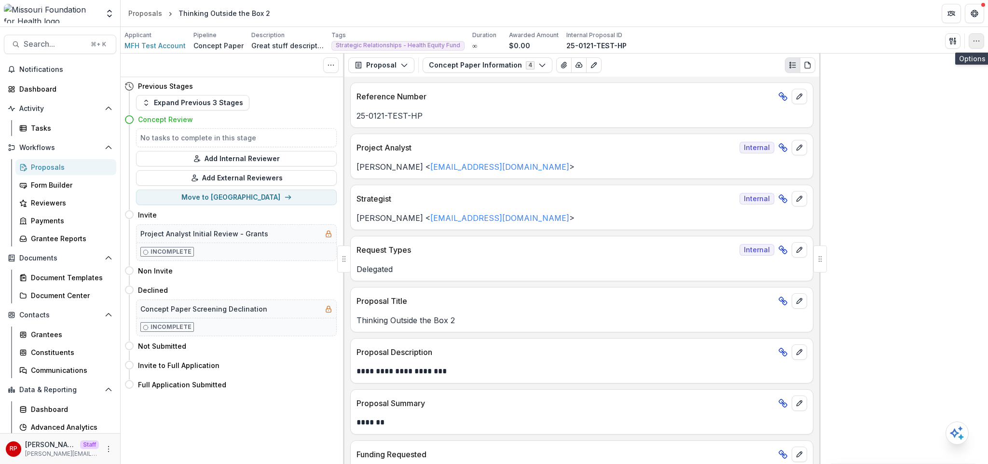
click at [973, 44] on button "button" at bounding box center [976, 40] width 15 height 15
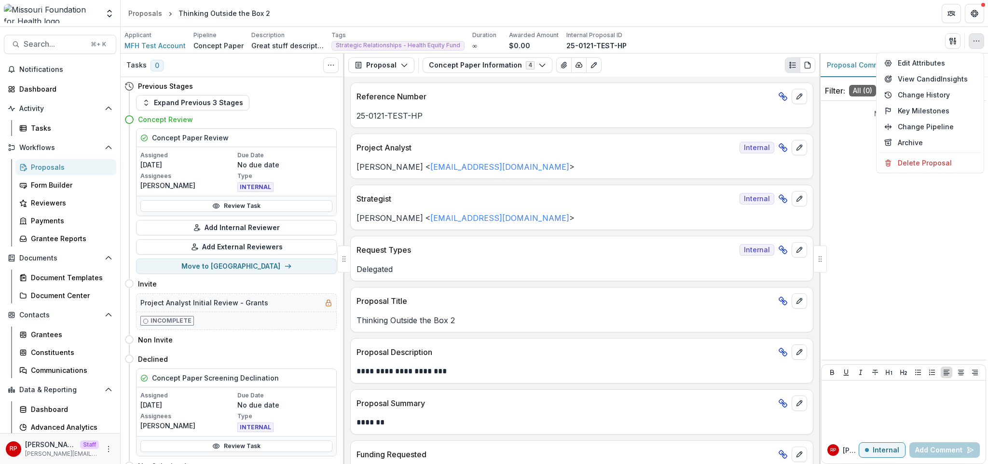
click at [843, 32] on div "Applicant MFH Test Account Pipeline Concept Paper Description Great stuff descr…" at bounding box center [554, 41] width 860 height 20
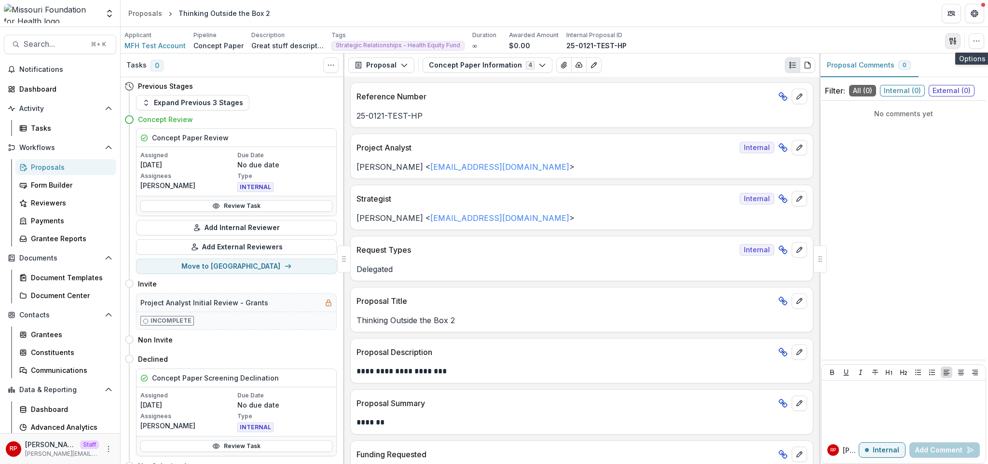
click at [950, 41] on icon "button" at bounding box center [950, 41] width 3 height 6
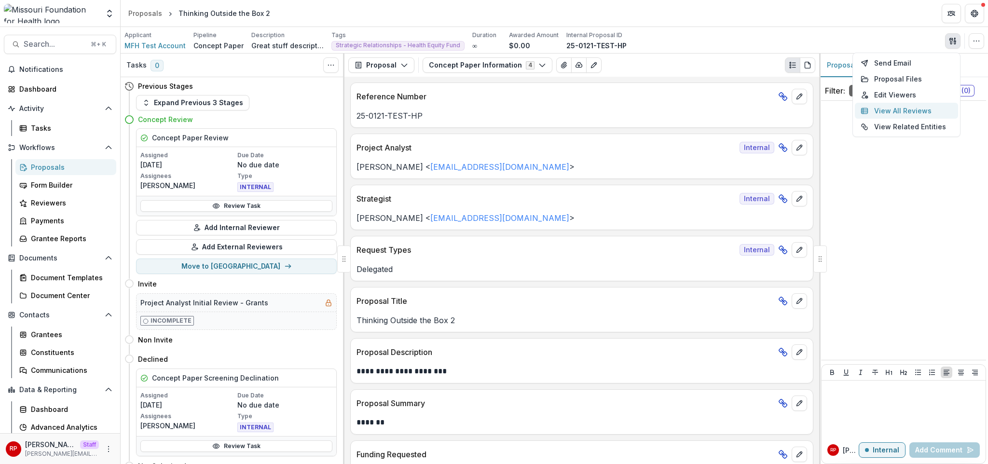
click at [914, 107] on button "View All Reviews" at bounding box center [906, 111] width 103 height 16
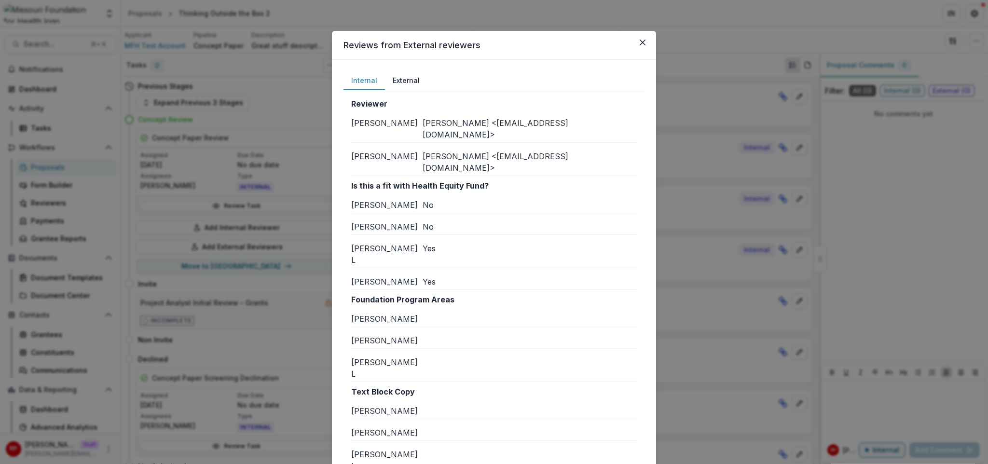
click at [304, 103] on div "Reviews from External reviewers Internal External Reviewer [PERSON_NAME] K [PER…" at bounding box center [494, 232] width 988 height 464
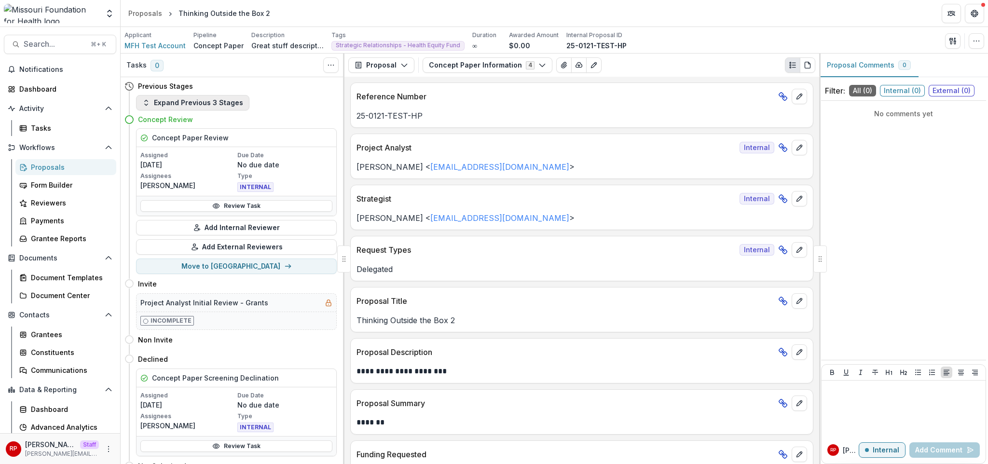
click at [224, 101] on button "Expand Previous 3 Stages" at bounding box center [192, 102] width 113 height 15
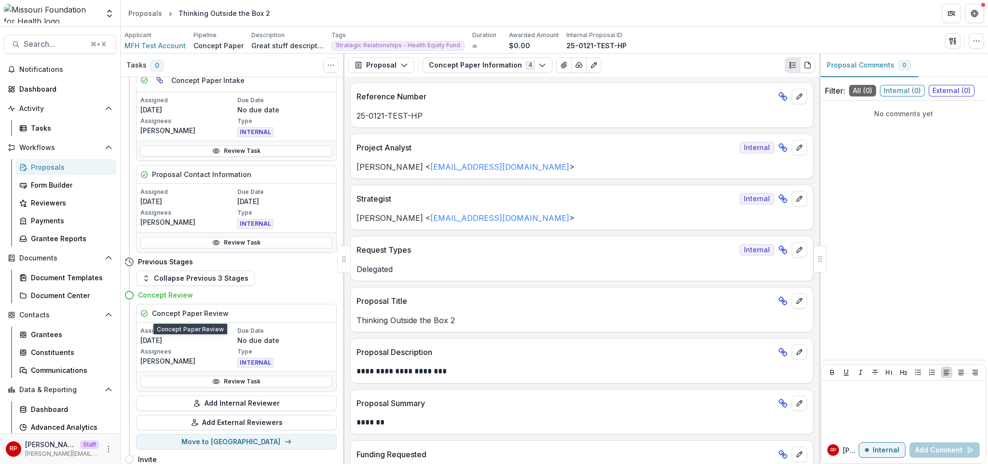
scroll to position [432, 0]
click at [952, 42] on icon "button" at bounding box center [950, 41] width 3 height 6
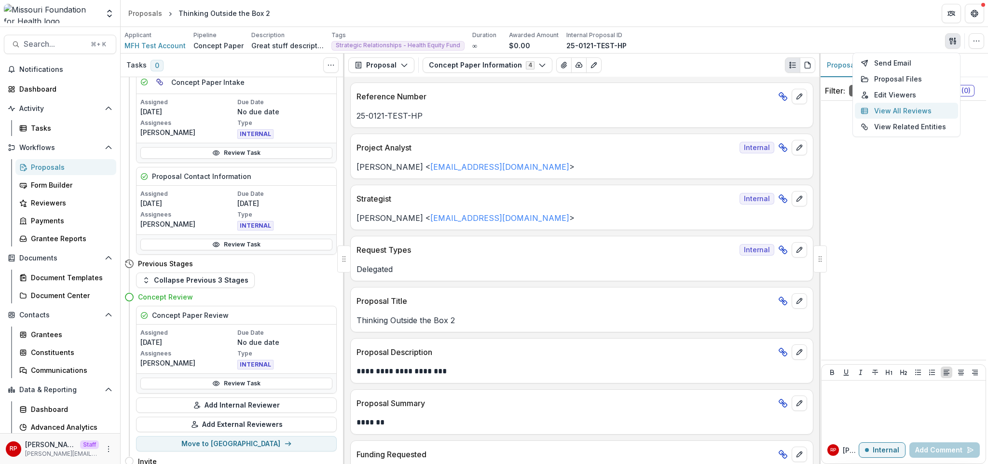
click at [913, 110] on button "View All Reviews" at bounding box center [906, 111] width 103 height 16
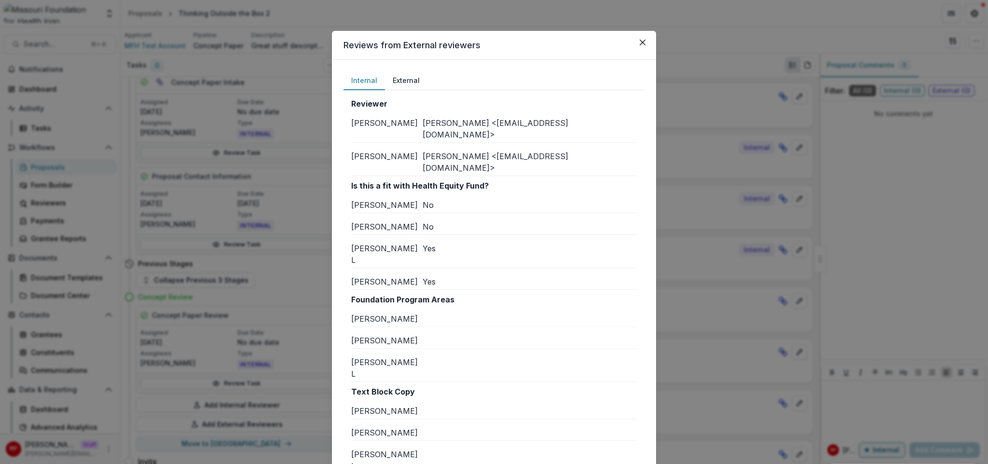
scroll to position [76, 0]
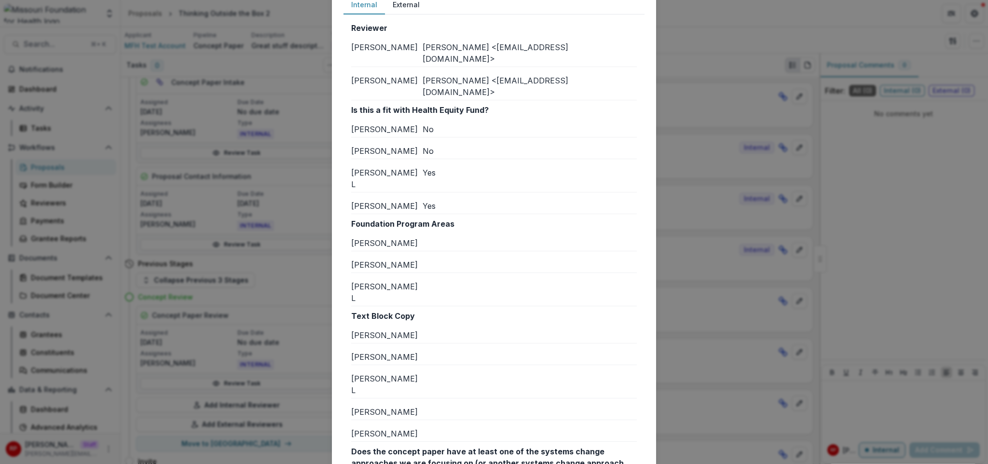
click at [403, 218] on p "Foundation Program Areas" at bounding box center [494, 224] width 286 height 12
click at [462, 218] on p "Foundation Program Areas" at bounding box center [494, 224] width 286 height 12
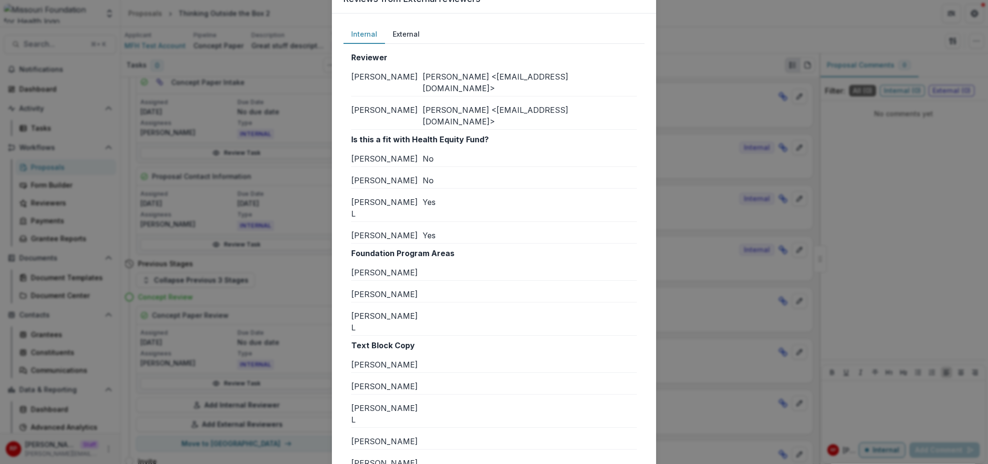
scroll to position [44, 0]
click at [299, 270] on div "Reviews from External reviewers Internal External Reviewer Renee K Renee Klann …" at bounding box center [494, 232] width 988 height 464
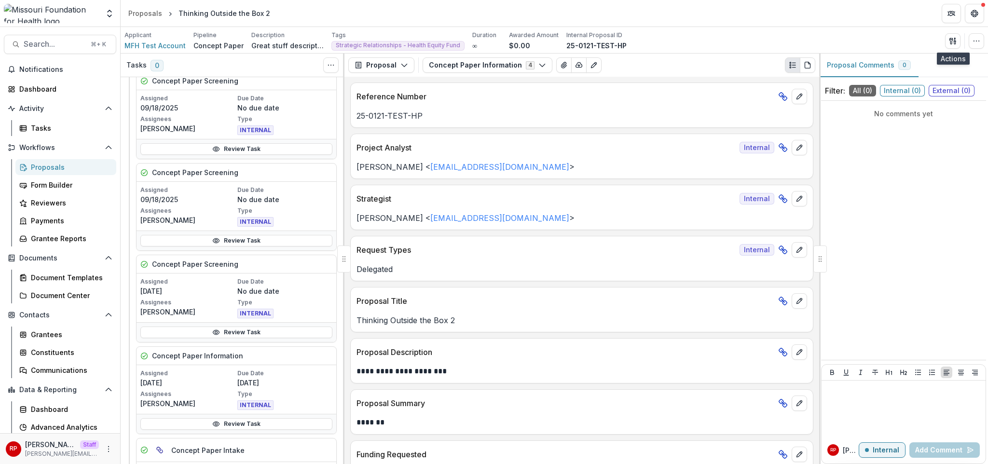
scroll to position [9, 0]
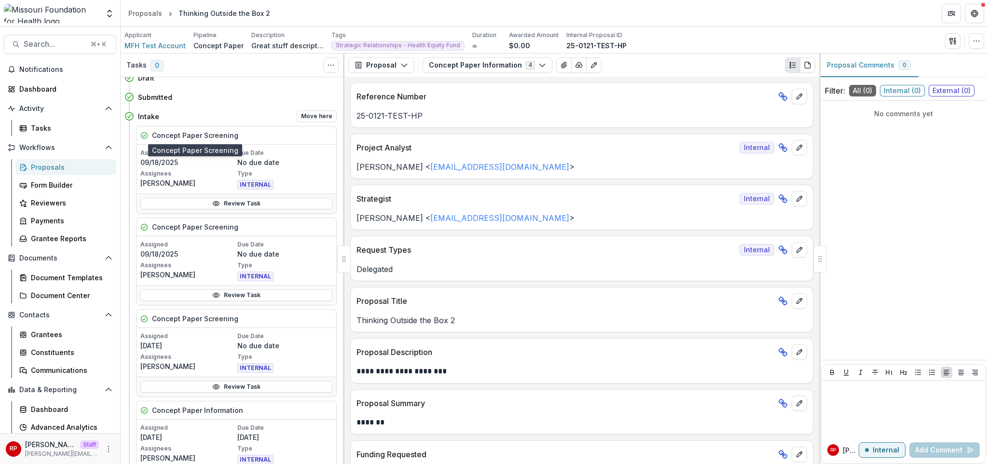
click at [163, 131] on h5 "Concept Paper Screening" at bounding box center [195, 135] width 86 height 10
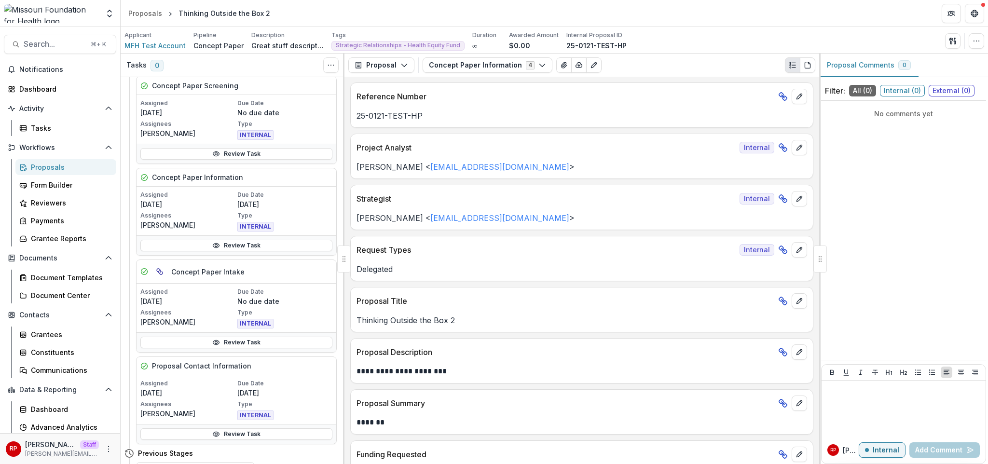
scroll to position [412, 0]
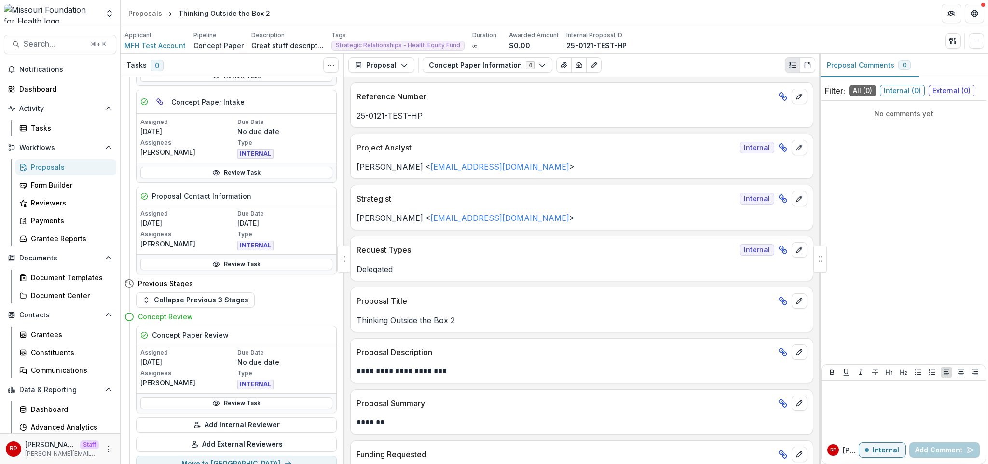
click at [203, 339] on h5 "Concept Paper Review" at bounding box center [190, 335] width 77 height 10
click at [255, 330] on div "Concept Paper Review" at bounding box center [236, 335] width 200 height 18
click at [953, 42] on icon "button" at bounding box center [953, 41] width 8 height 8
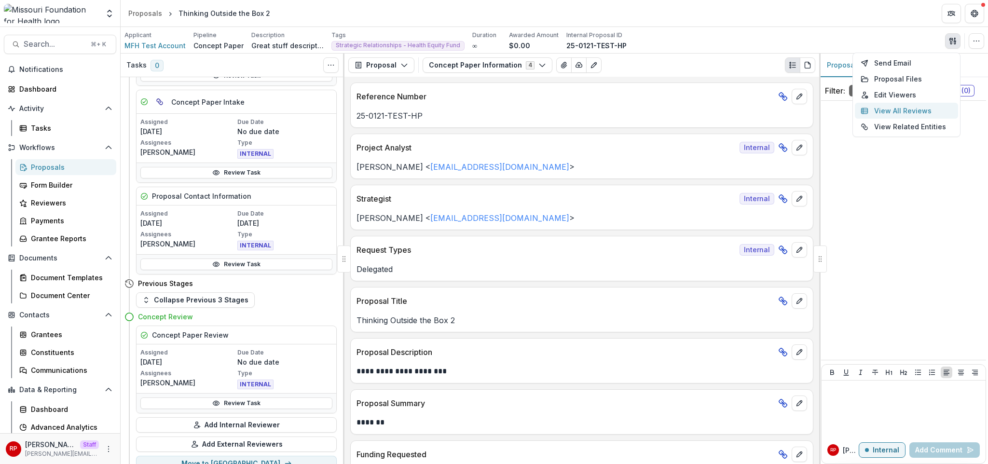
click at [924, 108] on button "View All Reviews" at bounding box center [906, 111] width 103 height 16
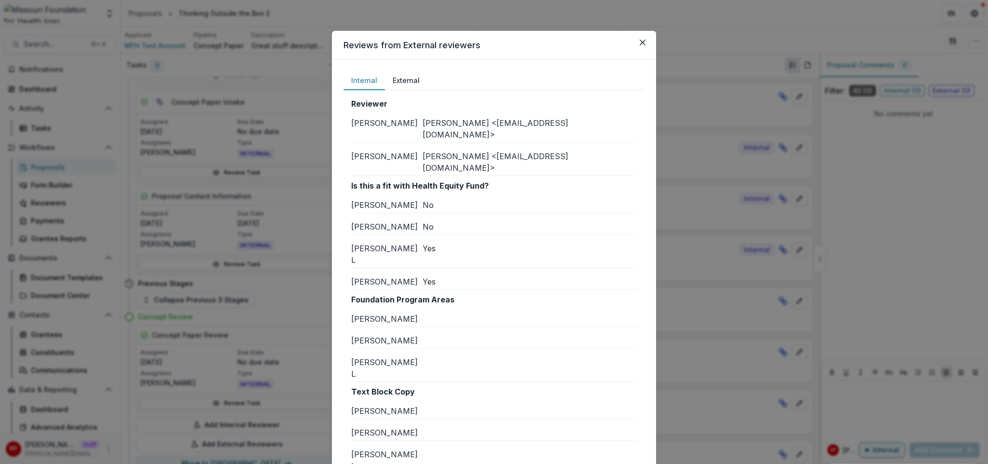
click at [917, 37] on div "Reviews from External reviewers Internal External Reviewer Renee K Renee Klann …" at bounding box center [494, 232] width 988 height 464
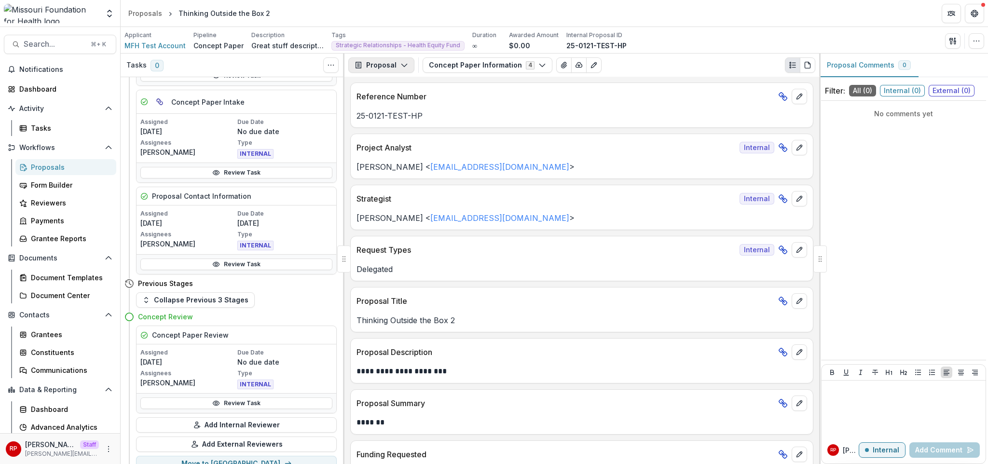
click at [365, 63] on button "Proposal" at bounding box center [381, 64] width 66 height 15
click at [628, 155] on div "Project Analyst Internal" at bounding box center [582, 144] width 462 height 21
click at [615, 159] on div "Renee Klann < rklann@mffh.org >" at bounding box center [582, 163] width 462 height 17
click at [952, 40] on icon "button" at bounding box center [950, 41] width 3 height 6
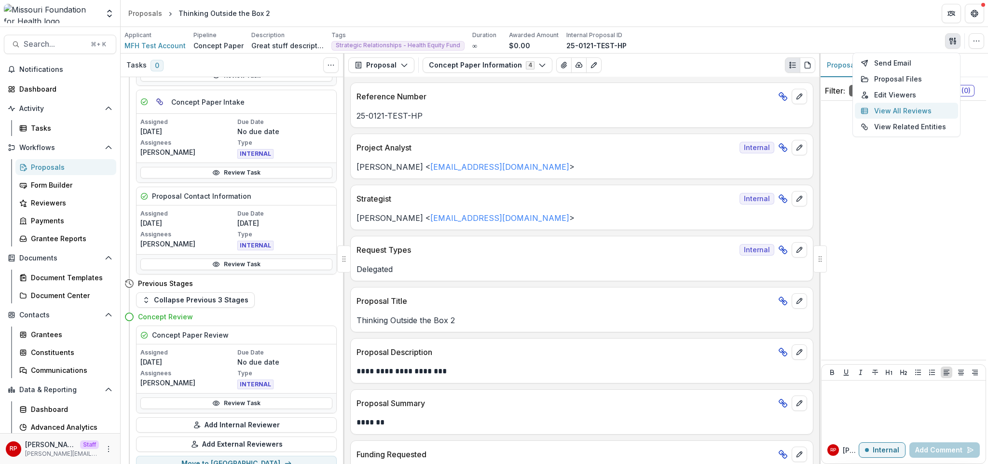
click at [915, 109] on button "View All Reviews" at bounding box center [906, 111] width 103 height 16
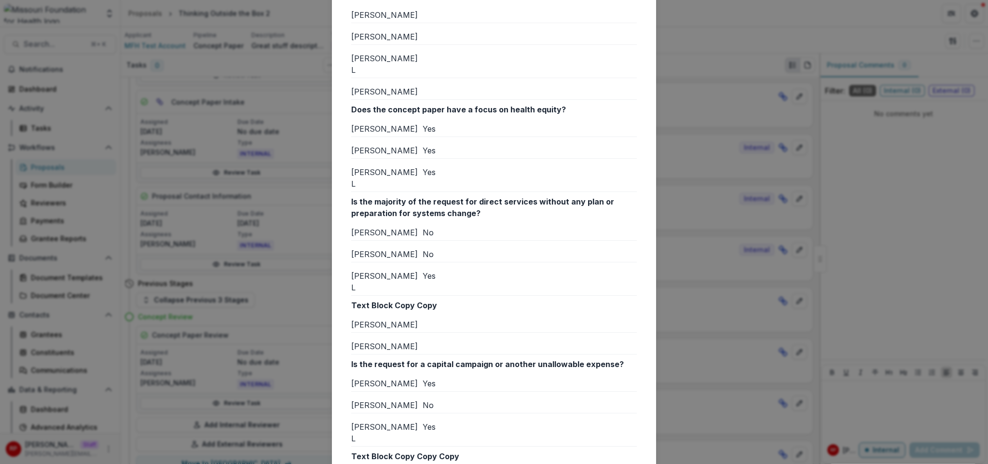
scroll to position [649, 0]
click at [392, 298] on p "Text Block Copy Copy" at bounding box center [494, 304] width 286 height 12
click at [361, 298] on p "Text Block Copy Copy" at bounding box center [494, 304] width 286 height 12
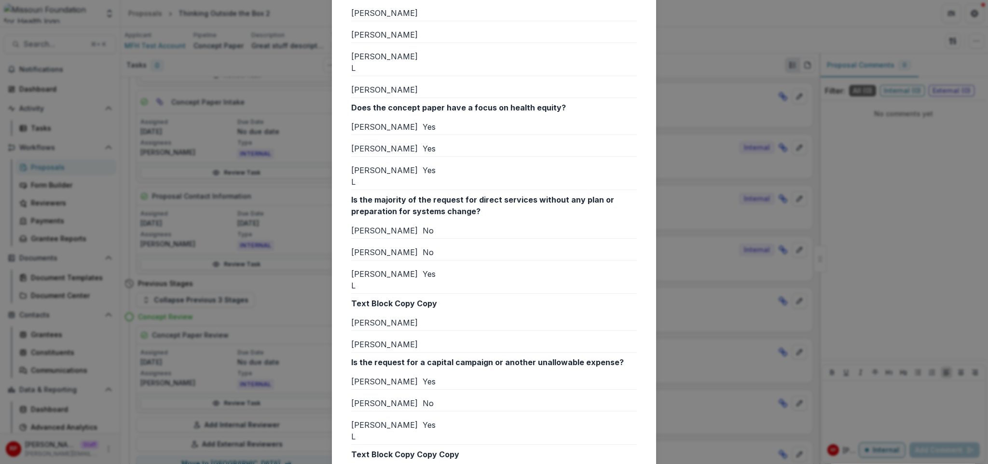
click at [361, 298] on p "Text Block Copy Copy" at bounding box center [494, 304] width 286 height 12
click at [391, 298] on p "Text Block Copy Copy" at bounding box center [494, 304] width 286 height 12
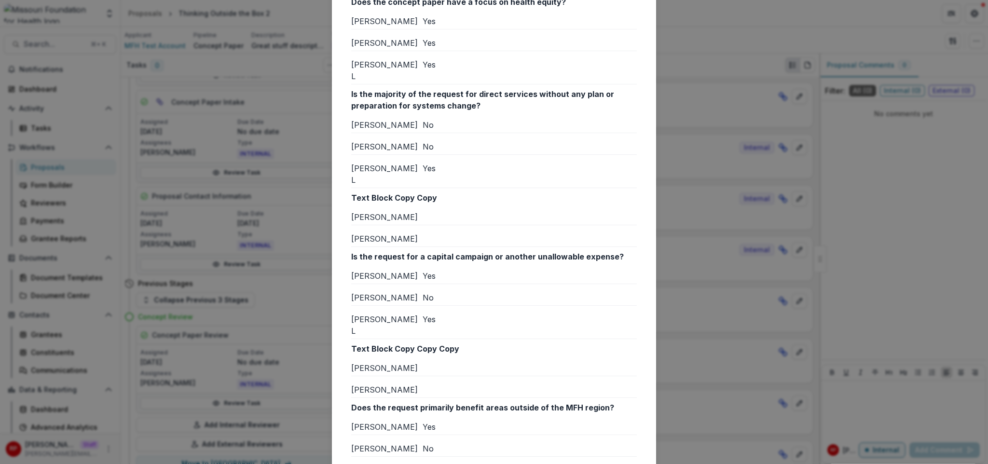
scroll to position [483, 0]
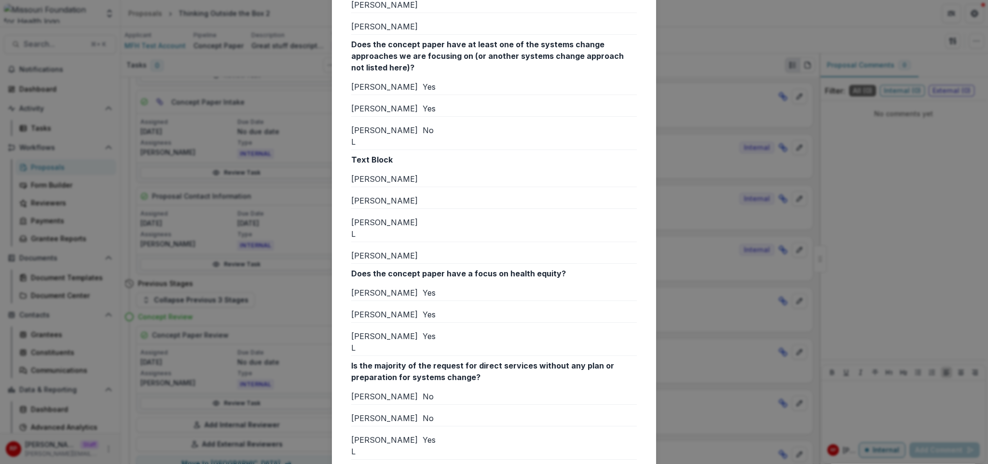
click at [700, 174] on div "Reviews from External reviewers Internal External Reviewer Renee K Renee Klann …" at bounding box center [494, 232] width 988 height 464
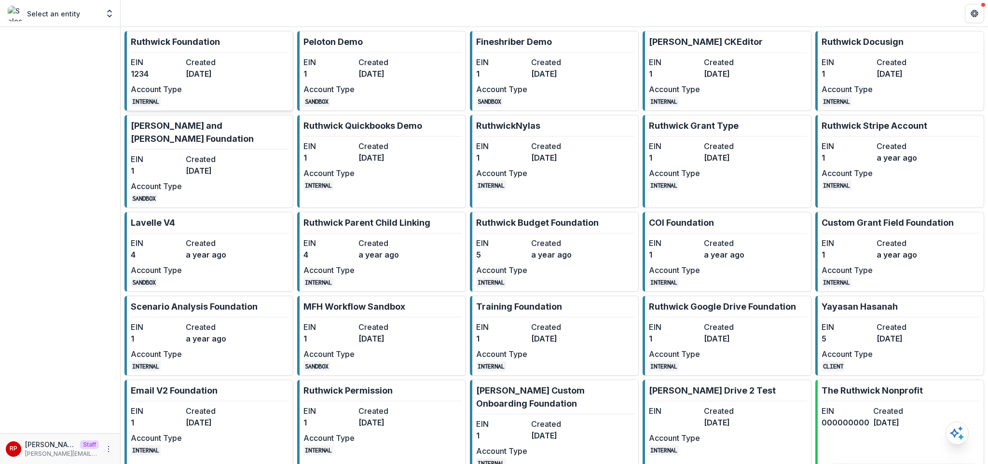
click at [239, 69] on link "[PERSON_NAME] Foundation EIN 1234 Created [DATE] Account Type INTERNAL" at bounding box center [208, 71] width 169 height 80
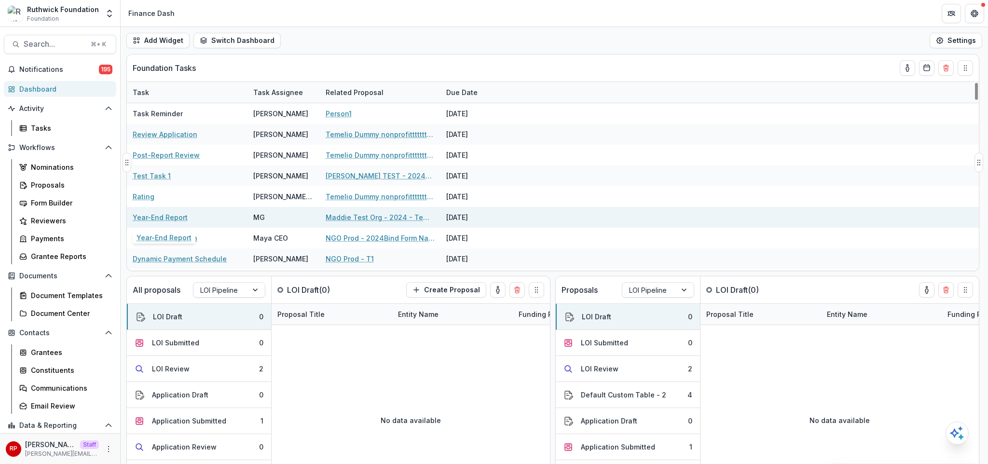
click at [163, 220] on link "Year-End Report" at bounding box center [160, 217] width 55 height 10
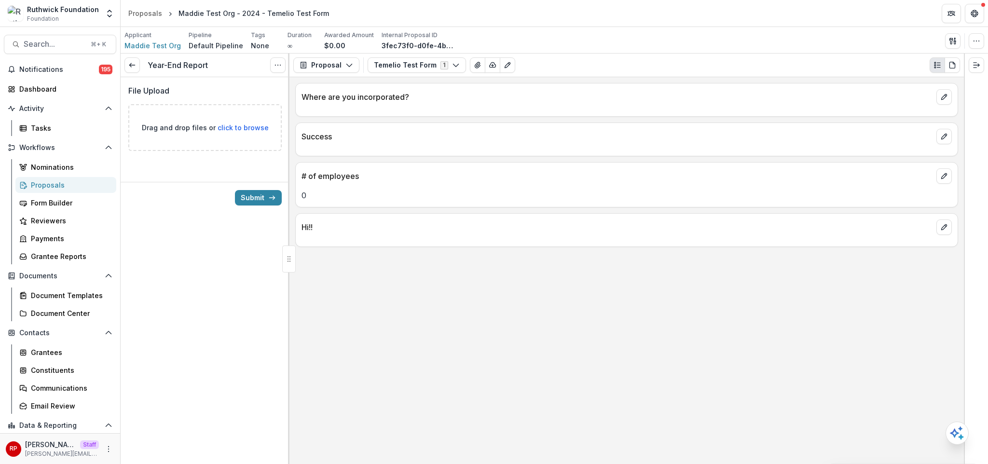
click at [269, 66] on div "Year-End Report View task Cancel Task" at bounding box center [205, 66] width 169 height 24
click at [278, 71] on button "Options" at bounding box center [277, 64] width 15 height 15
click at [270, 83] on link "View task" at bounding box center [231, 87] width 103 height 16
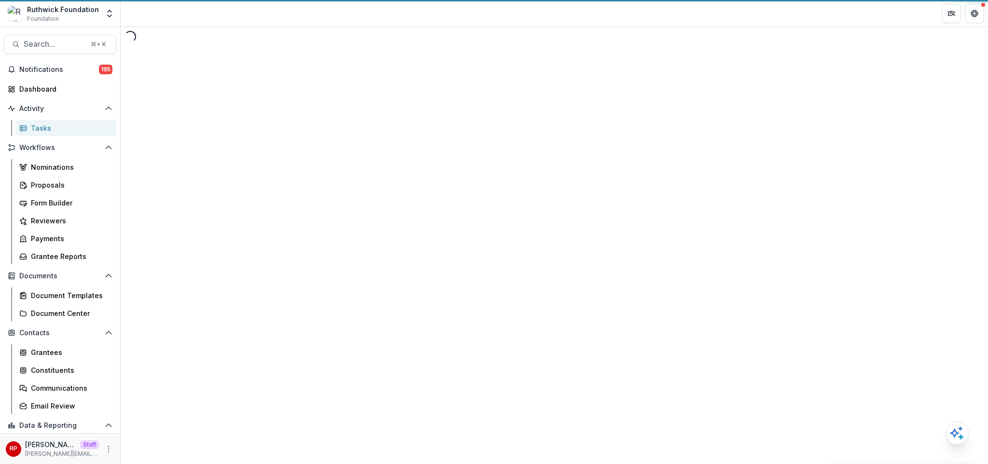
select select "********"
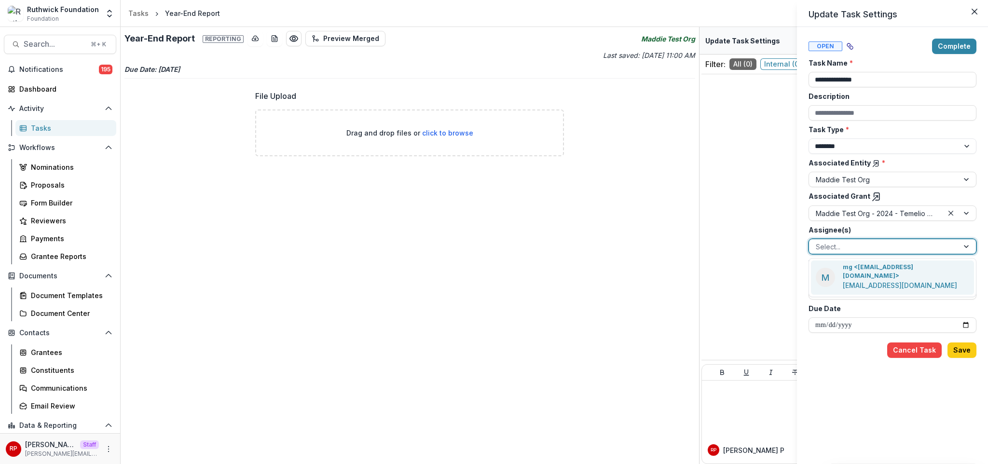
click at [902, 245] on div at bounding box center [884, 247] width 136 height 12
click at [423, 246] on div "**********" at bounding box center [494, 232] width 988 height 464
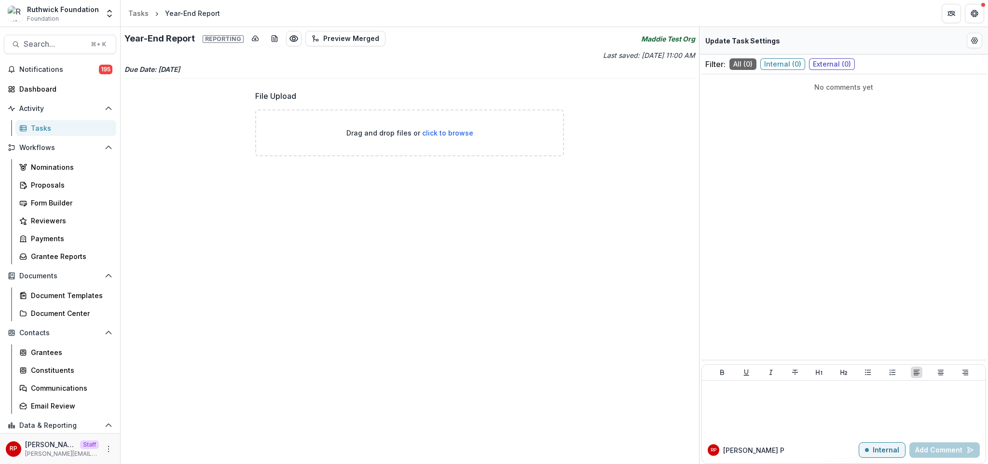
click at [49, 133] on div "Tasks" at bounding box center [70, 128] width 78 height 10
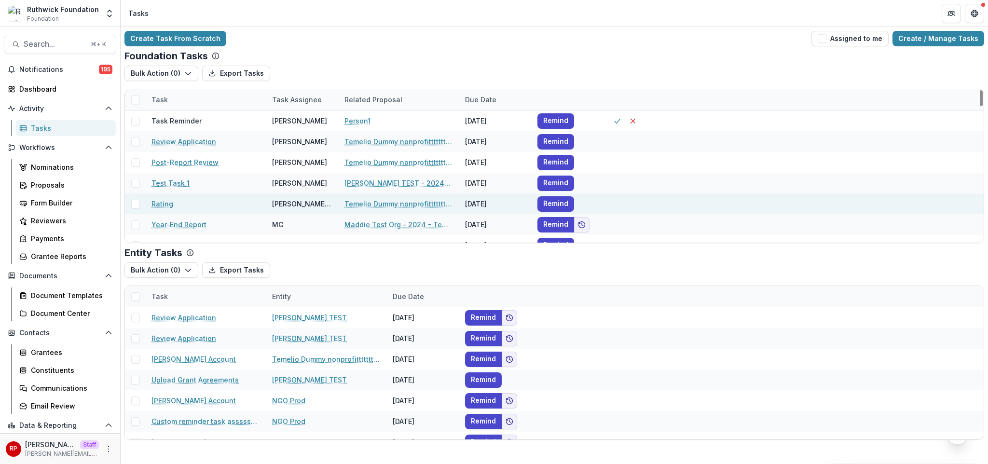
click at [165, 202] on link "Rating" at bounding box center [162, 204] width 22 height 10
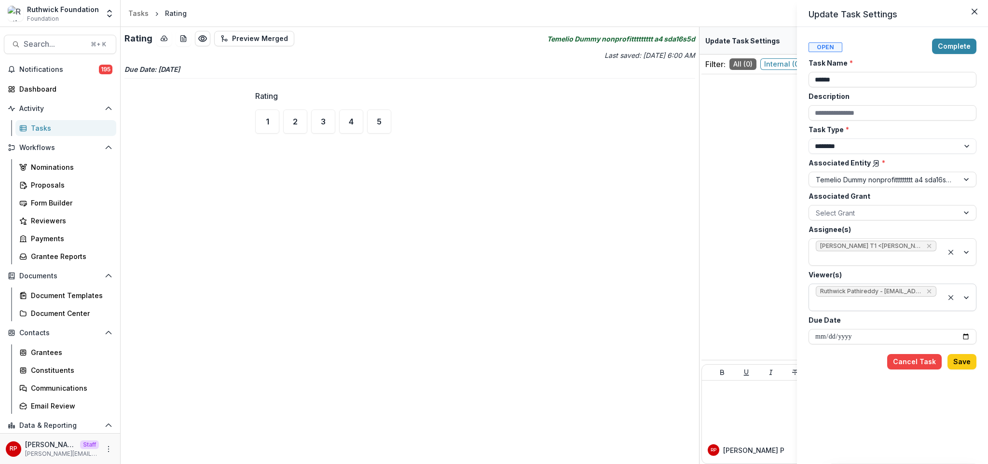
click at [890, 302] on div at bounding box center [876, 304] width 121 height 12
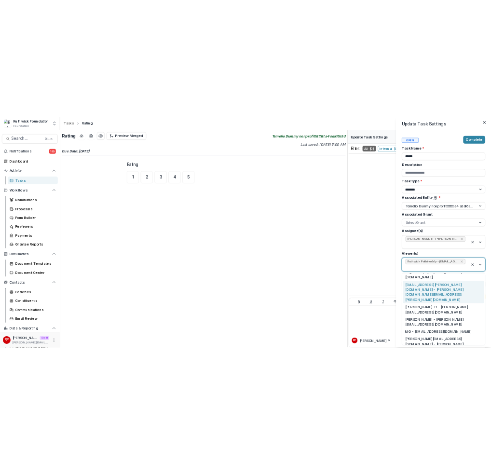
scroll to position [52, 0]
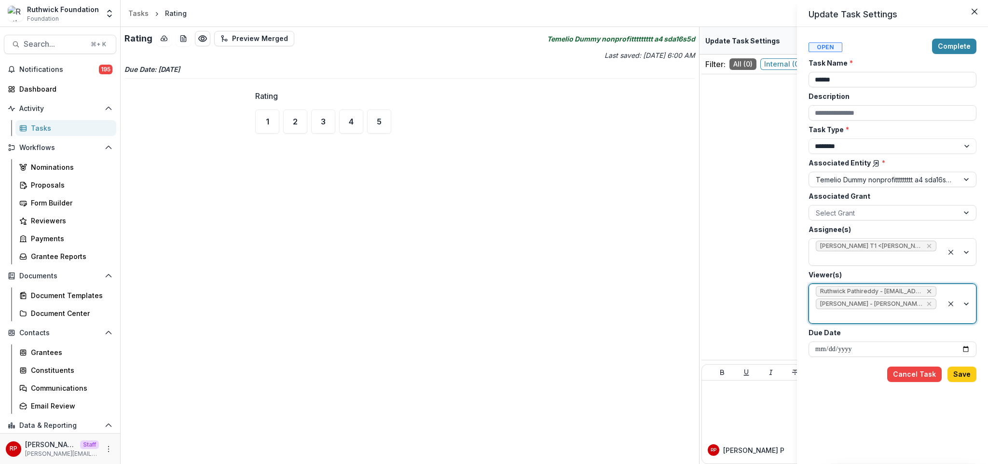
click at [932, 291] on icon "Remove Ruthwick Pathireddy - ruthwick@trytemelio.com" at bounding box center [929, 291] width 8 height 8
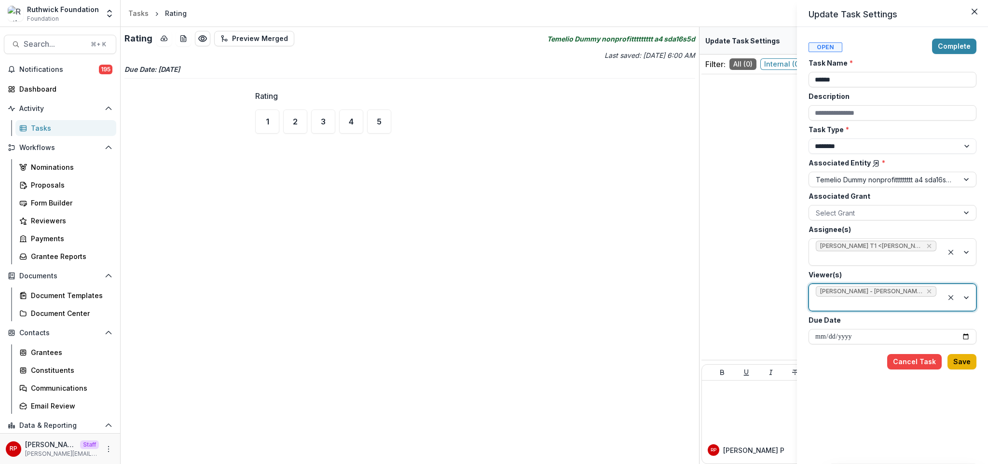
click at [959, 356] on button "Save" at bounding box center [961, 361] width 29 height 15
click at [108, 450] on div "**********" at bounding box center [494, 232] width 988 height 464
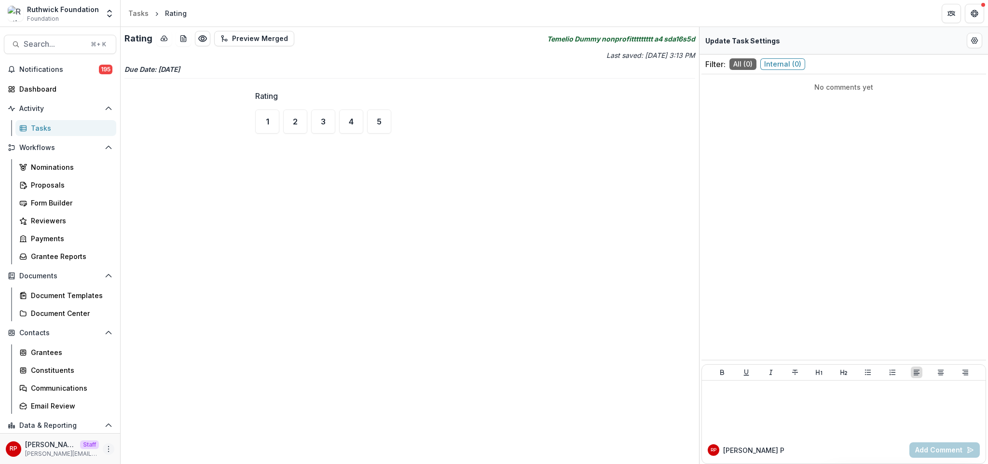
click at [105, 450] on icon "More" at bounding box center [109, 449] width 8 height 8
click at [175, 427] on link "User Settings" at bounding box center [169, 429] width 103 height 16
click at [586, 166] on div "Rating Preview Merged Temelio Dummy nonprofittttttttt a4 sda16s5d Last saved: S…" at bounding box center [410, 245] width 578 height 437
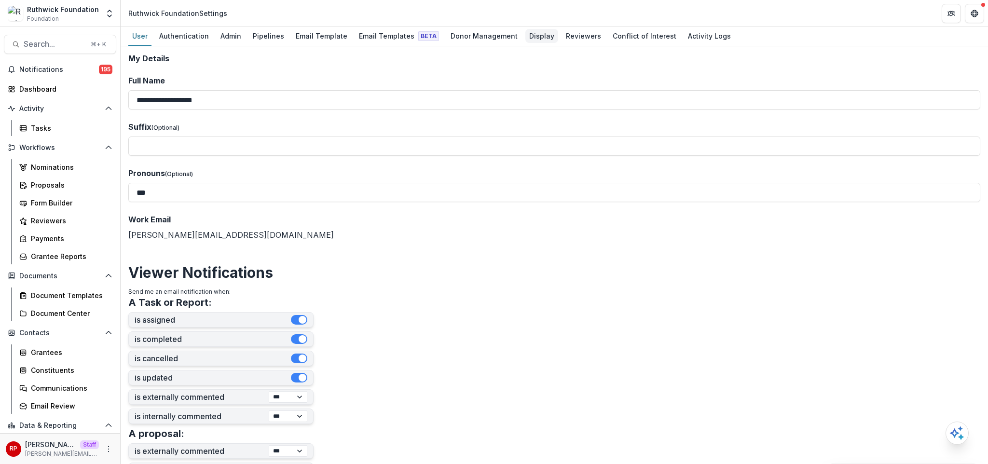
click at [525, 31] on div "Display" at bounding box center [541, 36] width 33 height 14
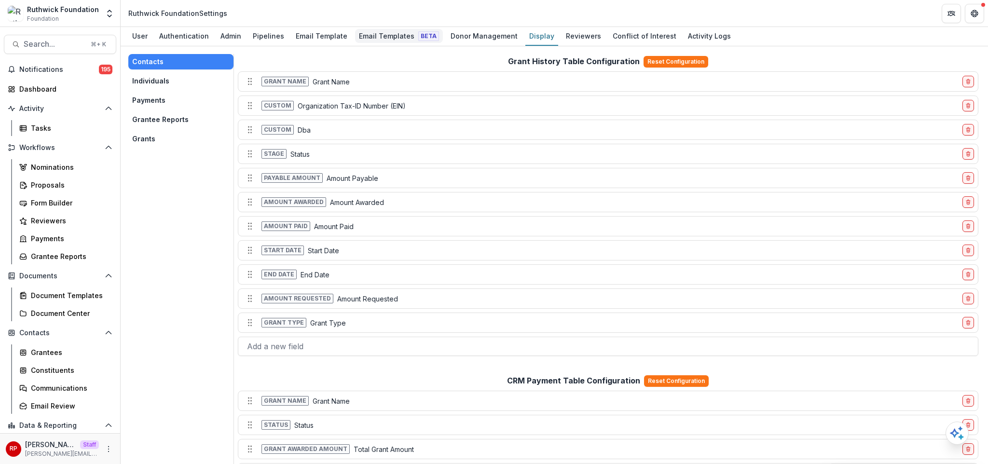
click at [382, 33] on div "Email Templates Beta" at bounding box center [399, 36] width 88 height 14
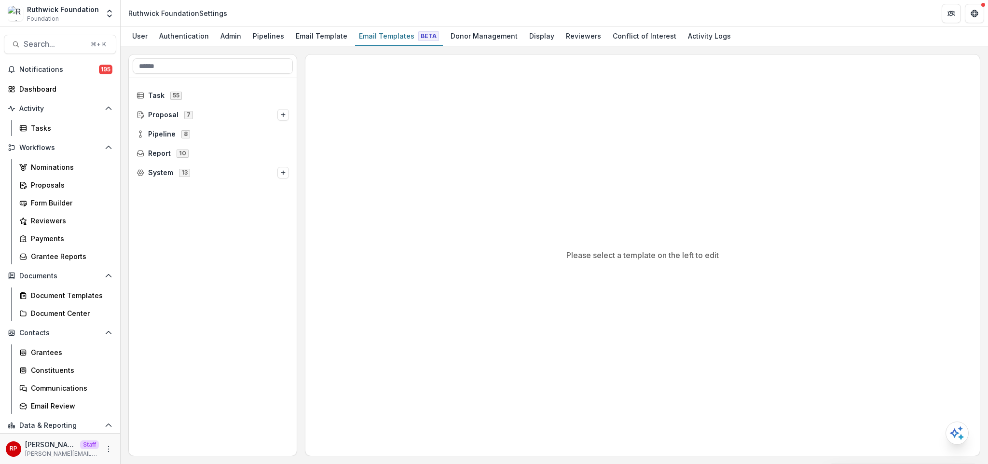
click at [197, 116] on span "Proposal 7" at bounding box center [206, 114] width 141 height 8
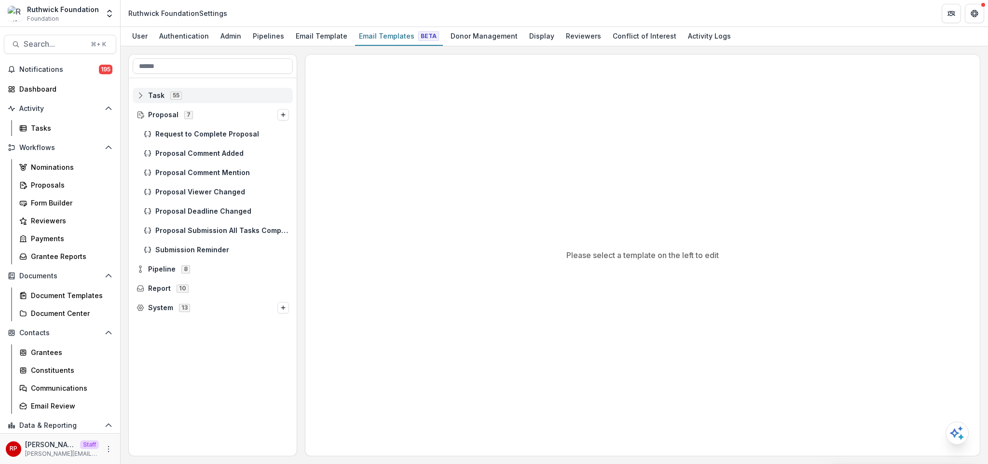
click at [203, 94] on span "Task 55" at bounding box center [212, 95] width 152 height 8
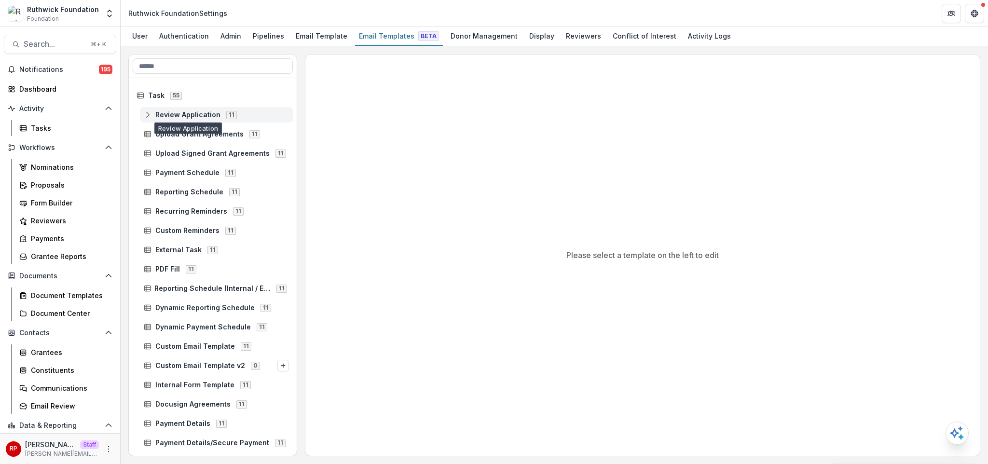
click at [208, 111] on span "Review Application" at bounding box center [187, 115] width 65 height 8
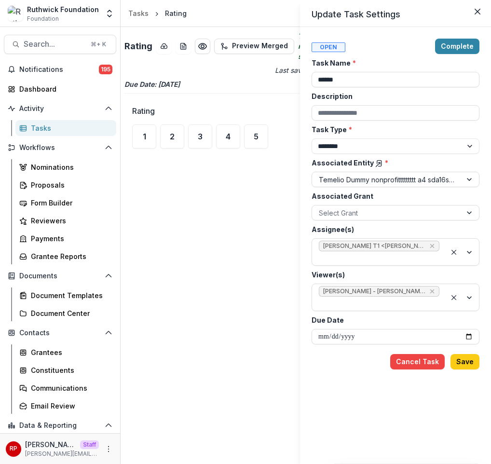
click at [213, 201] on div "**********" at bounding box center [245, 232] width 491 height 464
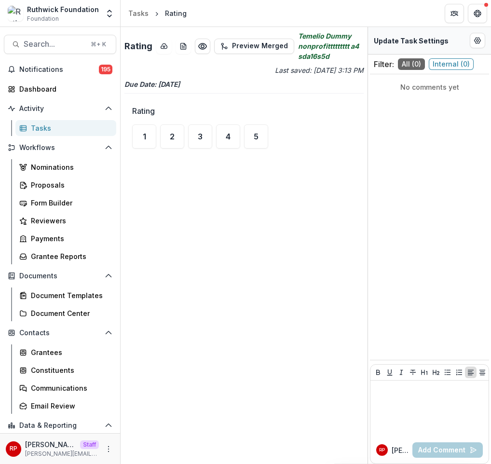
click at [83, 123] on div "Tasks" at bounding box center [70, 128] width 78 height 10
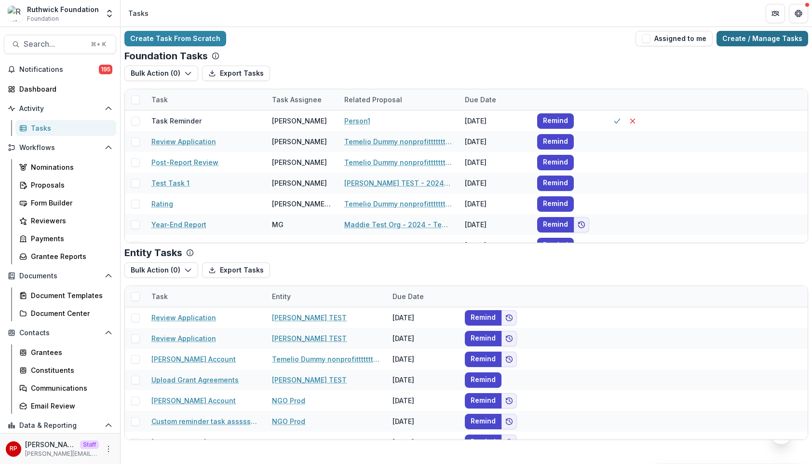
click at [491, 41] on link "Create / Manage Tasks" at bounding box center [763, 38] width 92 height 15
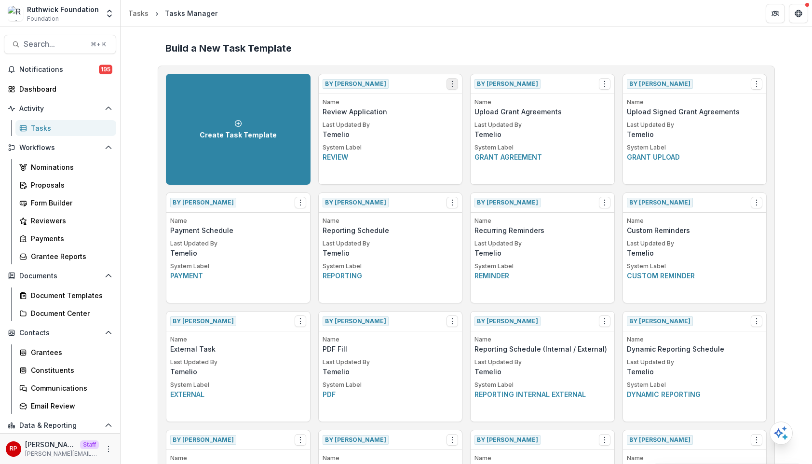
click at [449, 85] on icon "Options" at bounding box center [453, 84] width 8 height 8
click at [491, 132] on link "Create Task From Template" at bounding box center [507, 136] width 118 height 16
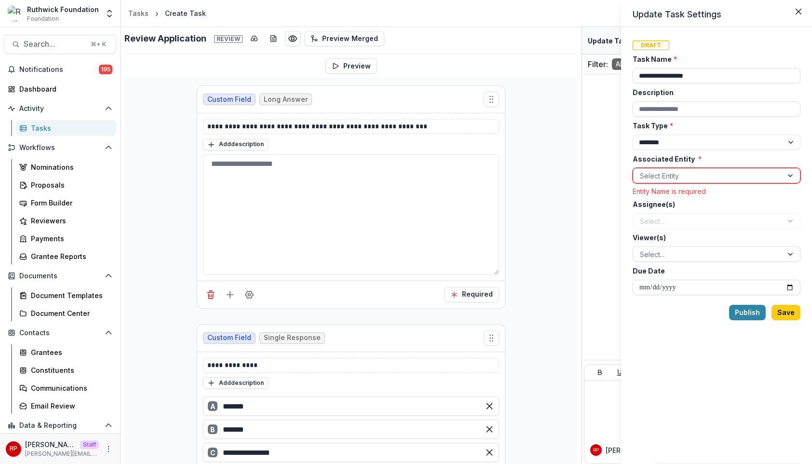
click at [491, 169] on div "Select Entity" at bounding box center [708, 176] width 150 height 14
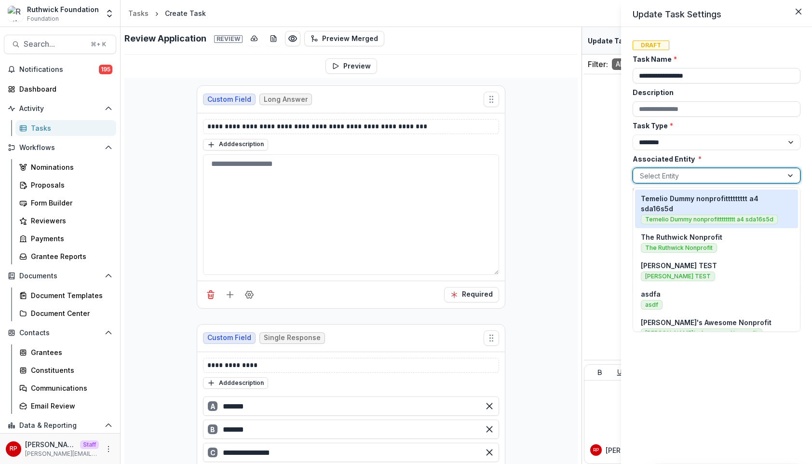
click at [491, 204] on div "Temelio Dummy nonprofittttttttt a4 sda16s5d Temelio Dummy nonprofittttttttt a4 …" at bounding box center [716, 208] width 151 height 31
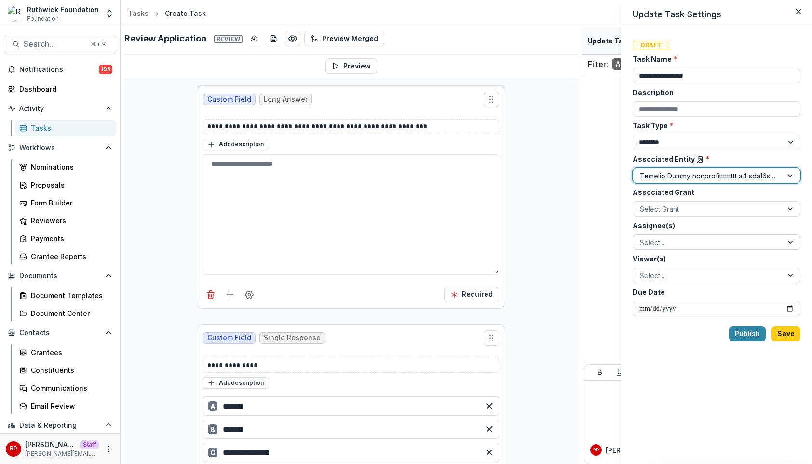
click at [491, 231] on div "Assignee(s) Select..." at bounding box center [717, 234] width 168 height 29
click at [491, 246] on div at bounding box center [708, 242] width 136 height 12
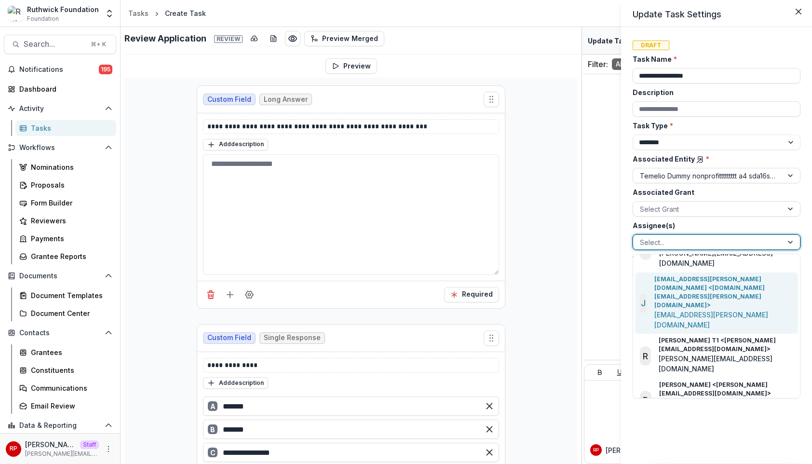
scroll to position [129, 0]
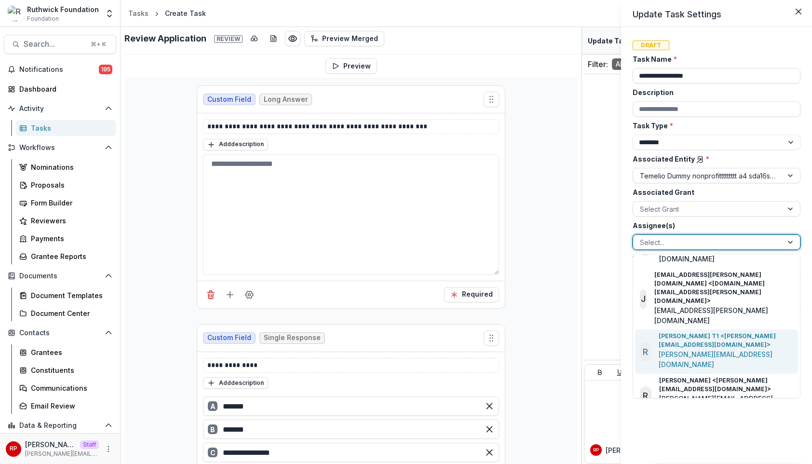
click at [491, 349] on p "ruthwick+t1@trytemelio.com" at bounding box center [726, 359] width 135 height 20
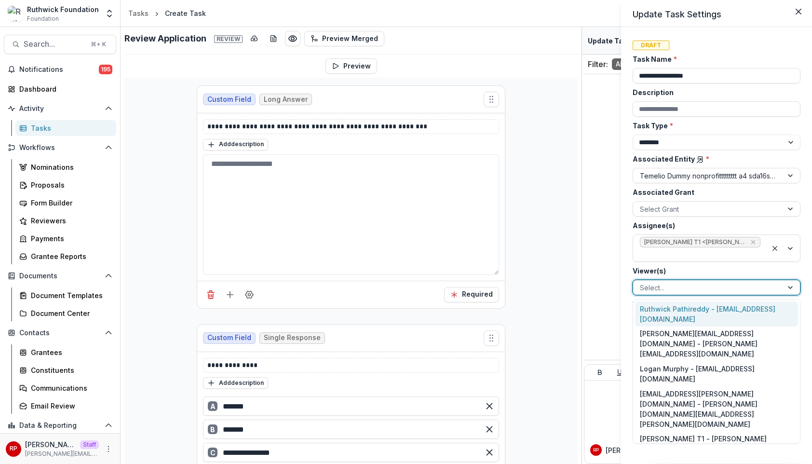
click at [491, 289] on div at bounding box center [708, 288] width 136 height 12
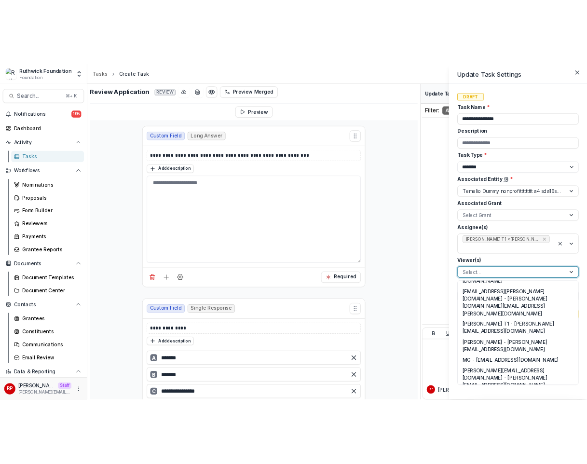
scroll to position [89, 0]
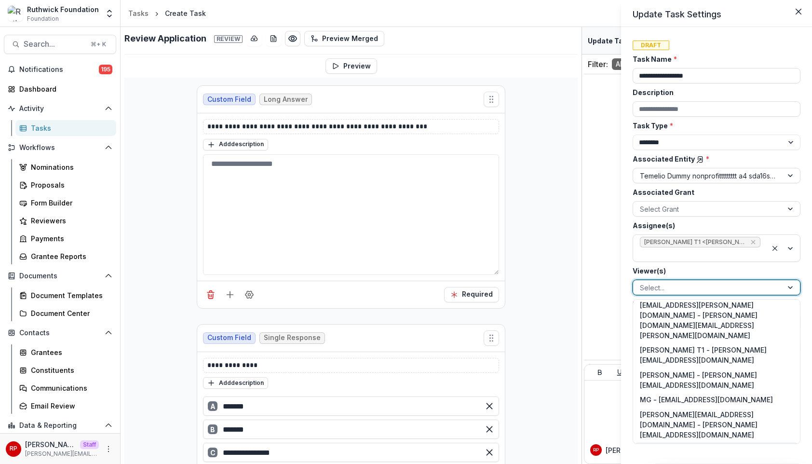
click at [491, 442] on div "Ruth Payment - ruthwick+payment@trytemelio.com" at bounding box center [716, 454] width 163 height 25
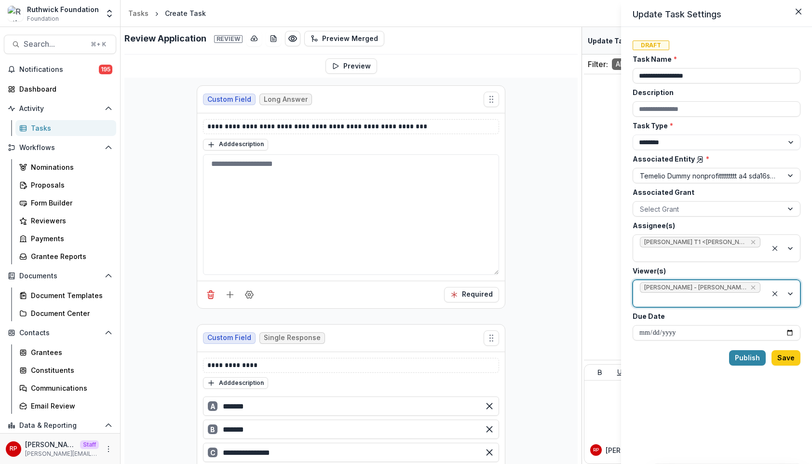
click at [491, 324] on div "Due Date" at bounding box center [717, 325] width 168 height 29
click at [491, 360] on button "Publish" at bounding box center [747, 357] width 37 height 15
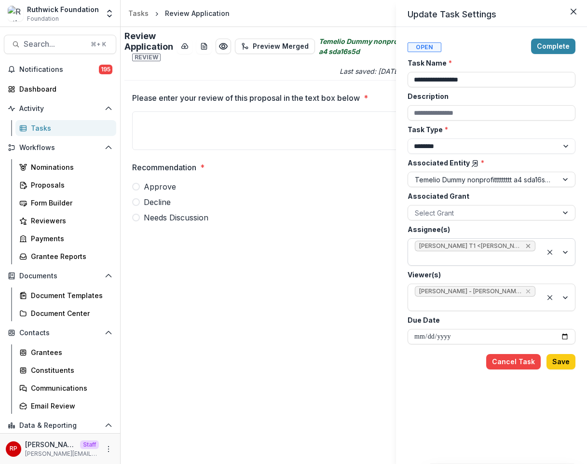
click at [491, 247] on icon "Remove Ruthwick T1 <ruthwick+t1@trytemelio.com> (ruthwick+t1@trytemelio.com)" at bounding box center [528, 246] width 8 height 8
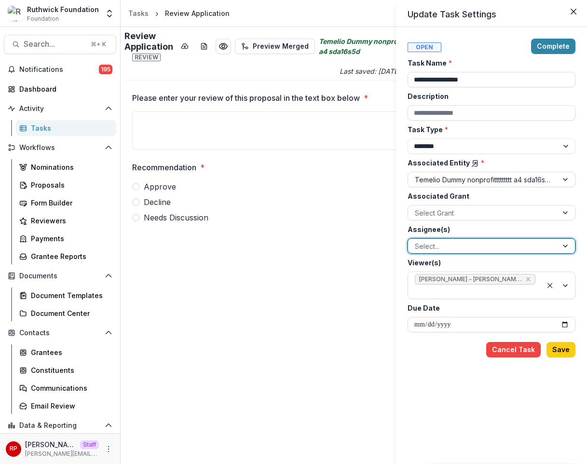
click at [489, 245] on div at bounding box center [483, 246] width 136 height 12
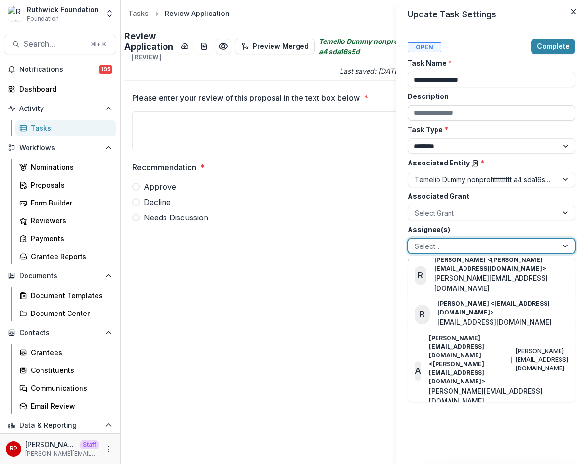
scroll to position [401, 0]
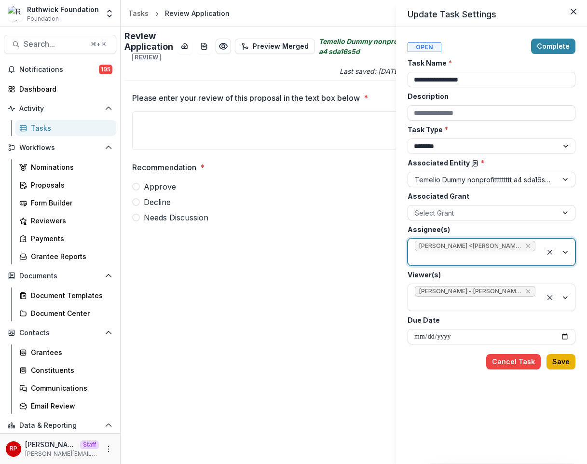
click at [491, 363] on button "Save" at bounding box center [560, 361] width 29 height 15
click at [491, 48] on div "Complete" at bounding box center [534, 46] width 82 height 15
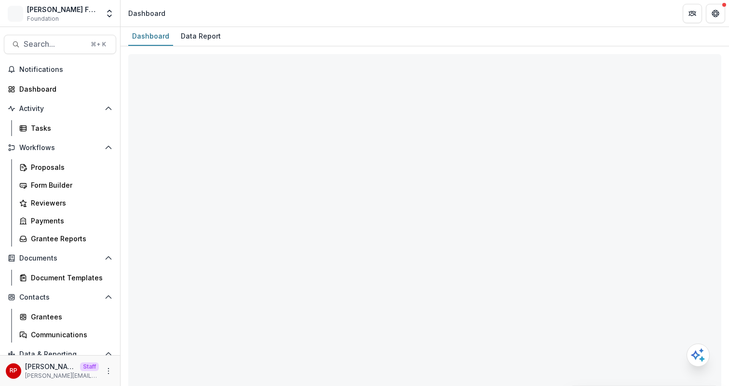
select select "**********"
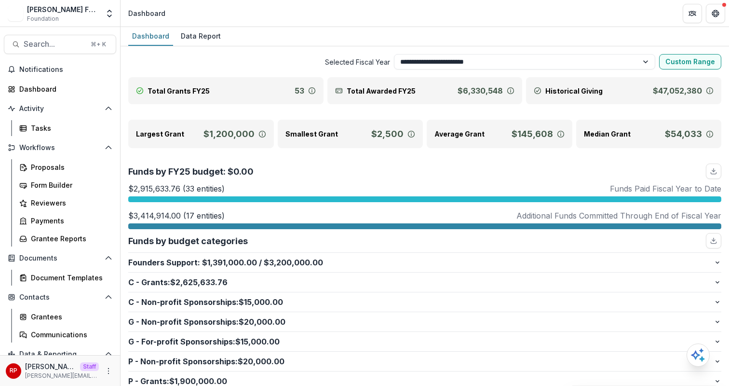
scroll to position [175, 0]
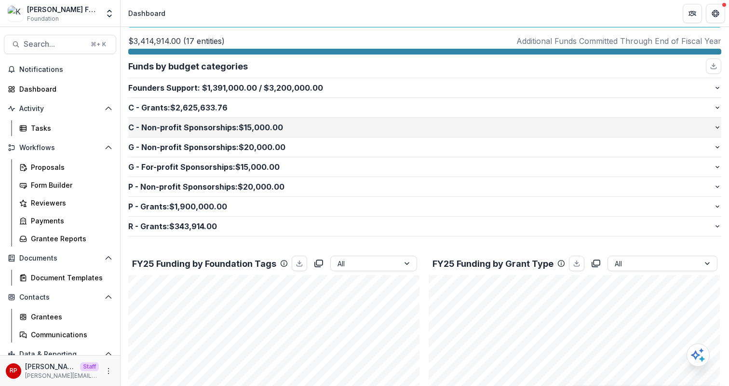
click at [346, 122] on p "C - Non-profit Sponsorships : $15,000.00" at bounding box center [421, 128] width 586 height 12
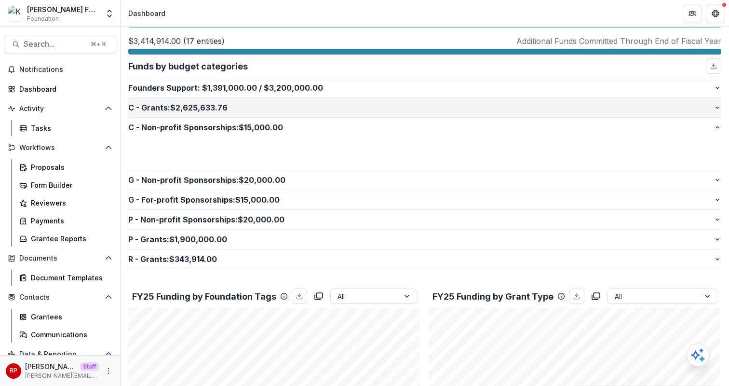
click at [348, 106] on p "C - Grants : $2,625,633.76" at bounding box center [421, 108] width 586 height 12
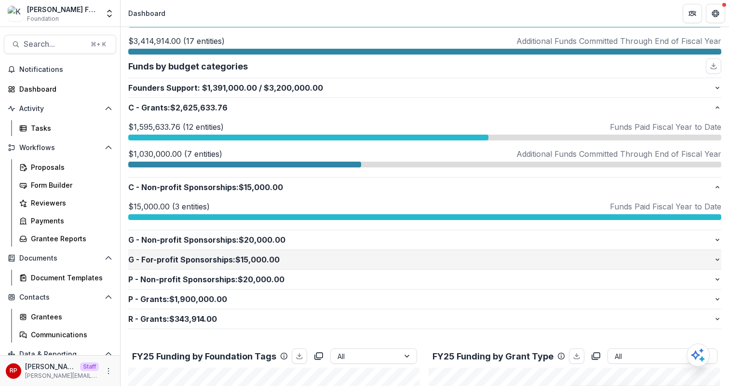
click at [348, 254] on p "G - For-profit Sponsorships : $15,000.00" at bounding box center [421, 260] width 586 height 12
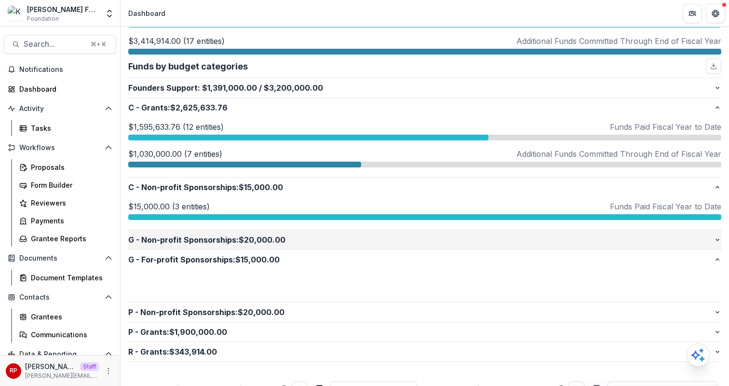
click at [351, 238] on p "G - Non-profit Sponsorships : $20,000.00" at bounding box center [421, 240] width 586 height 12
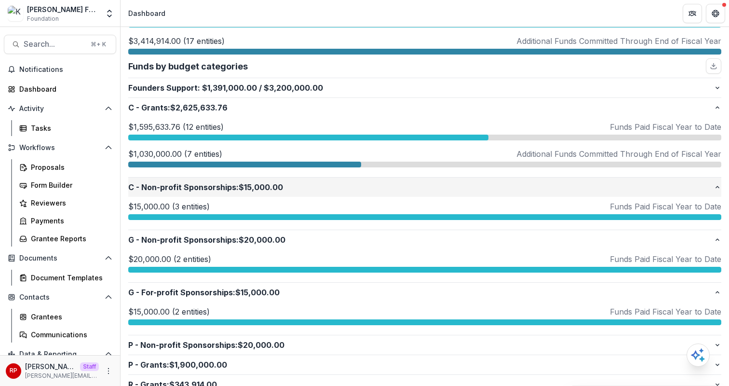
scroll to position [346, 0]
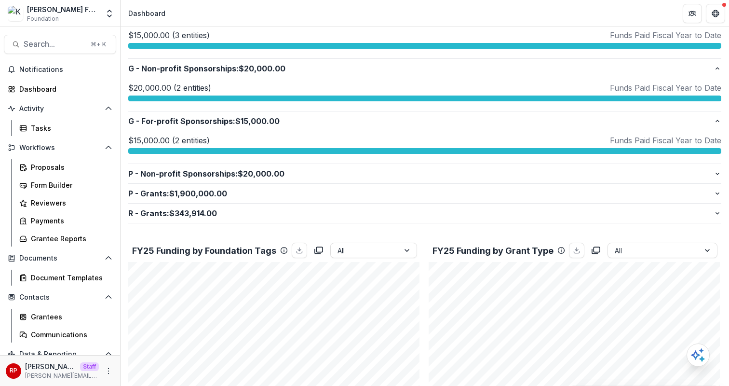
click at [358, 199] on button "P - Grants : $1,900,000.00" at bounding box center [424, 193] width 593 height 19
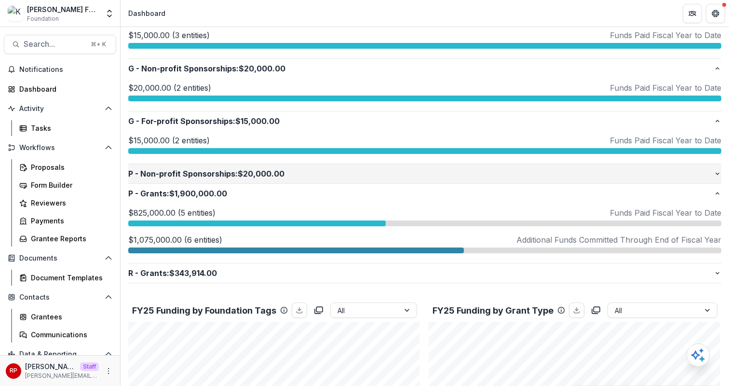
click at [362, 181] on button "P - Non-profit Sponsorships : $20,000.00" at bounding box center [424, 173] width 593 height 19
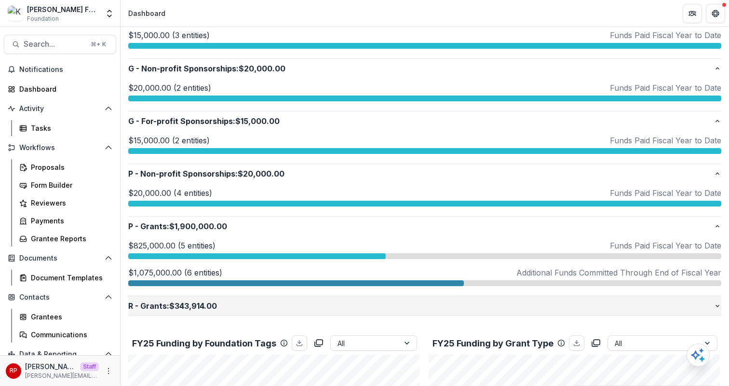
click at [355, 301] on p "R - Grants : $343,914.00" at bounding box center [421, 306] width 586 height 12
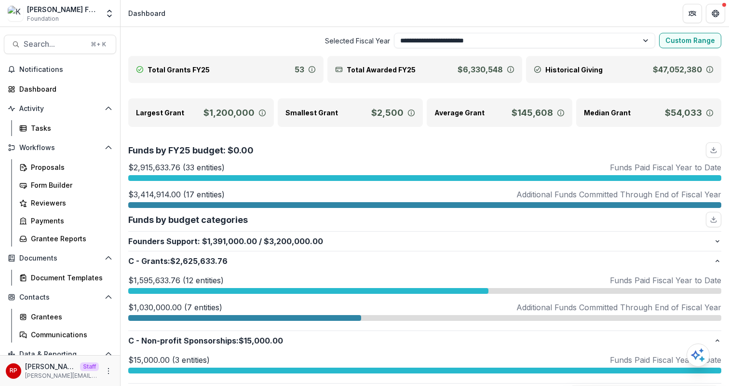
scroll to position [0, 0]
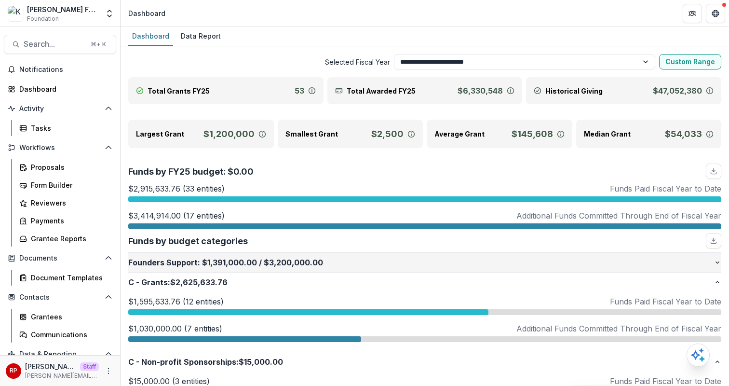
click at [424, 258] on p "Founders Support : $1,391,000.00 / $3,200,000.00" at bounding box center [421, 263] width 586 height 12
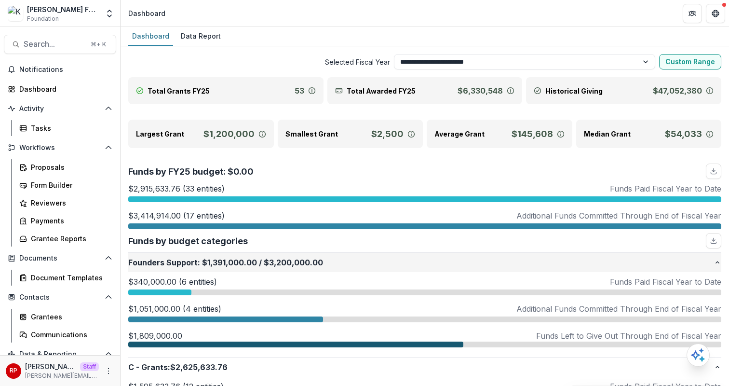
click at [424, 258] on p "Founders Support : $1,391,000.00 / $3,200,000.00" at bounding box center [421, 263] width 586 height 12
